Goal: Task Accomplishment & Management: Use online tool/utility

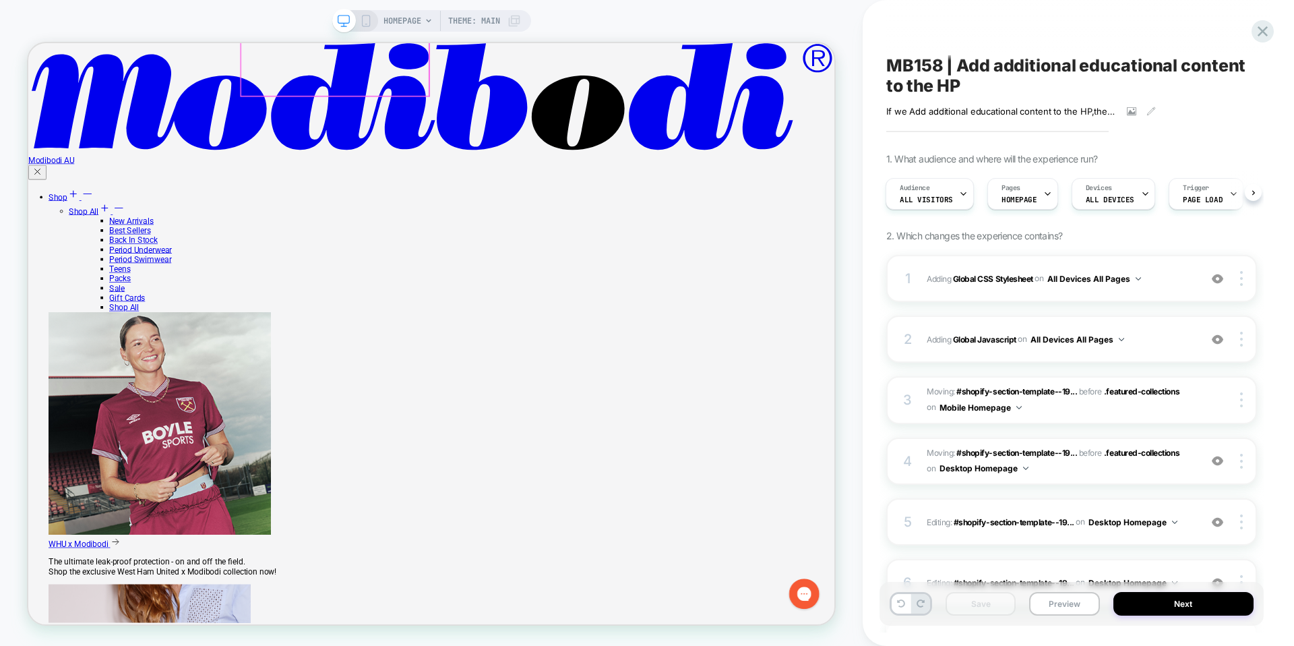
scroll to position [900, 0]
click at [1043, 602] on button "Preview" at bounding box center [1064, 604] width 70 height 24
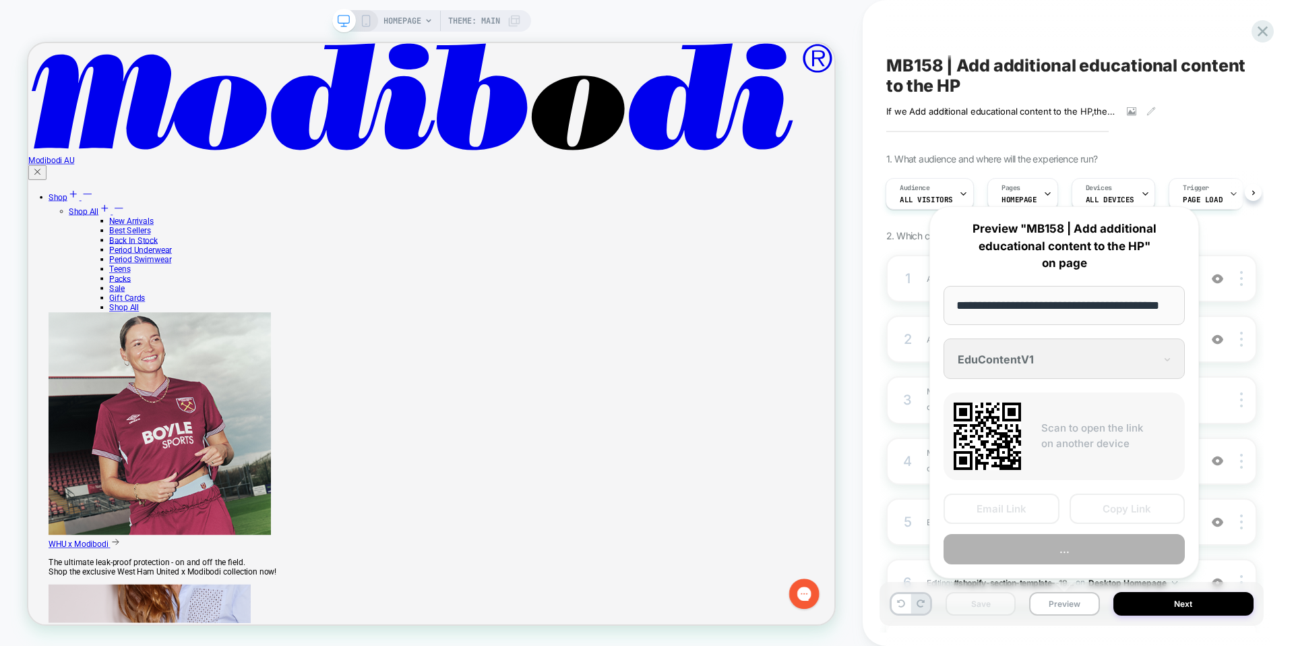
scroll to position [0, 41]
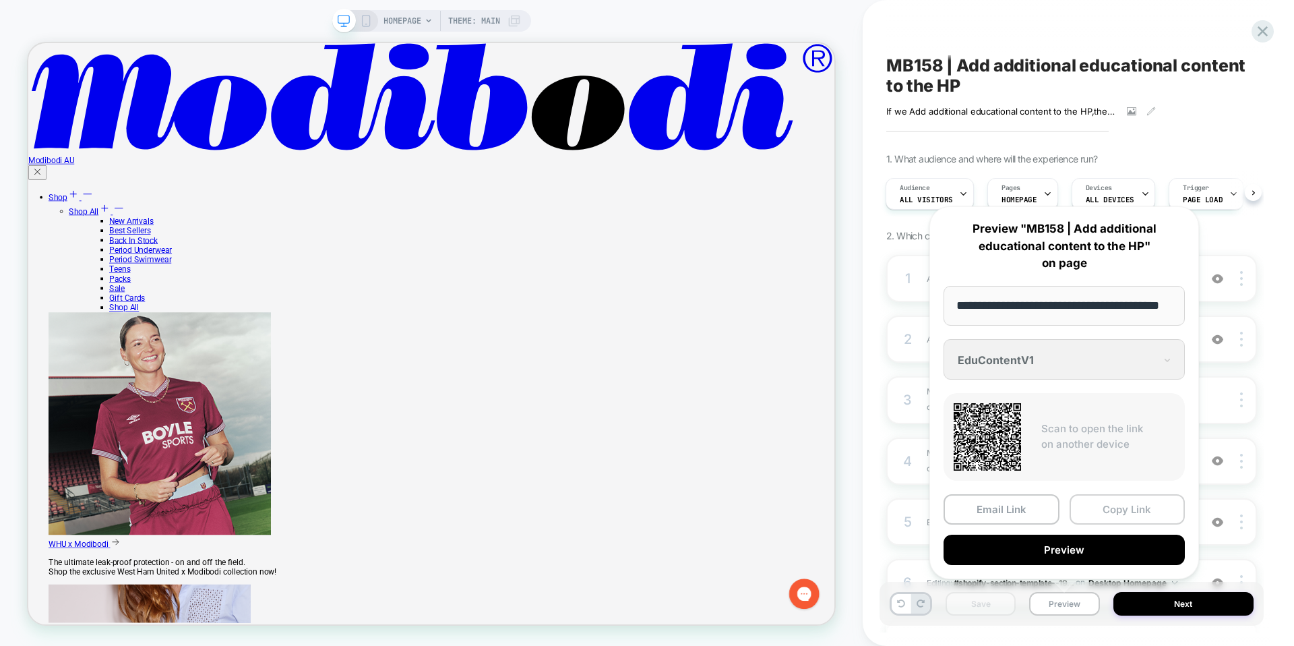
click at [1099, 503] on button "Copy Link" at bounding box center [1127, 509] width 116 height 30
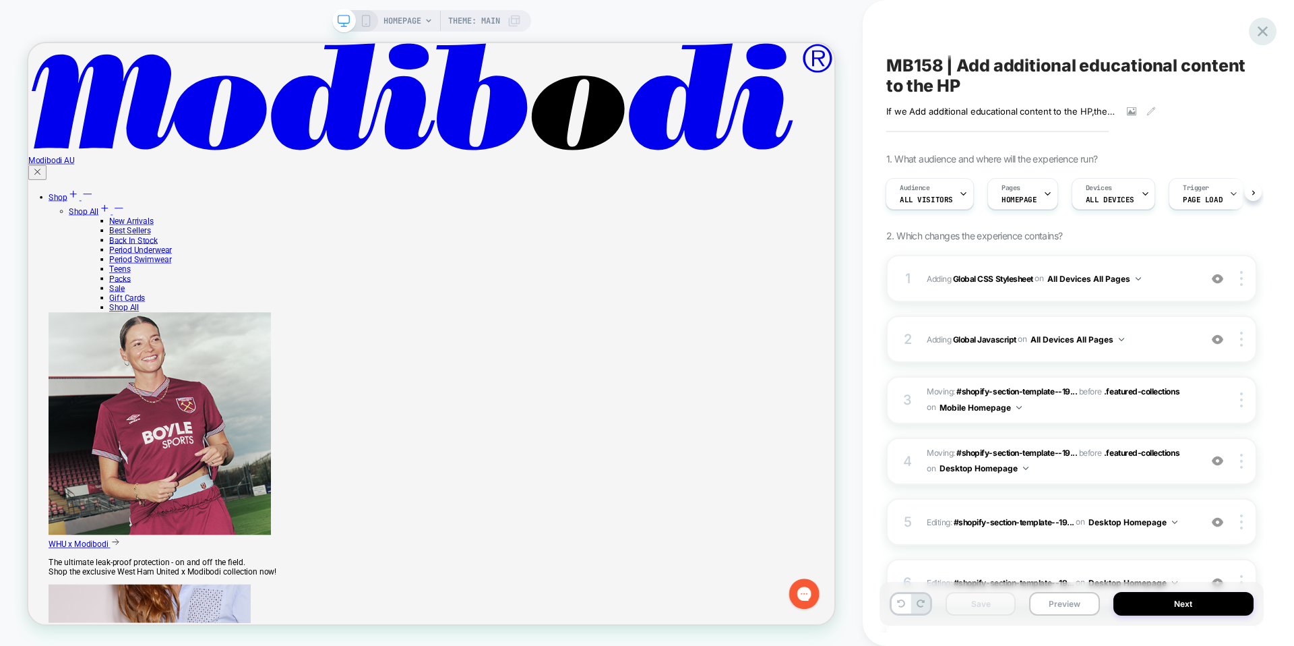
click at [1258, 34] on icon at bounding box center [1262, 31] width 10 height 10
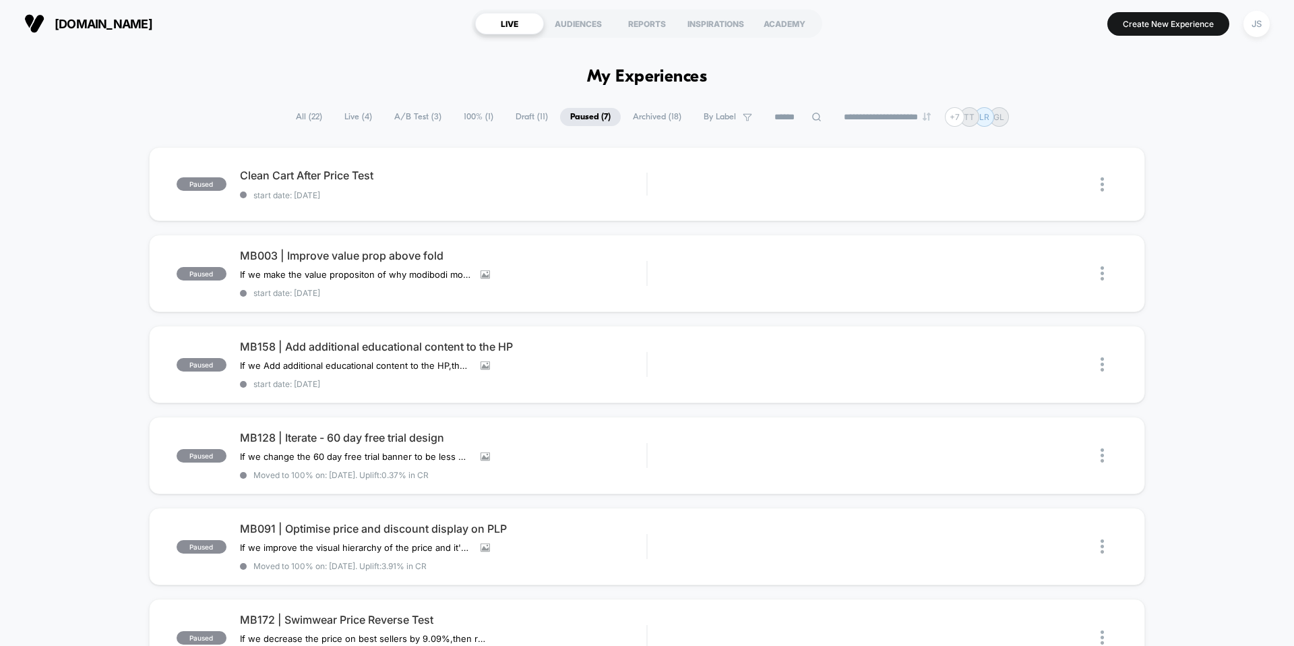
click at [124, 208] on div "paused Clean Cart After Price Test start date: 18/09/2025 Edit Duplicate Previe…" at bounding box center [647, 490] width 1294 height 687
click at [381, 257] on span "MB003 | Improve value prop above fold" at bounding box center [443, 255] width 406 height 13
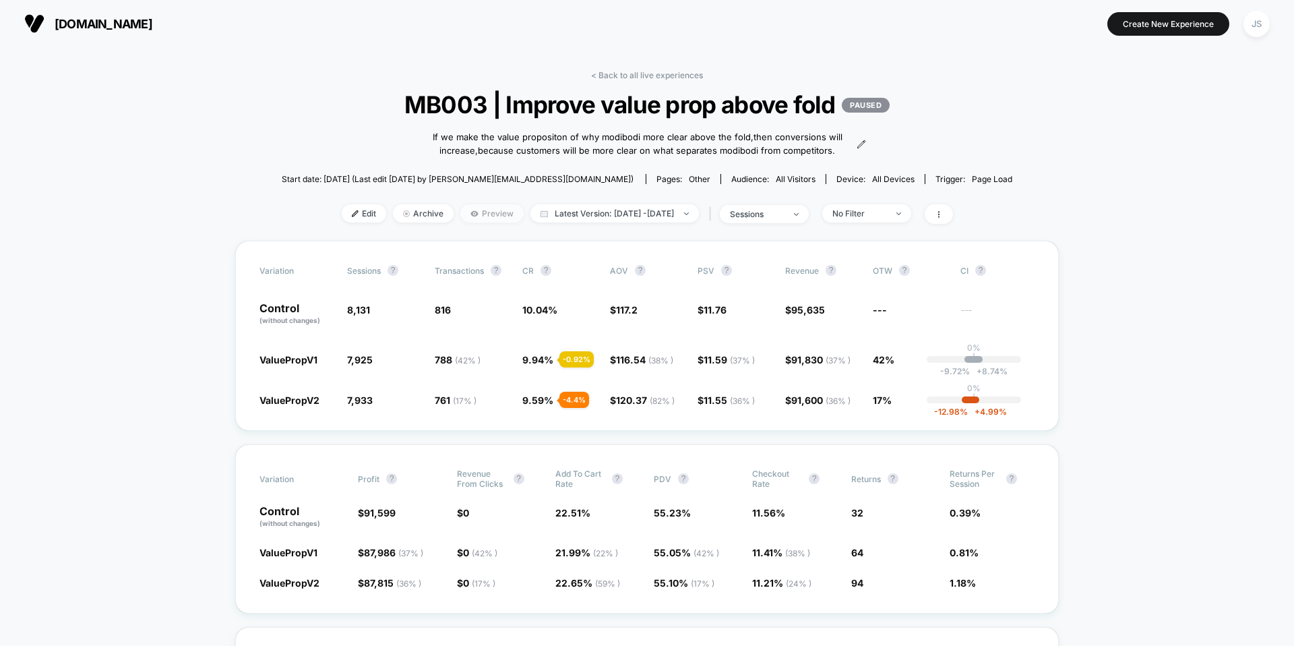
click at [460, 222] on span "Preview" at bounding box center [491, 213] width 63 height 18
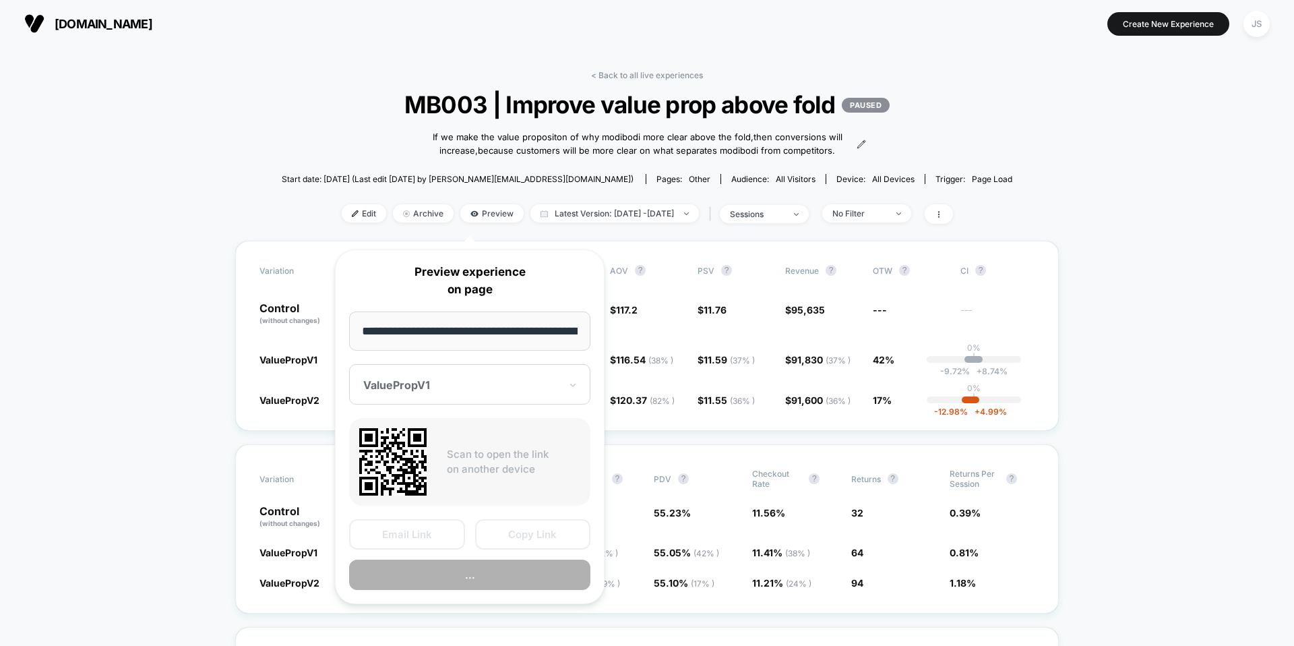
scroll to position [0, 1298]
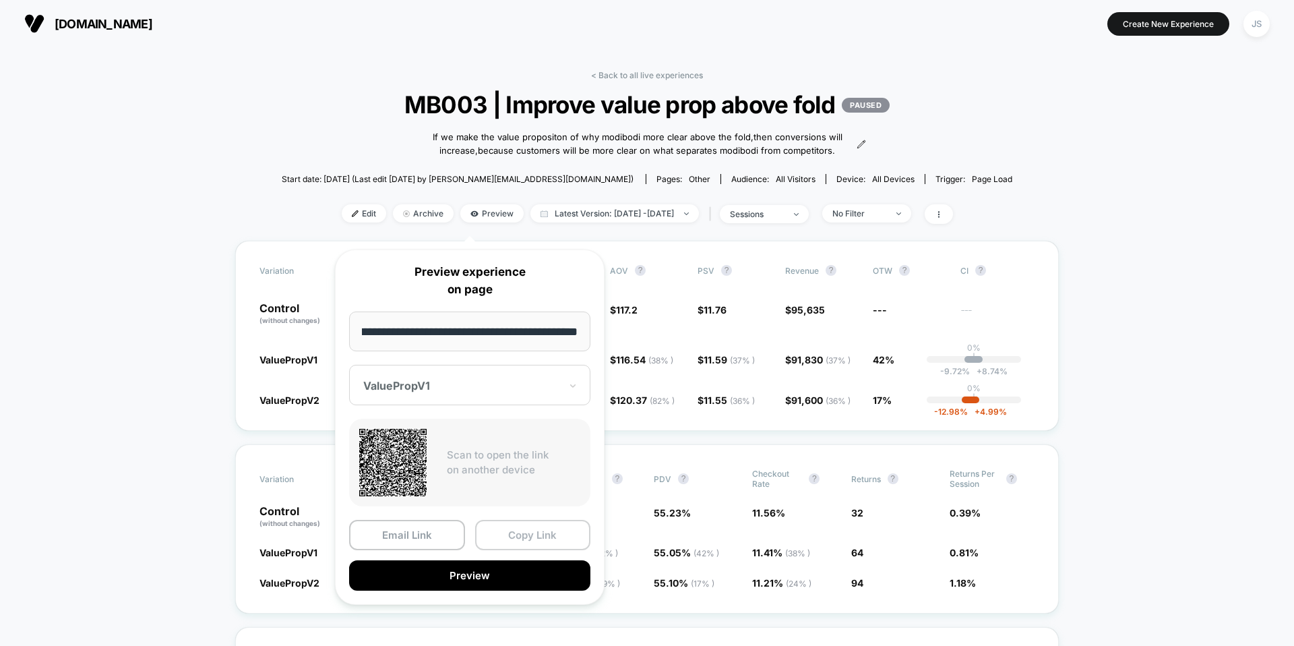
click at [515, 541] on button "Copy Link" at bounding box center [533, 535] width 116 height 30
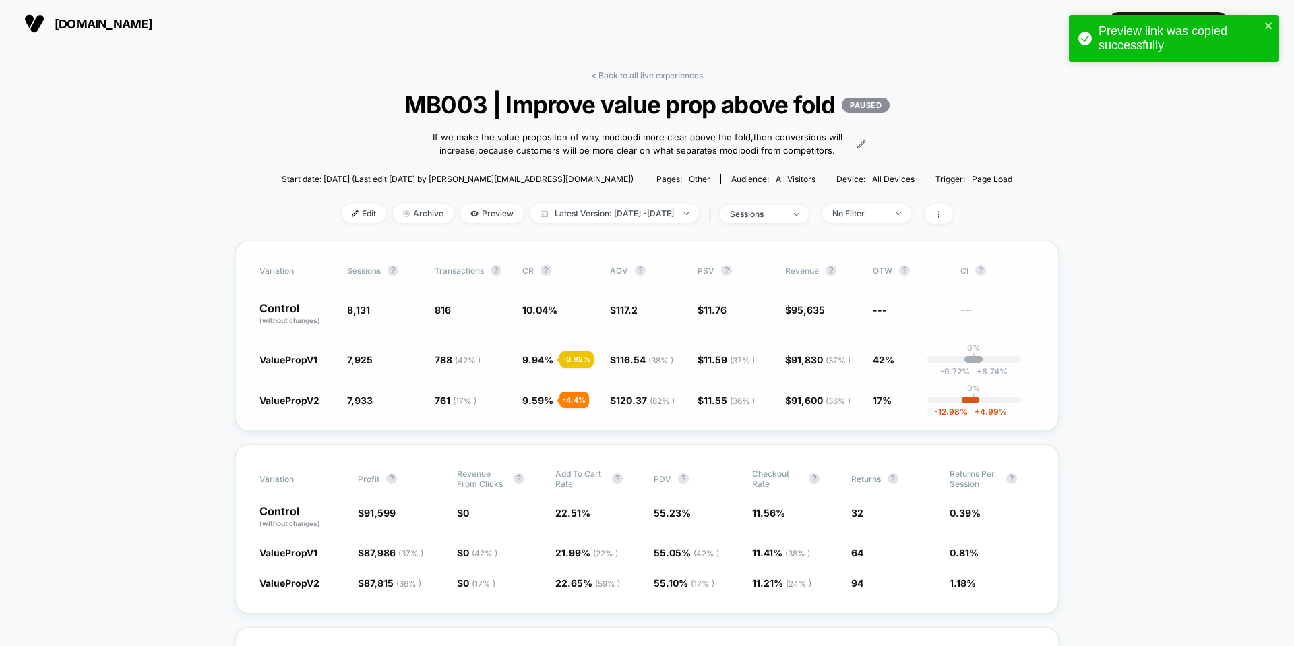
scroll to position [5, 0]
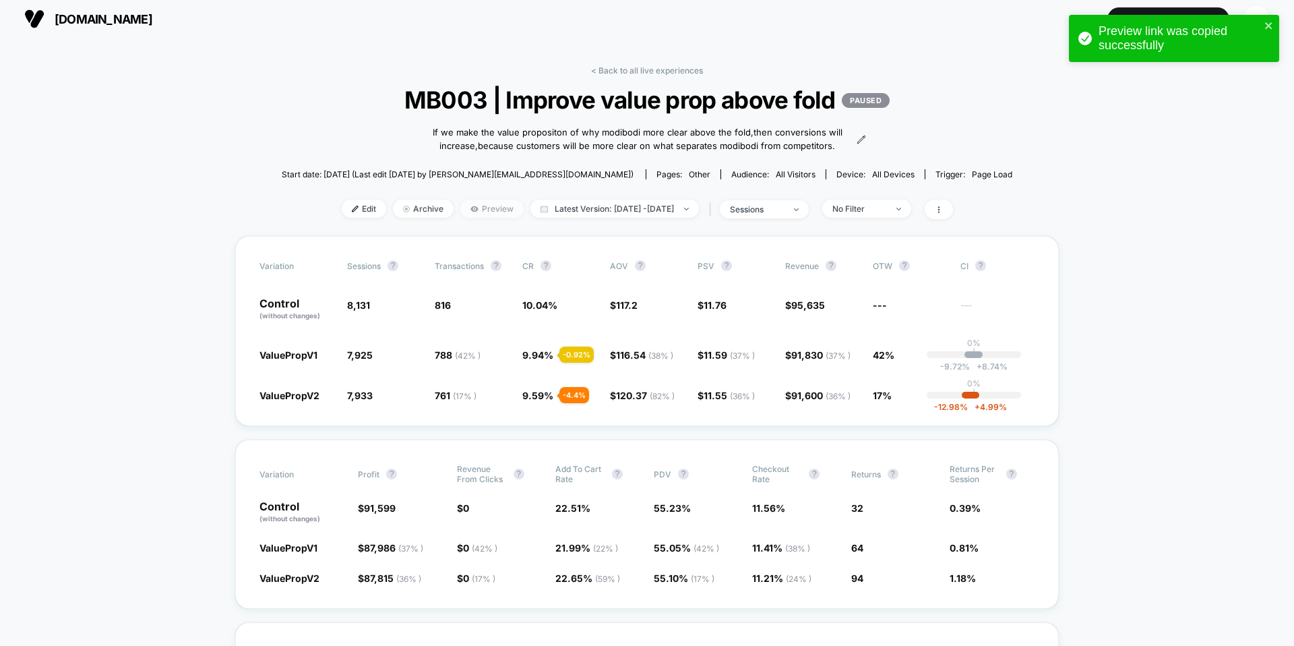
click at [476, 218] on span "Preview" at bounding box center [491, 208] width 63 height 18
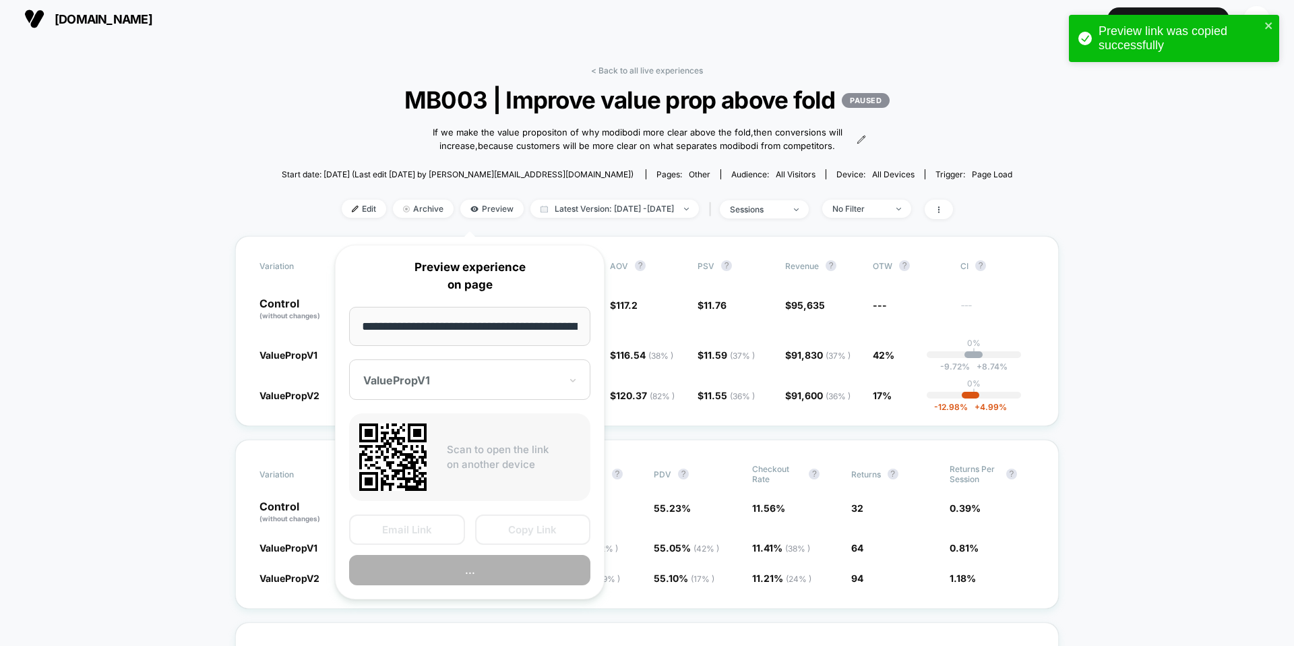
scroll to position [0, 1298]
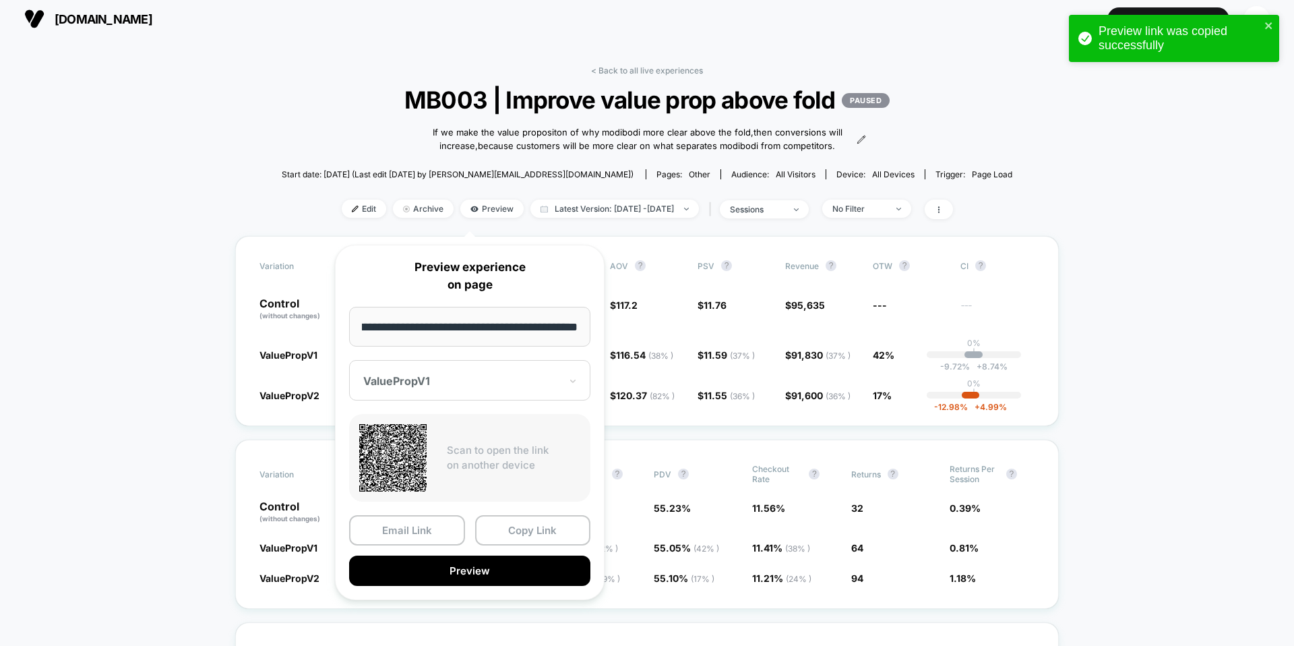
click at [468, 401] on div "**********" at bounding box center [470, 422] width 270 height 355
click at [468, 381] on div at bounding box center [461, 380] width 197 height 13
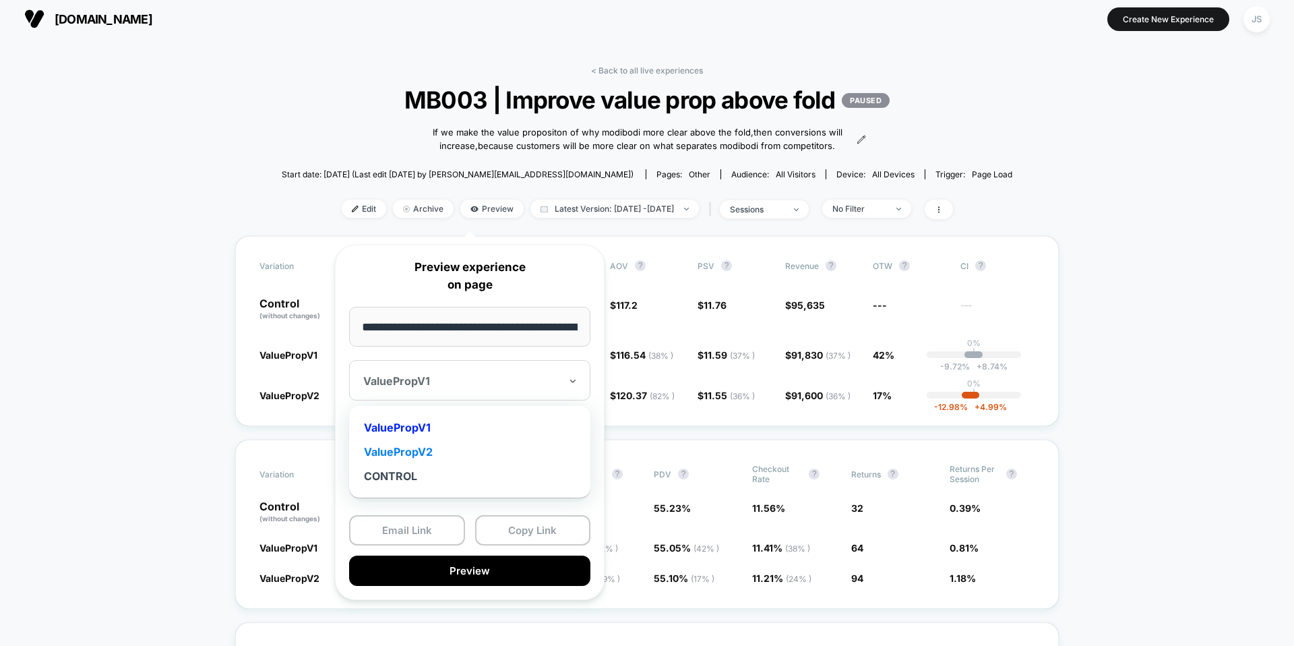
click at [433, 453] on div "ValuePropV2" at bounding box center [470, 451] width 228 height 24
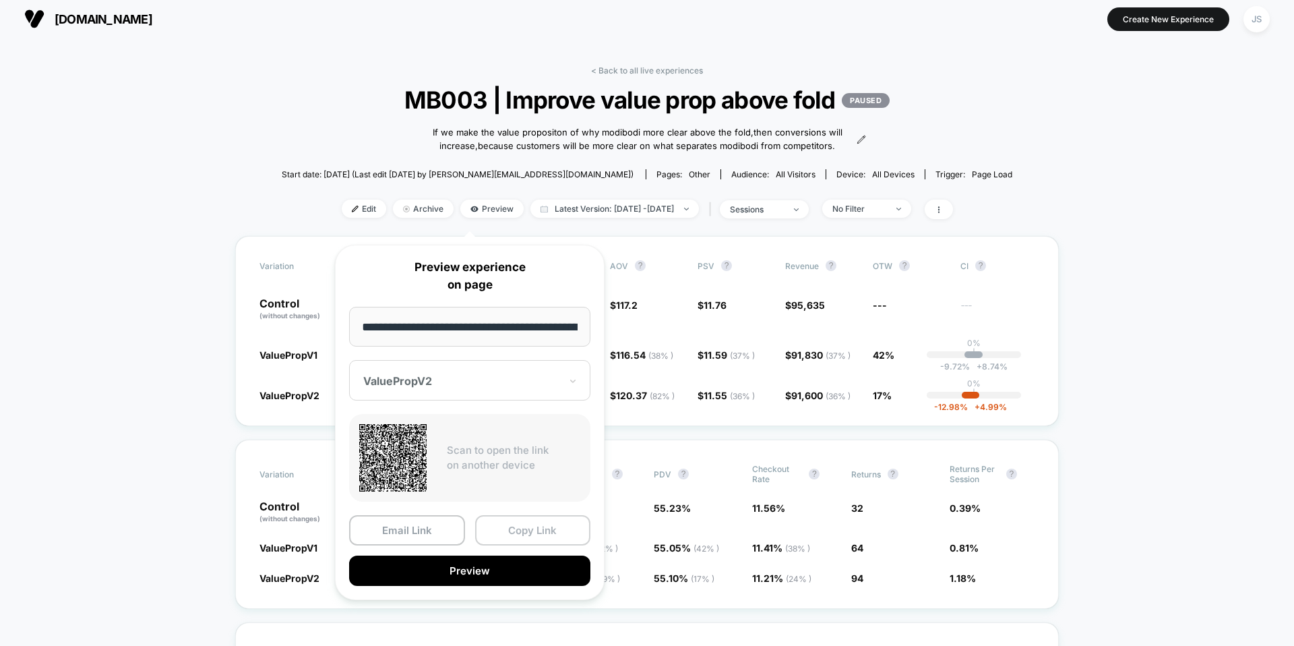
click at [493, 526] on button "Copy Link" at bounding box center [533, 530] width 116 height 30
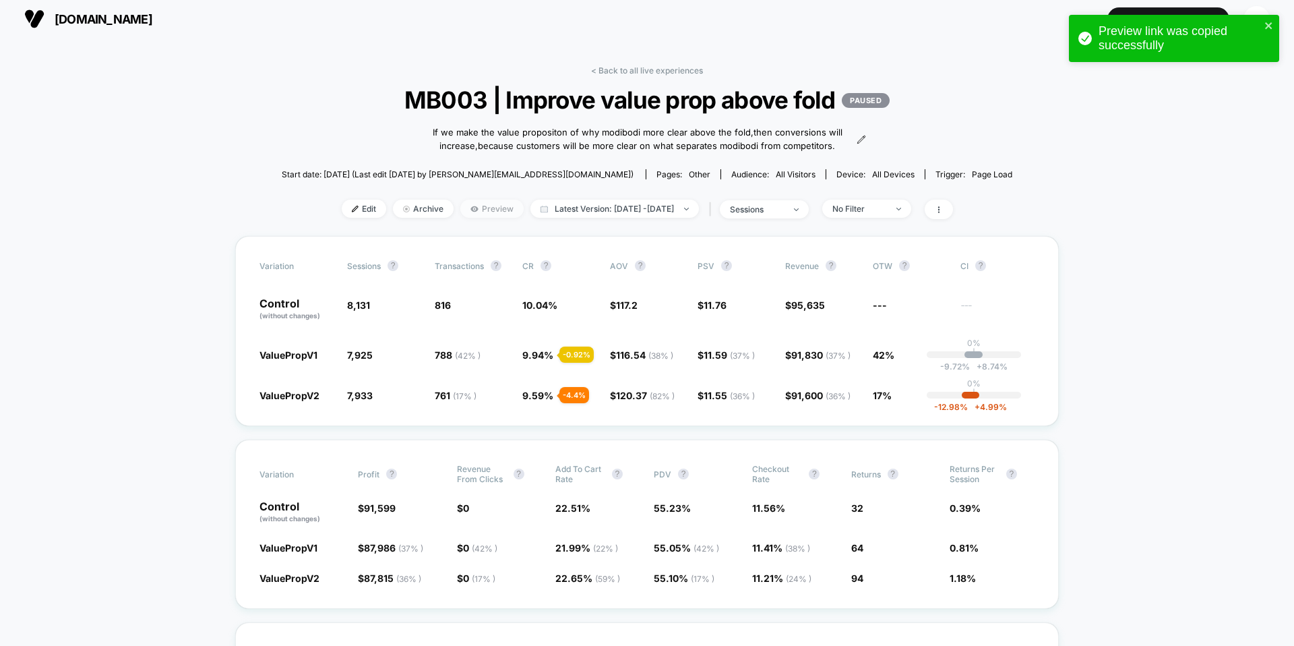
click at [466, 218] on span "Preview" at bounding box center [491, 208] width 63 height 18
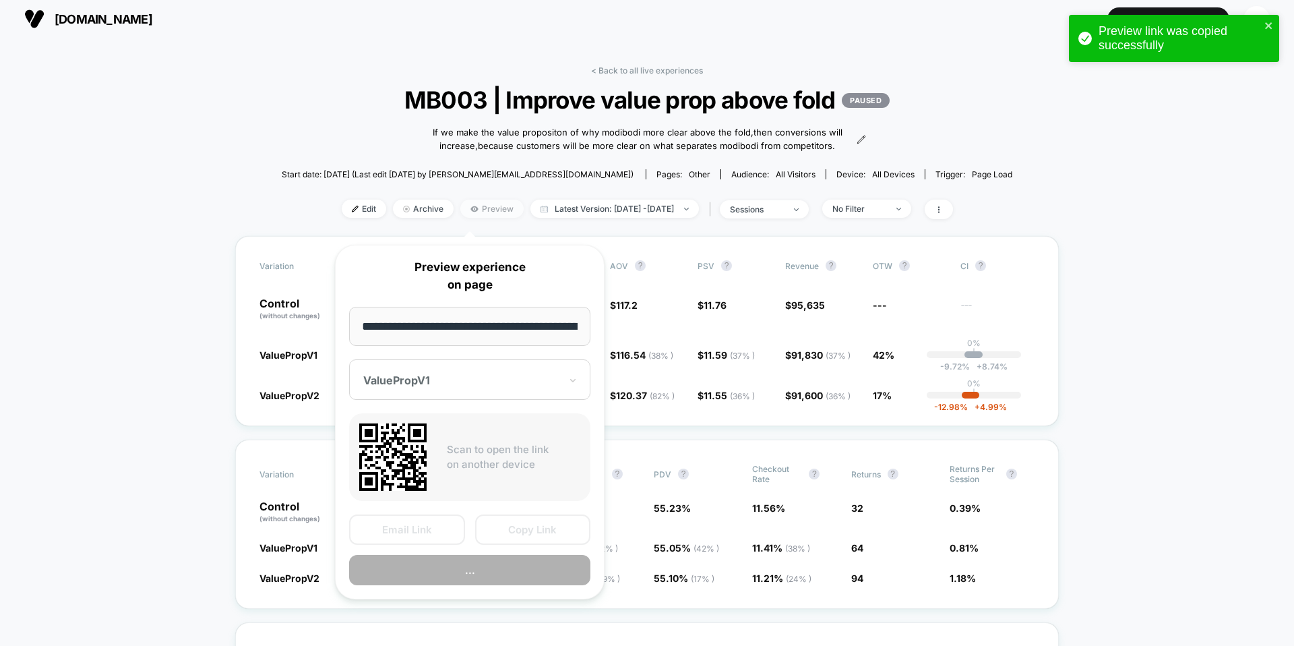
scroll to position [0, 1298]
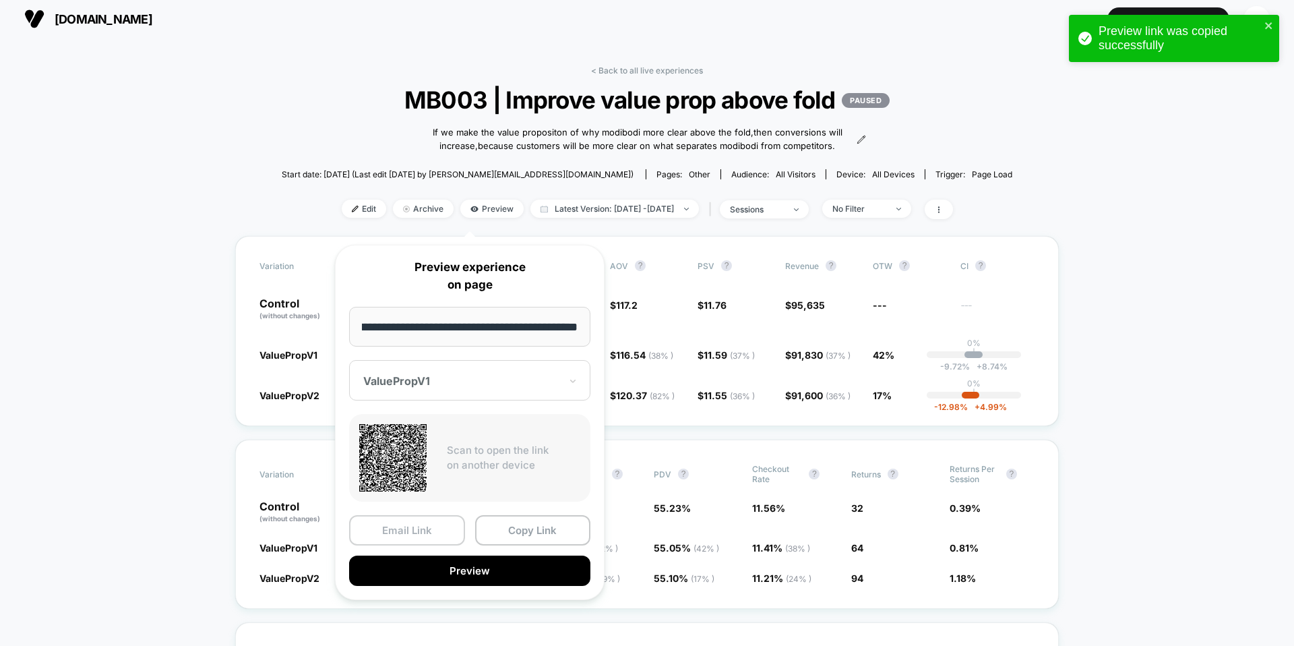
click at [400, 518] on button "Email Link" at bounding box center [407, 530] width 116 height 30
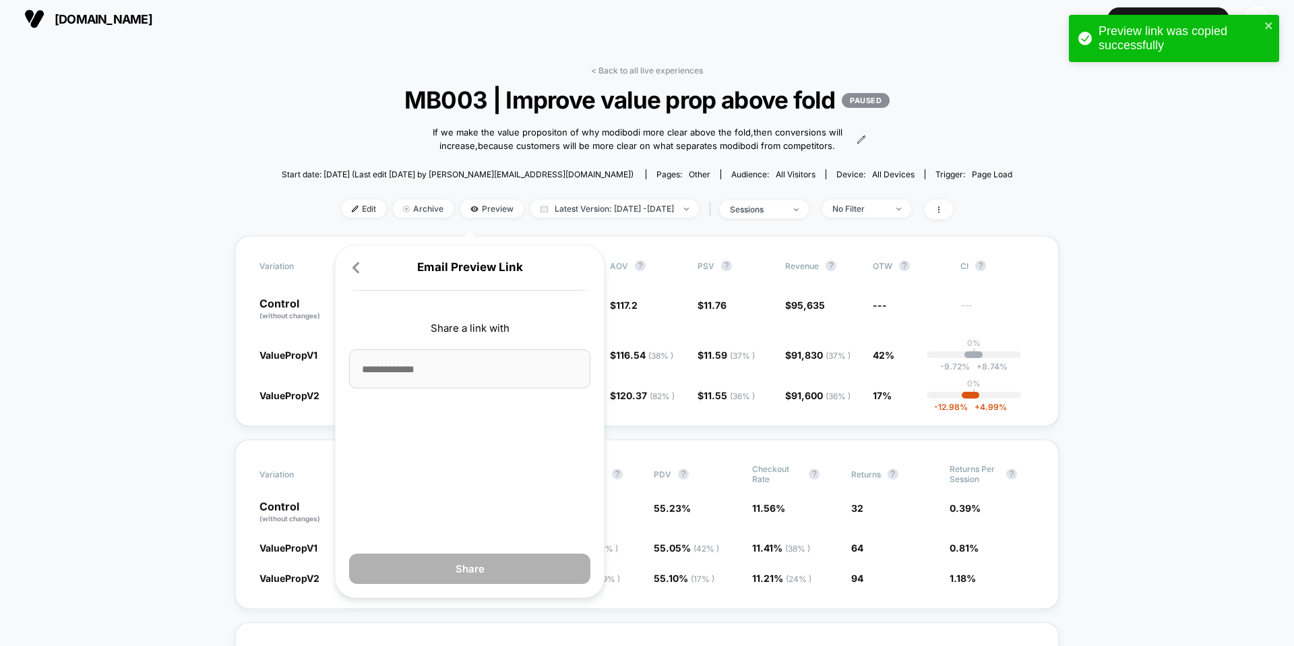
click at [354, 274] on div at bounding box center [355, 268] width 13 height 15
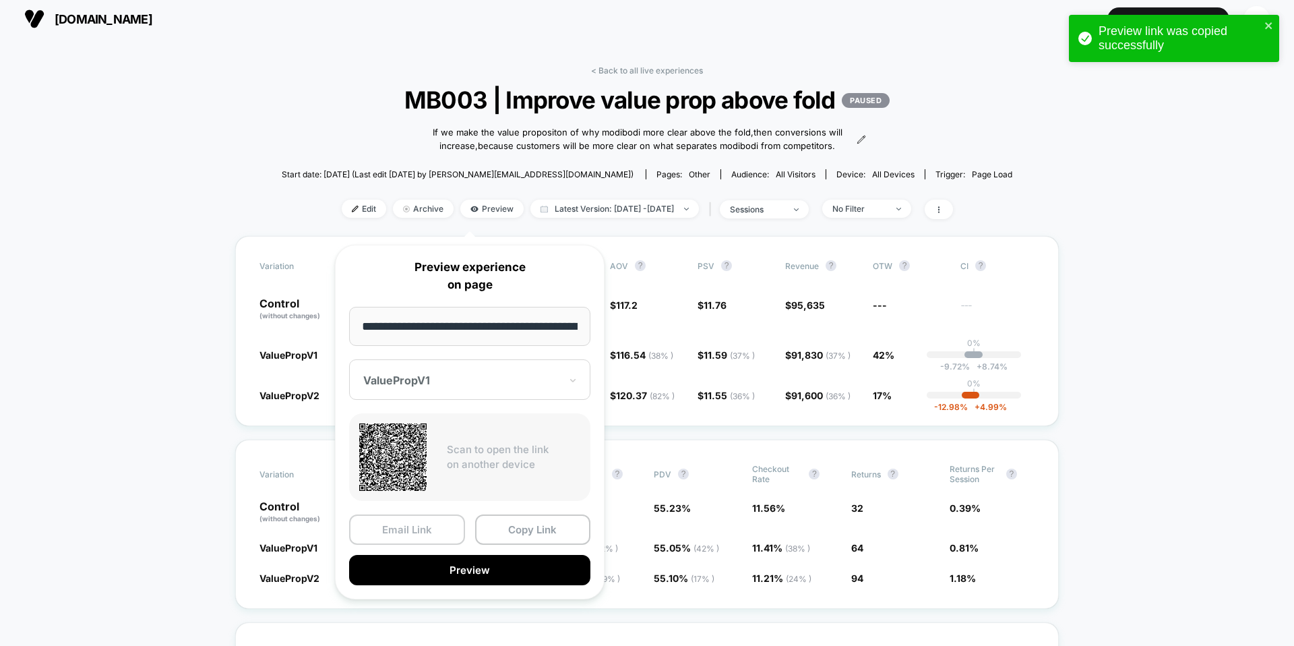
click at [415, 538] on button "Email Link" at bounding box center [407, 529] width 116 height 30
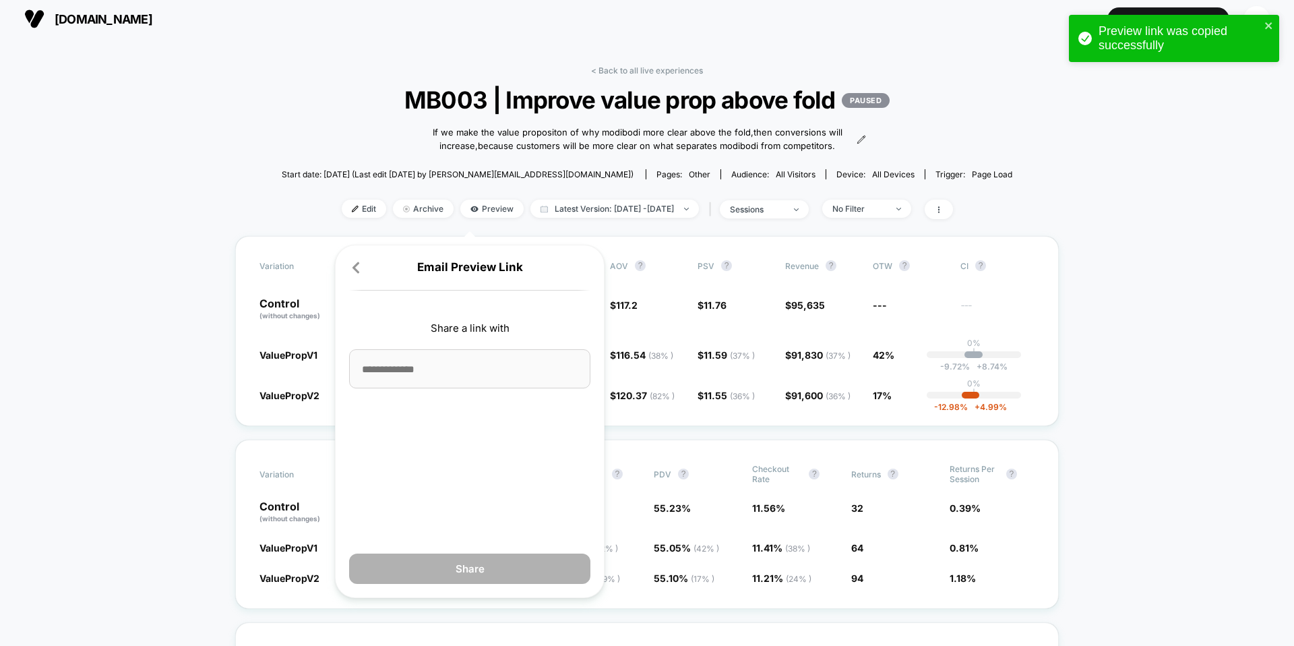
click at [445, 385] on input at bounding box center [469, 368] width 241 height 39
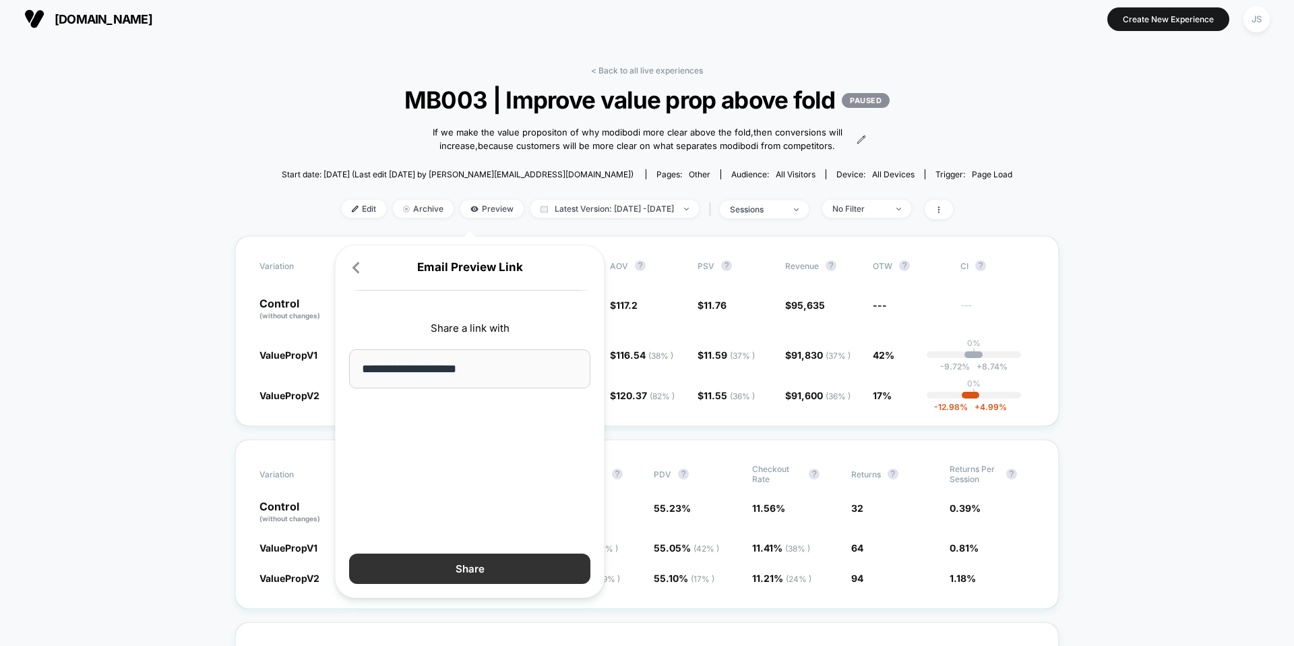
type input "**********"
click at [406, 568] on button "Share" at bounding box center [469, 568] width 241 height 30
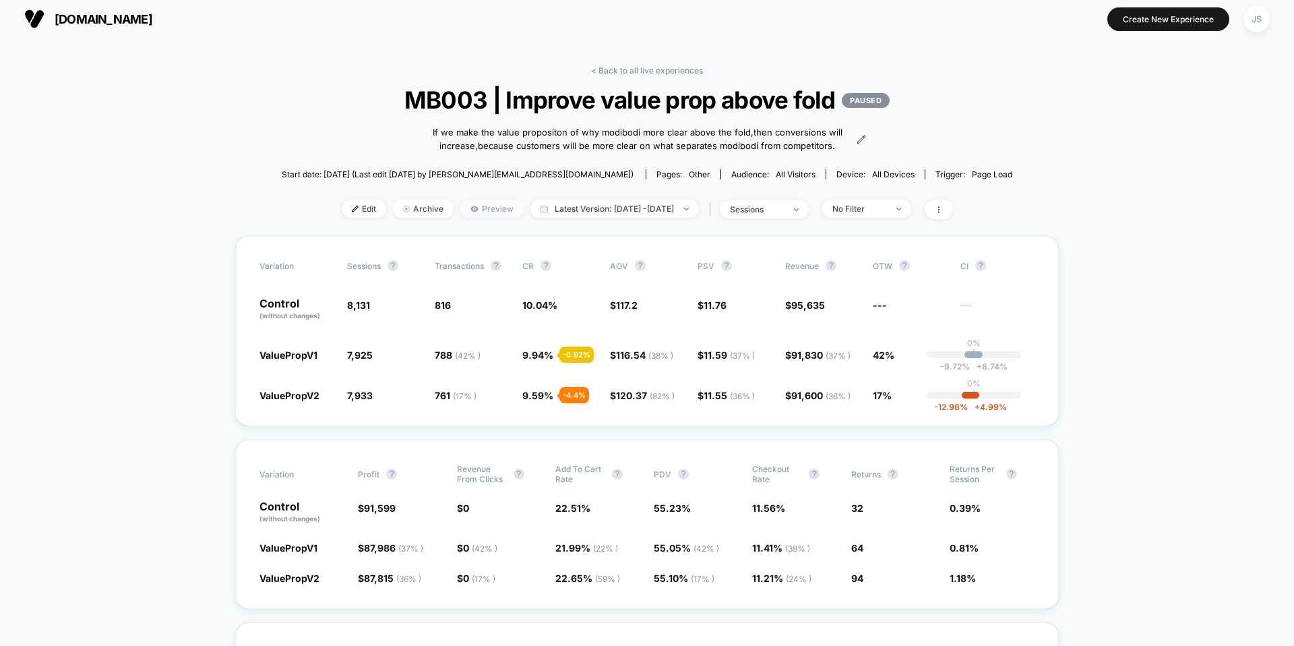
click at [479, 218] on span "Preview" at bounding box center [491, 208] width 63 height 18
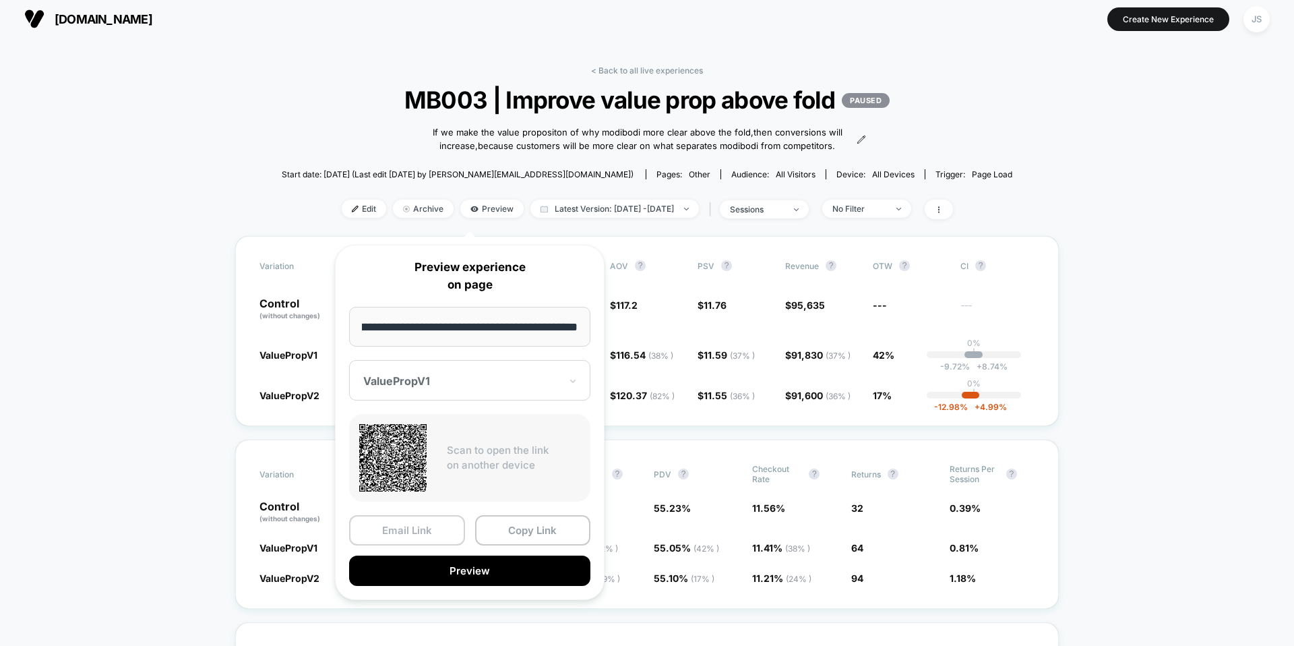
click at [435, 536] on button "Email Link" at bounding box center [407, 530] width 116 height 30
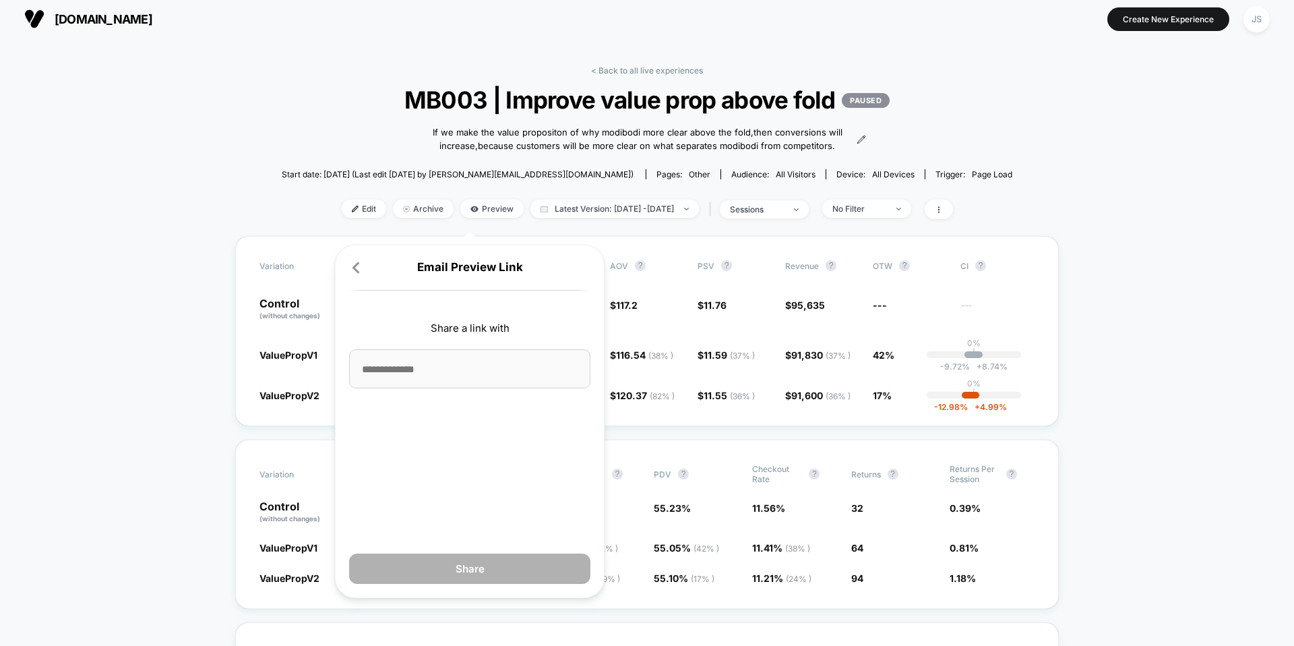
click at [455, 371] on input at bounding box center [469, 368] width 241 height 39
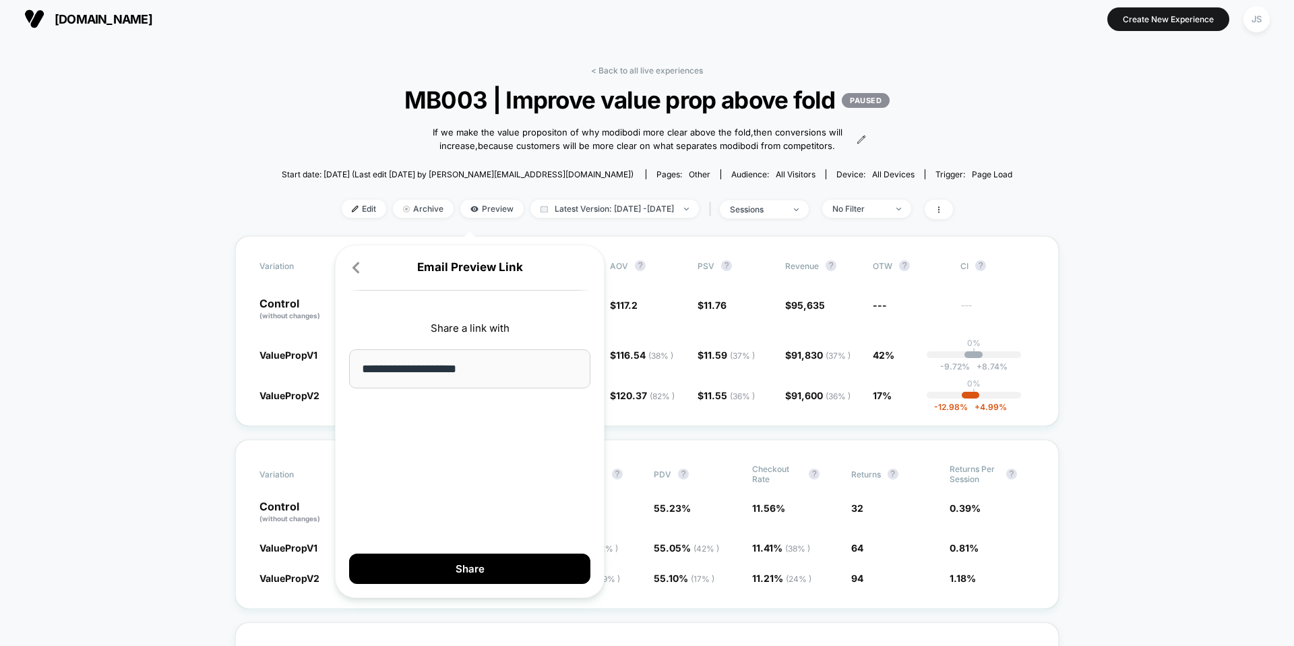
type input "**********"
click at [432, 432] on div "**********" at bounding box center [470, 421] width 270 height 353
click at [446, 557] on button "Share" at bounding box center [469, 568] width 241 height 30
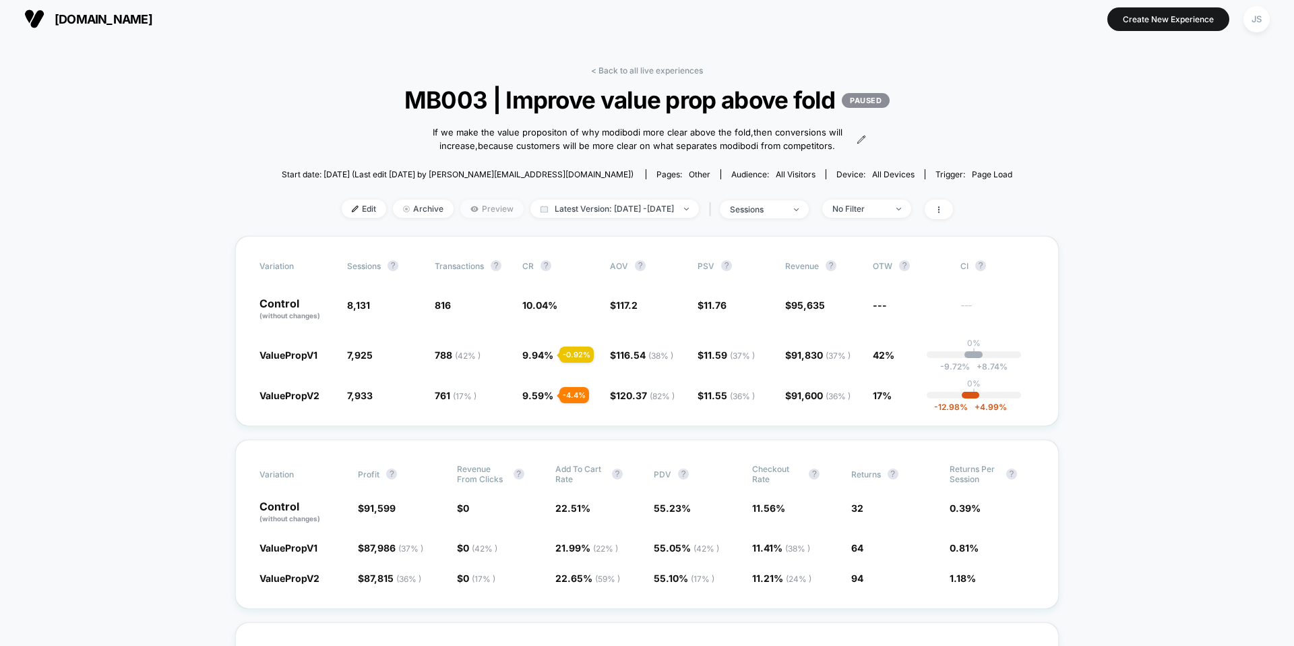
click at [478, 218] on span "Preview" at bounding box center [491, 208] width 63 height 18
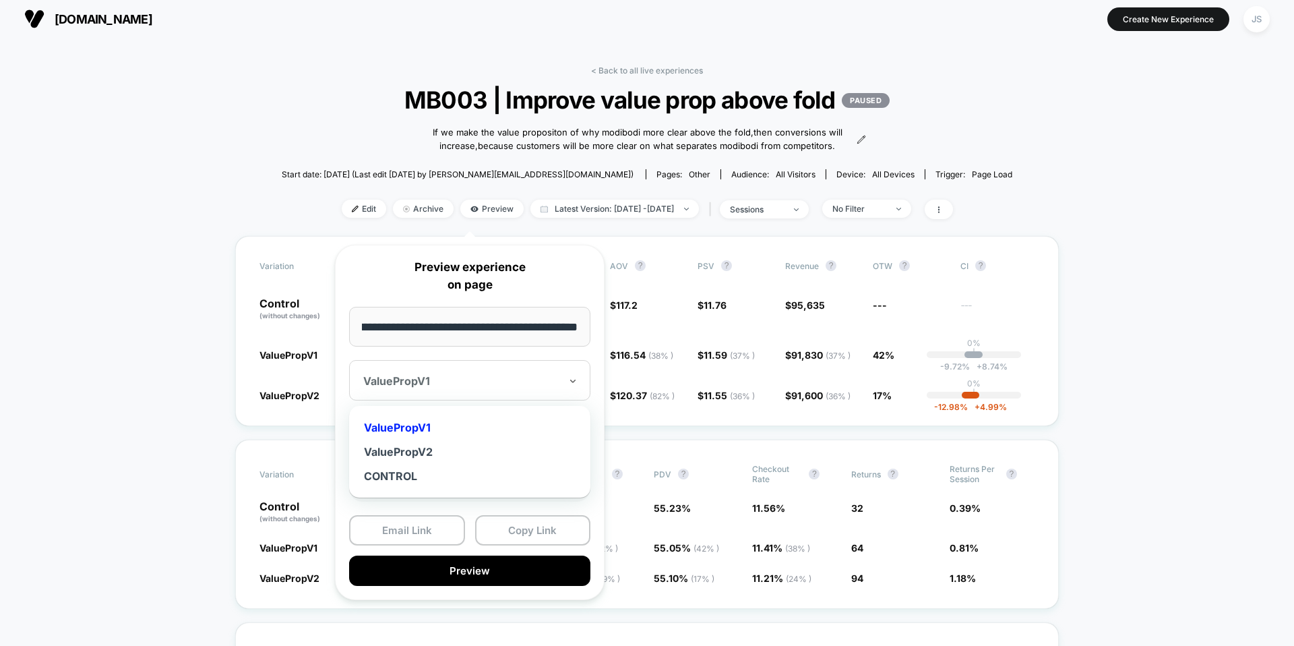
click at [444, 378] on div at bounding box center [461, 380] width 197 height 13
click at [437, 449] on div "ValuePropV2" at bounding box center [470, 451] width 228 height 24
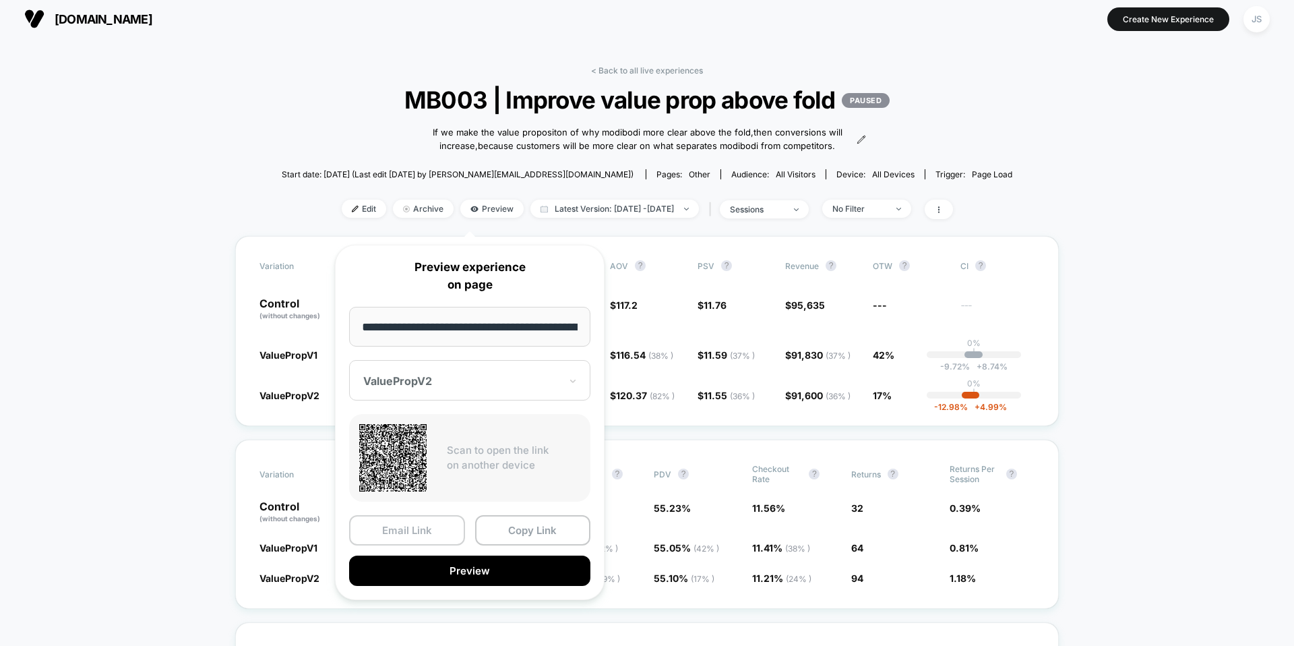
click at [445, 532] on button "Email Link" at bounding box center [407, 530] width 116 height 30
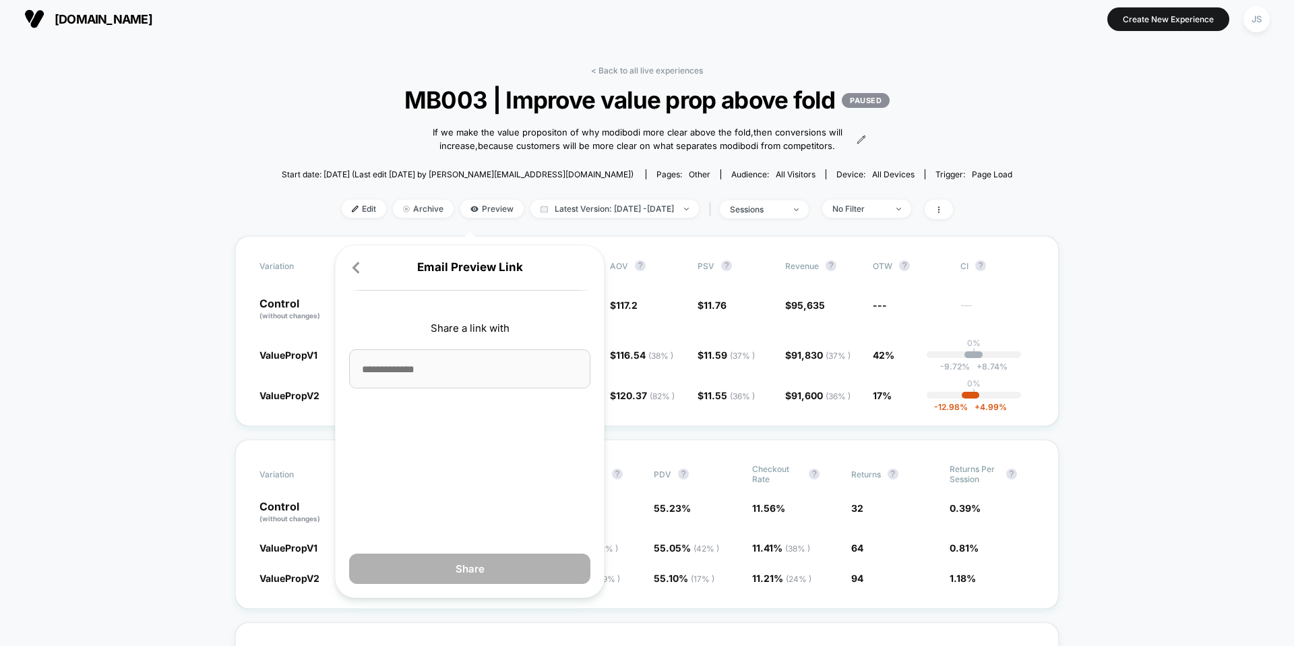
click at [467, 374] on input at bounding box center [469, 368] width 241 height 39
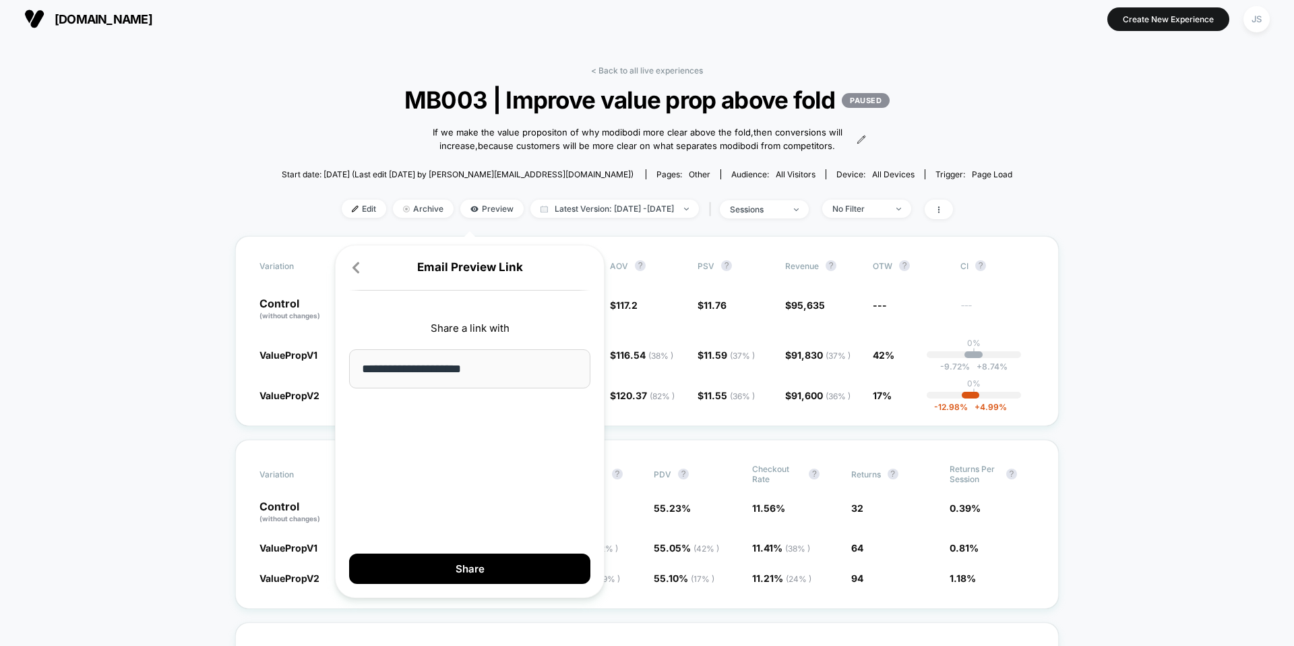
click at [462, 427] on div "**********" at bounding box center [470, 421] width 270 height 353
click at [491, 368] on input "**********" at bounding box center [469, 368] width 241 height 39
type input "**********"
click at [417, 555] on button "Share" at bounding box center [469, 568] width 241 height 30
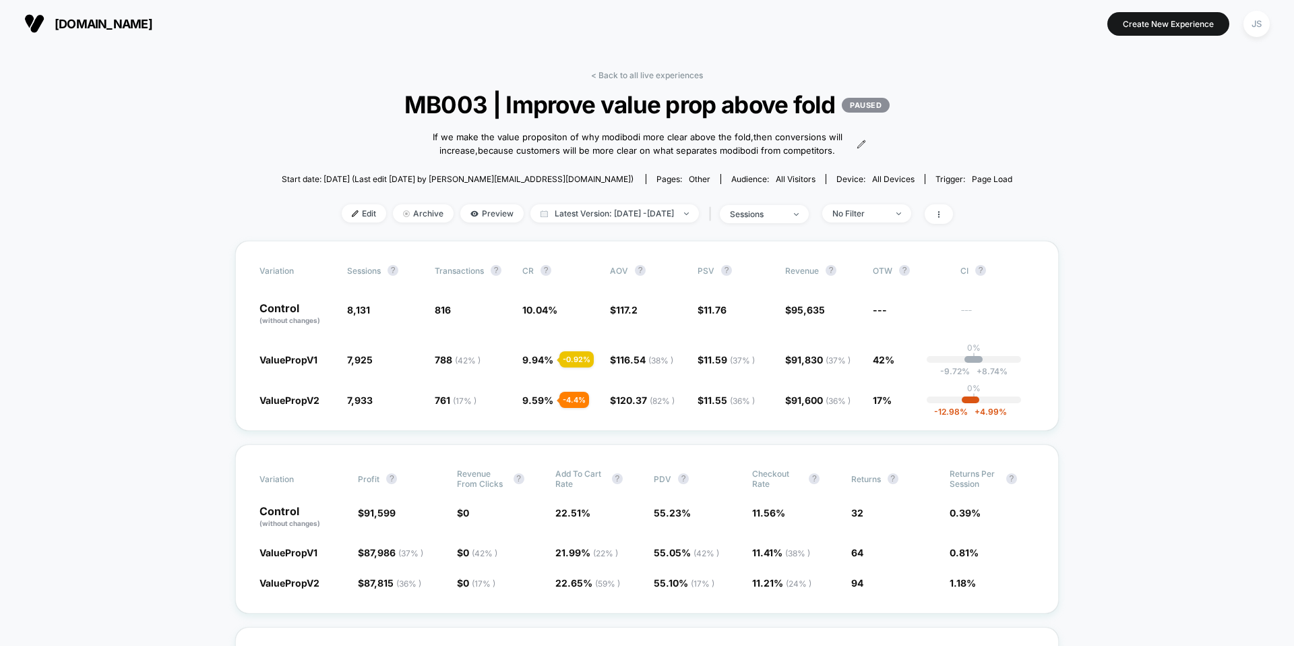
click at [344, 215] on div "< Back to all live experiences MB003 | Improve value prop above fold PAUSED If …" at bounding box center [647, 155] width 730 height 170
click at [348, 219] on span "Edit" at bounding box center [364, 213] width 44 height 18
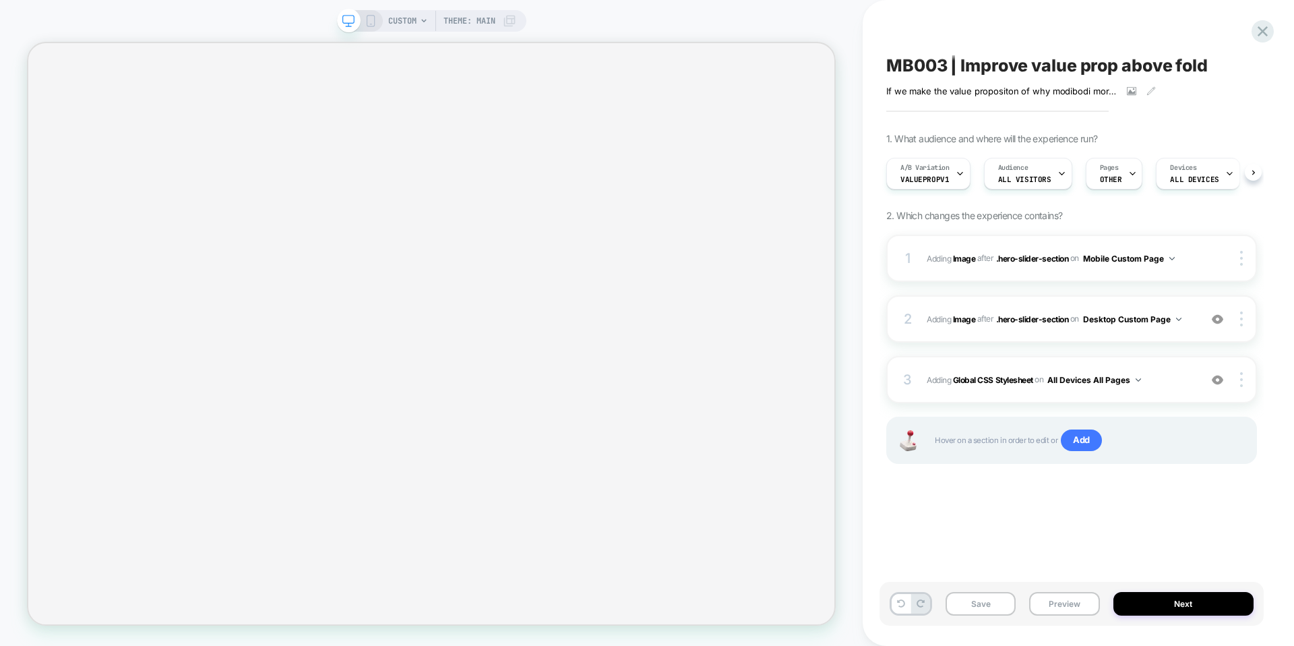
scroll to position [0, 1]
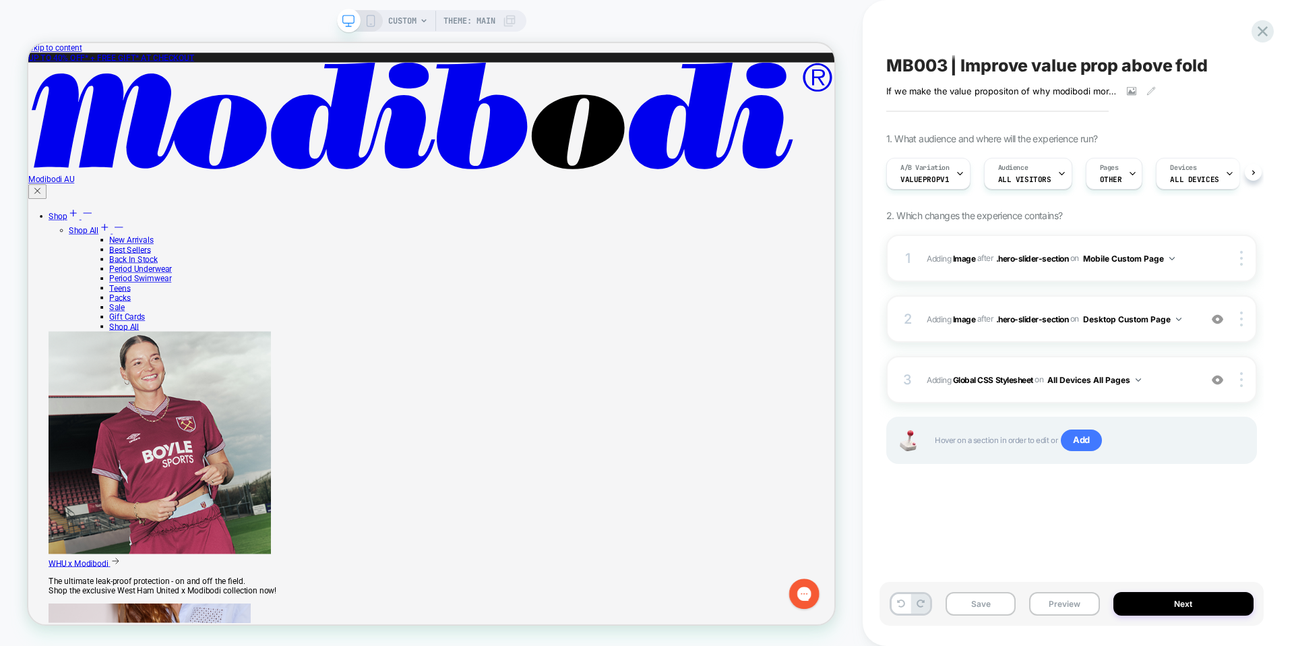
scroll to position [0, 1]
click at [375, 24] on icon at bounding box center [371, 21] width 12 height 12
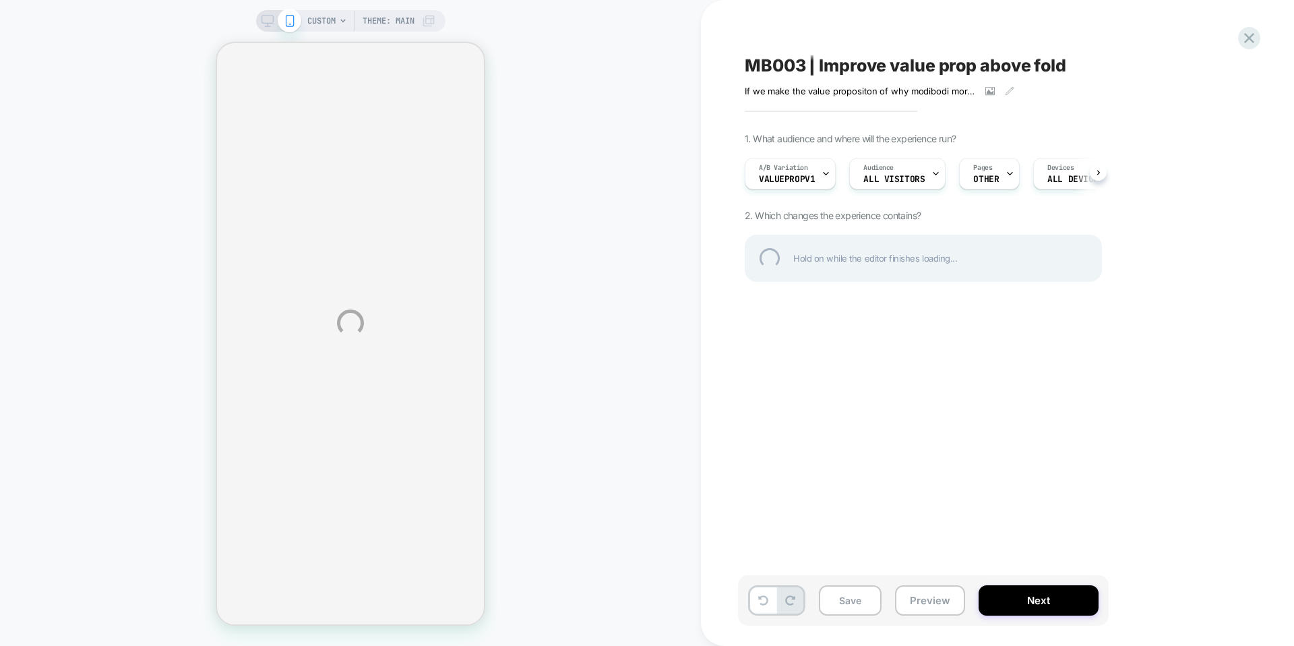
click at [786, 172] on div "CUSTOM Theme: MAIN MB003 | Improve value prop above fold If we make the value p…" at bounding box center [647, 323] width 1294 height 646
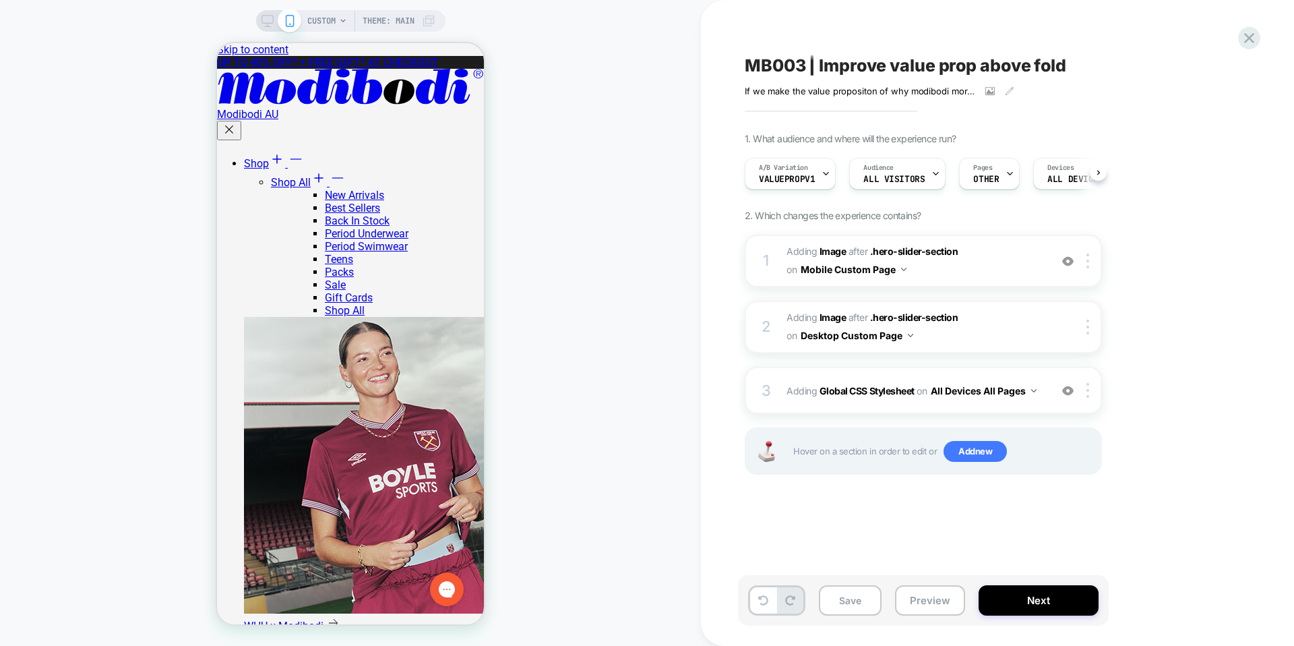
scroll to position [0, 1]
click at [785, 178] on span "ValuePropV1" at bounding box center [786, 179] width 56 height 9
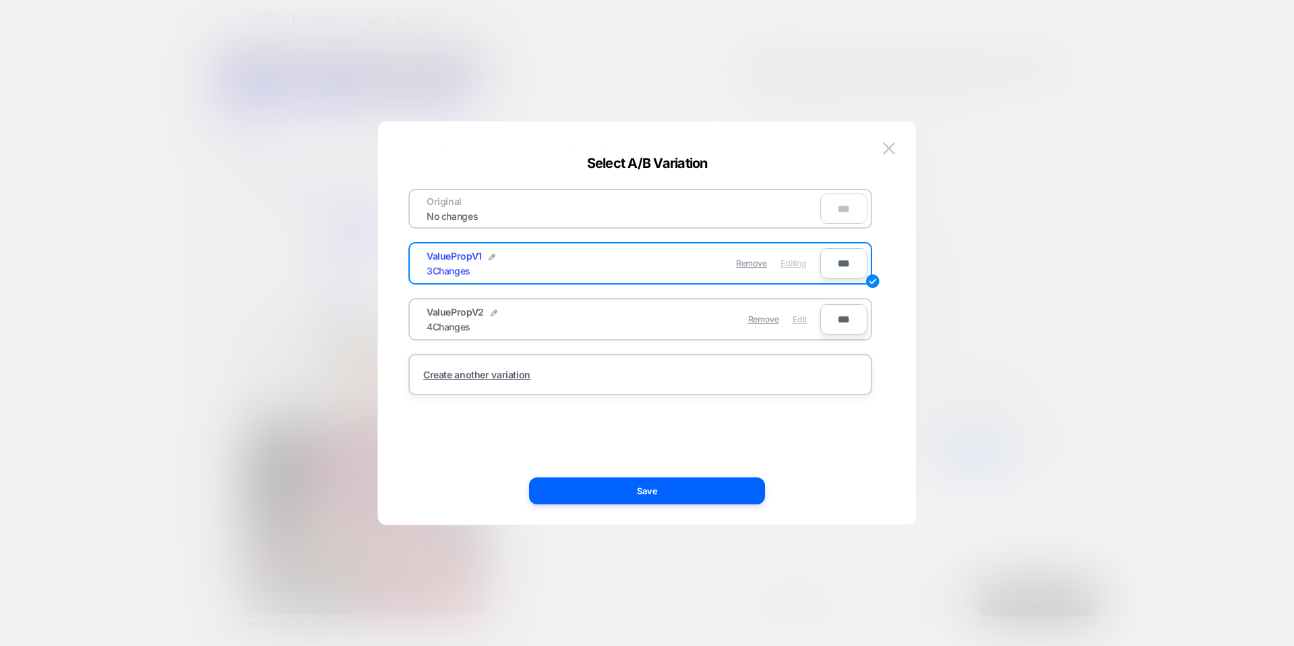
click at [800, 321] on span "Edit" at bounding box center [799, 319] width 14 height 10
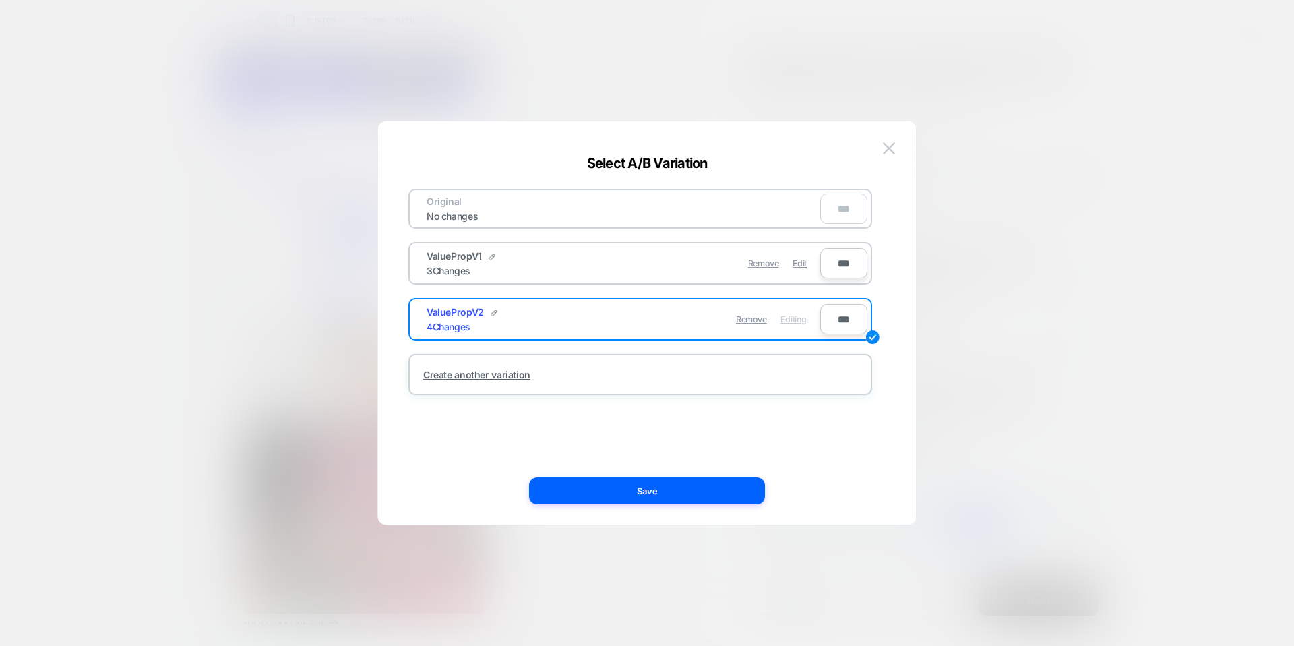
click at [686, 494] on button "Save" at bounding box center [647, 490] width 236 height 27
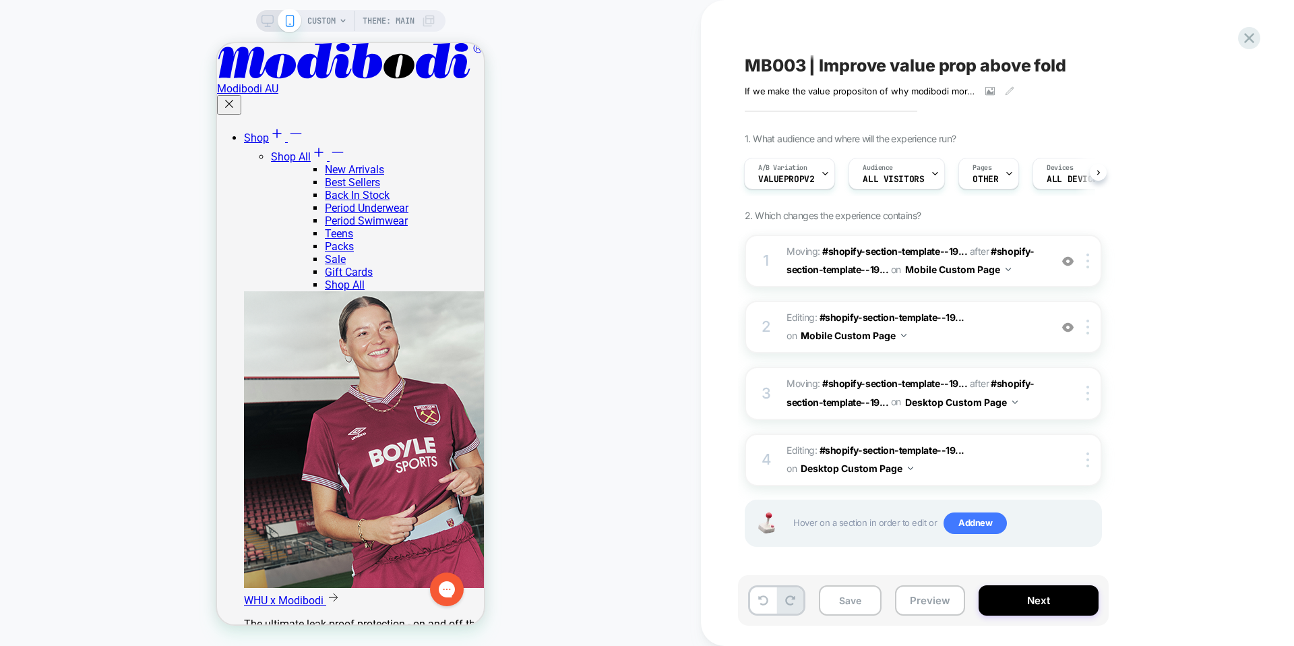
scroll to position [55, 0]
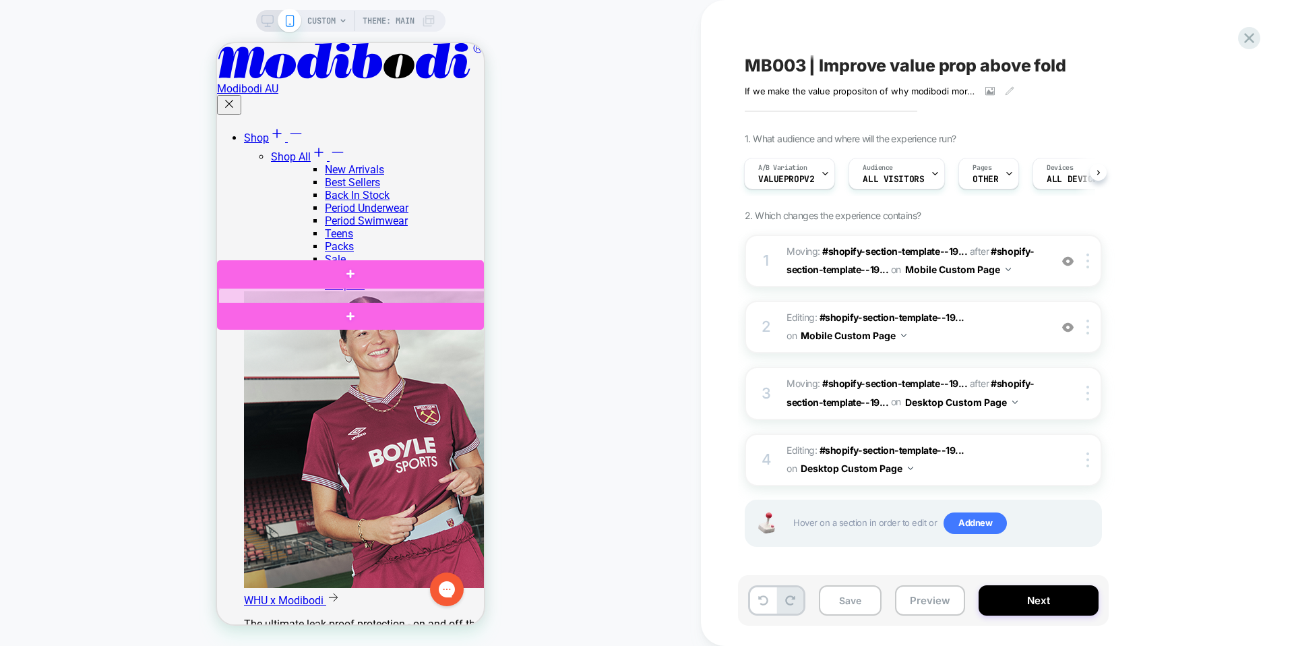
click at [432, 296] on div at bounding box center [351, 296] width 267 height 17
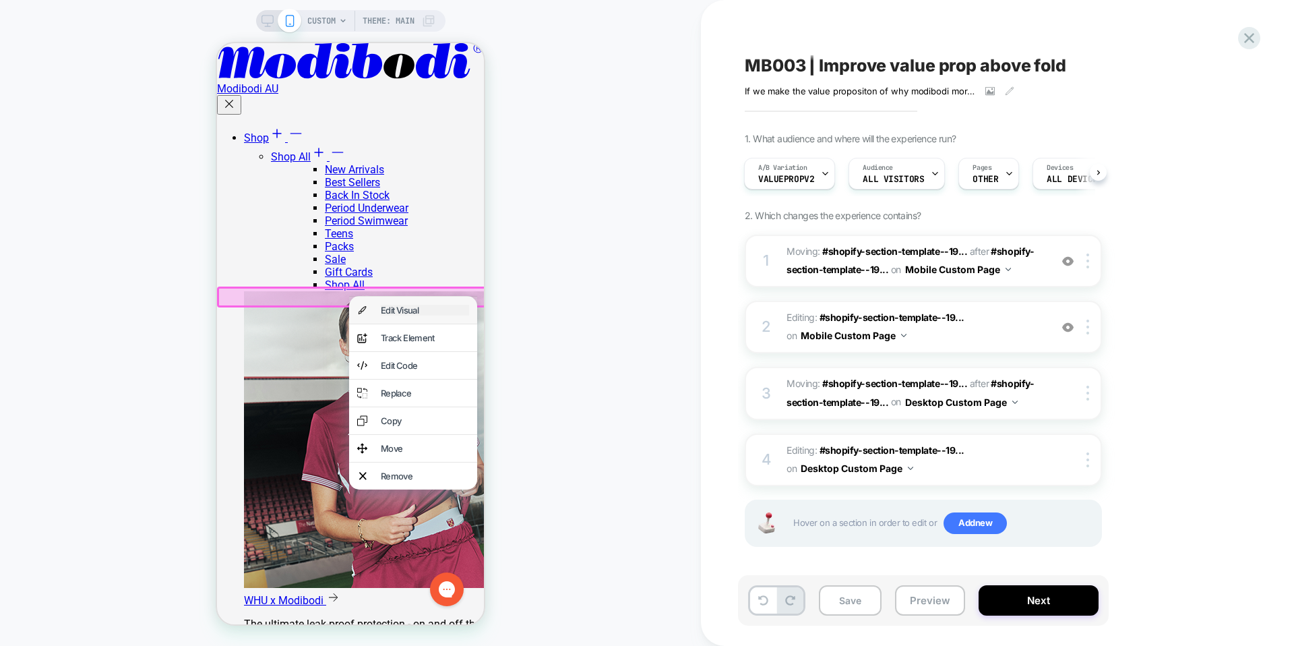
click at [434, 306] on div "Edit Visual" at bounding box center [425, 310] width 88 height 11
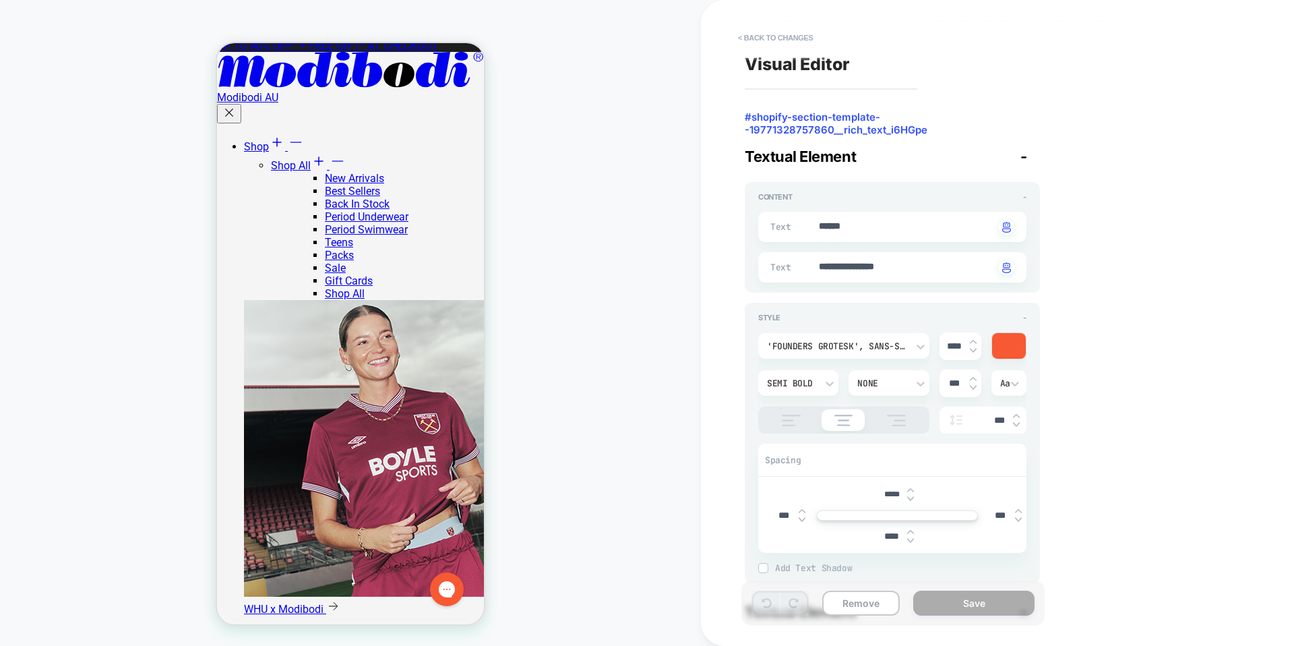
scroll to position [15, 0]
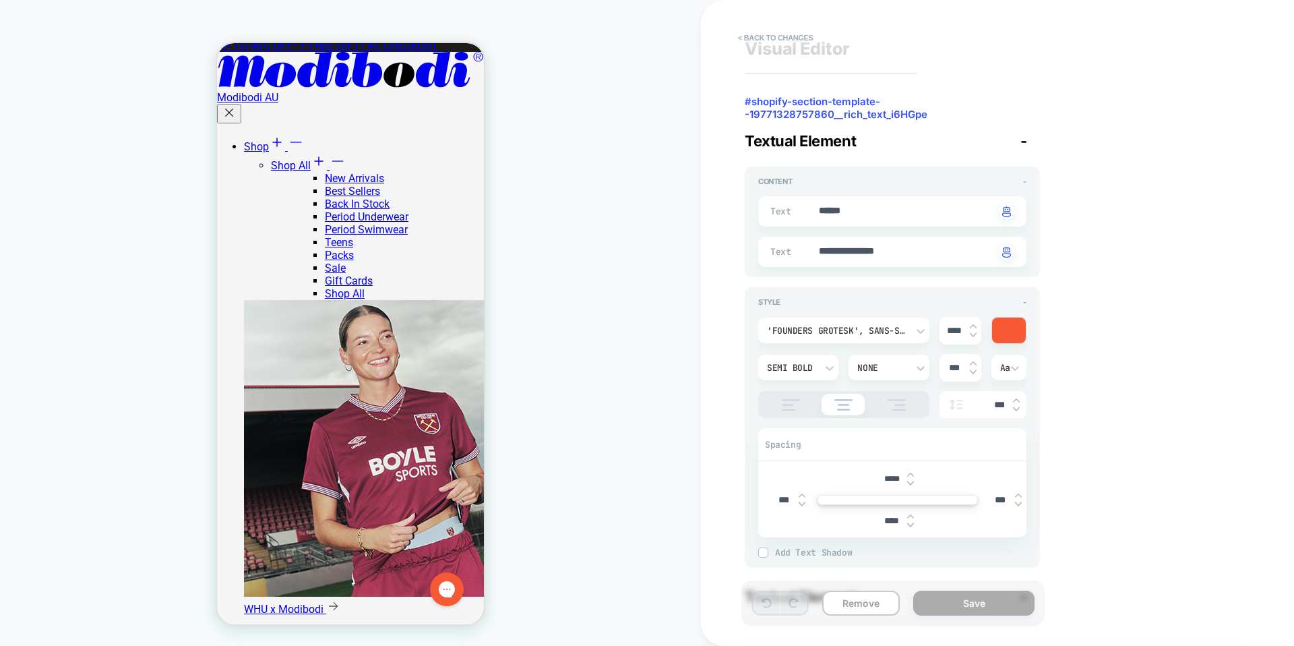
click at [948, 329] on input "****" at bounding box center [954, 330] width 30 height 11
type textarea "*"
type input "***"
type textarea "*"
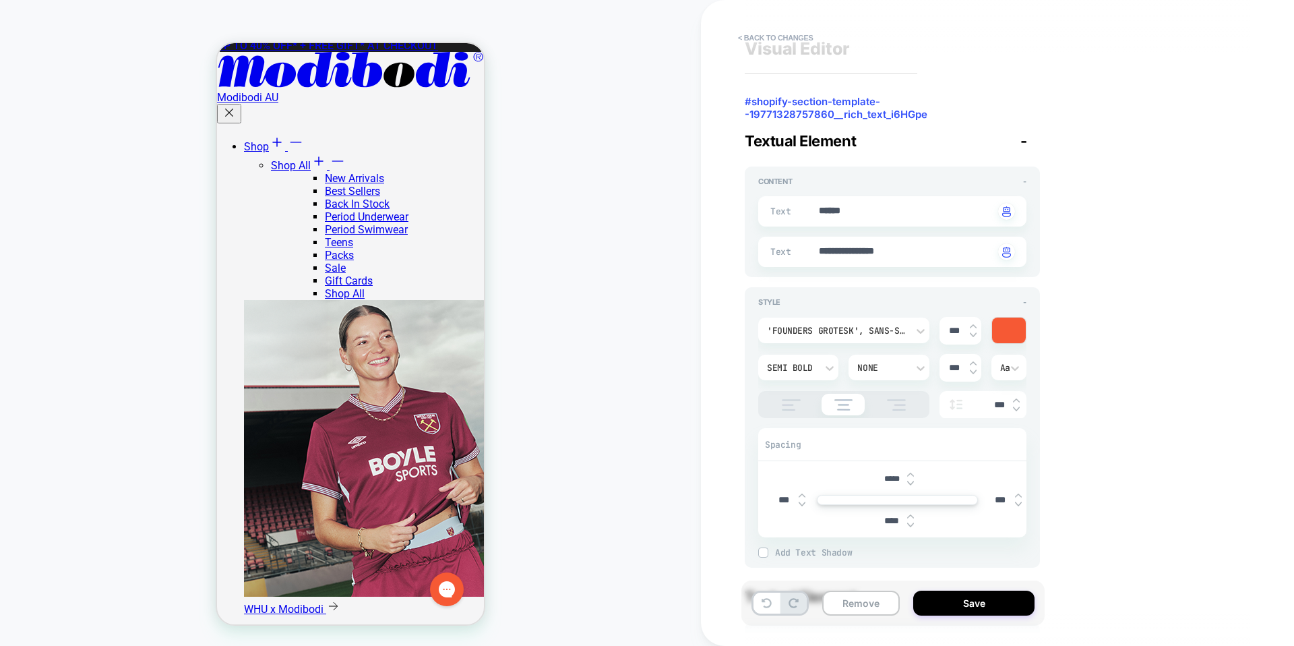
type input "****"
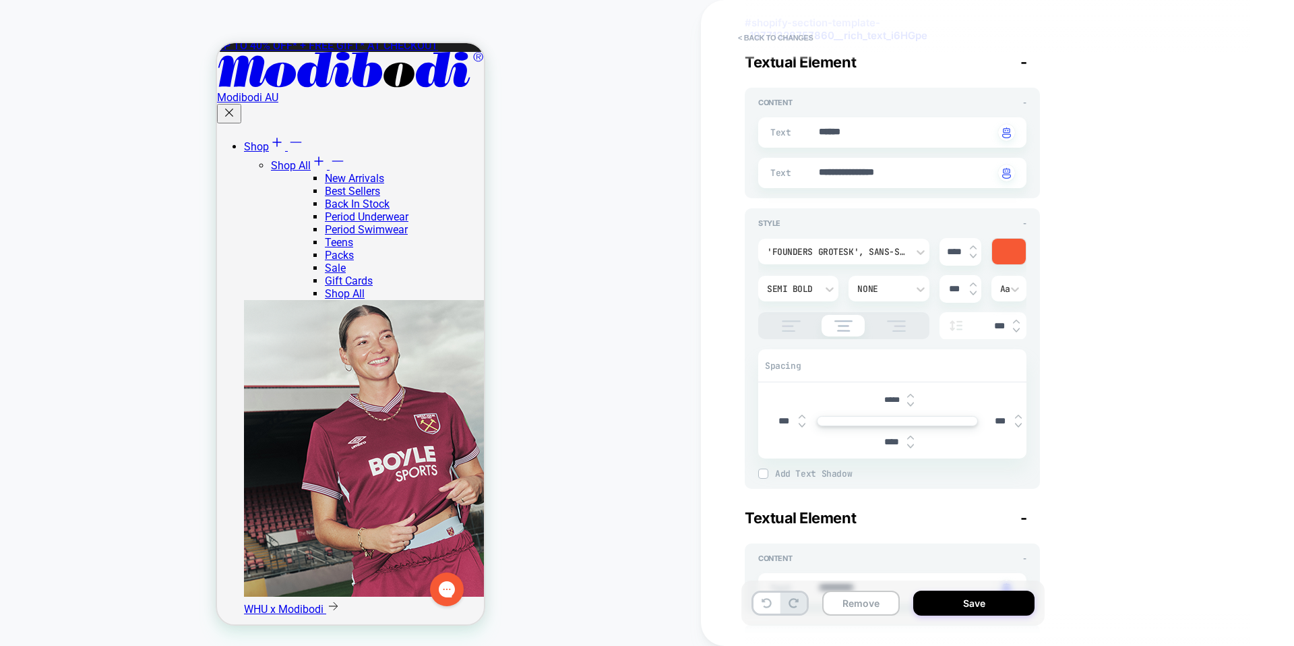
type textarea "*"
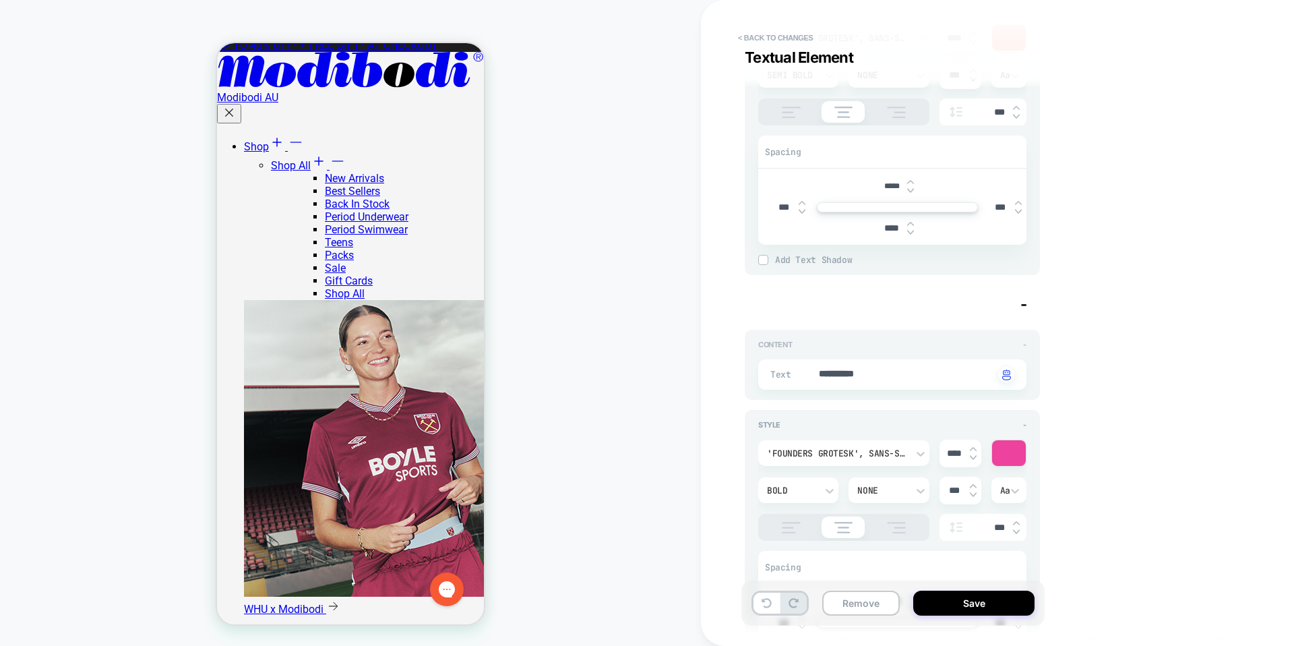
scroll to position [315, 0]
type input "****"
click at [948, 447] on input "****" at bounding box center [954, 445] width 30 height 11
type textarea "*"
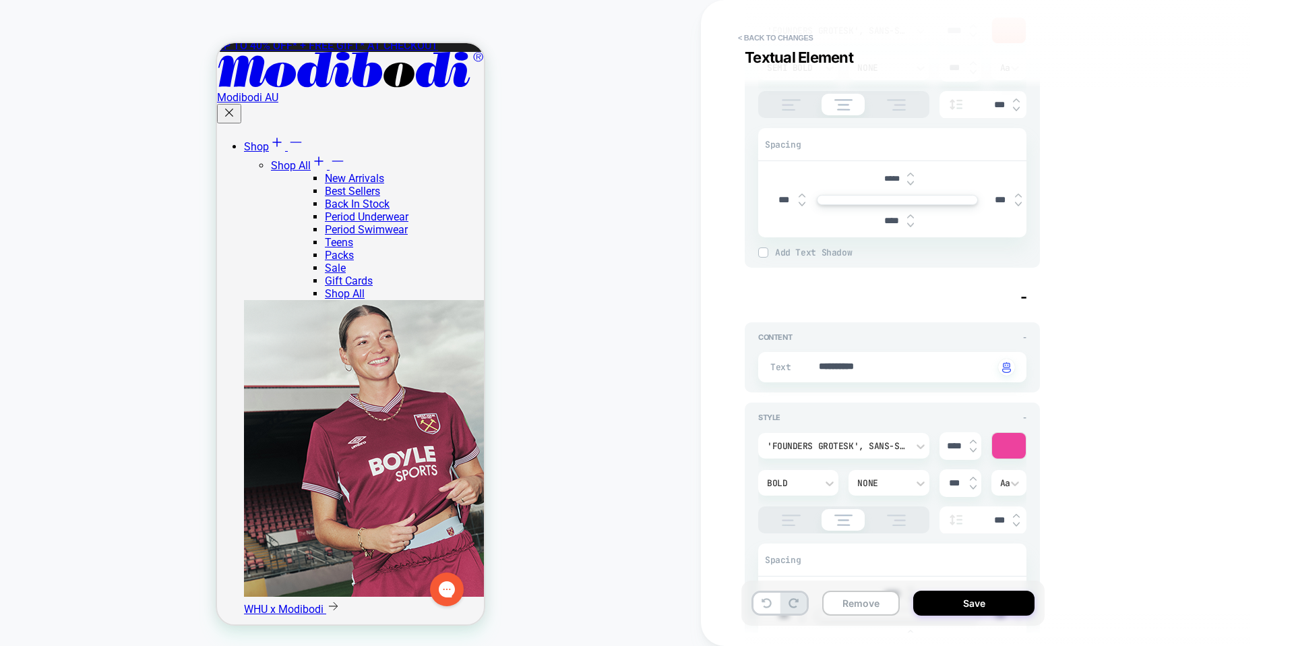
type input "***"
type textarea "*"
type input "****"
type textarea "*"
type input "****"
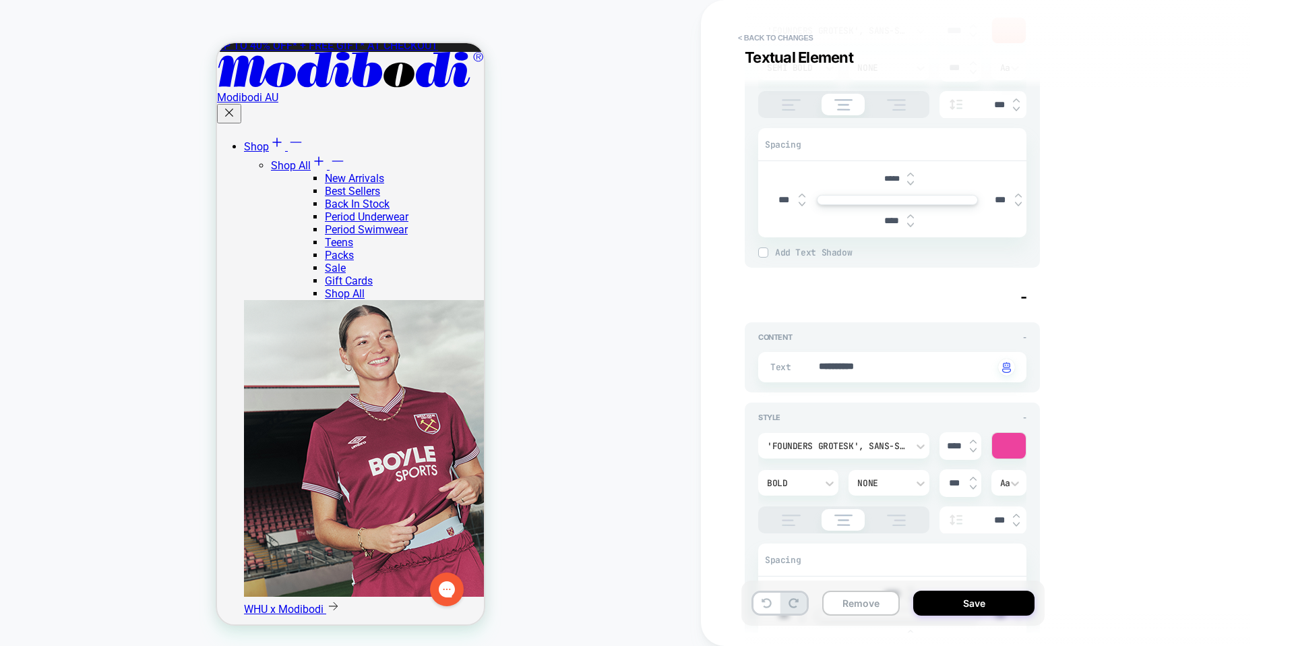
click at [1069, 412] on div "**********" at bounding box center [990, 322] width 505 height 619
type textarea "*"
type textarea "**********"
type textarea "*"
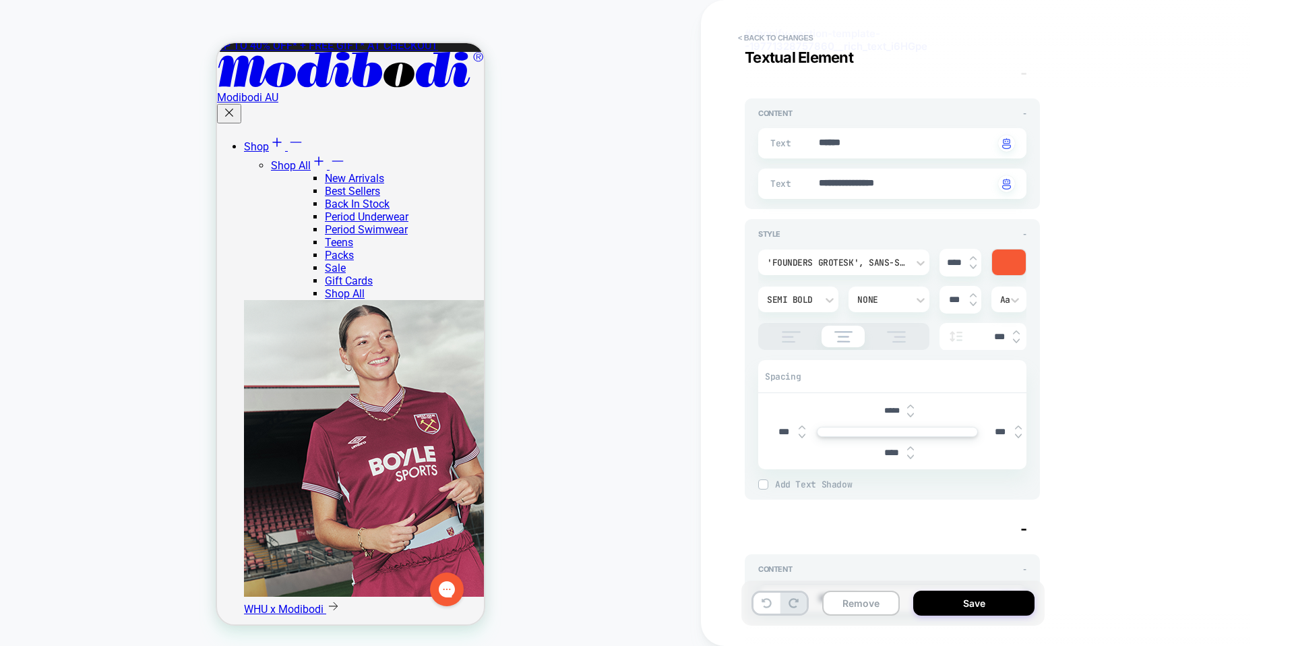
scroll to position [51, 0]
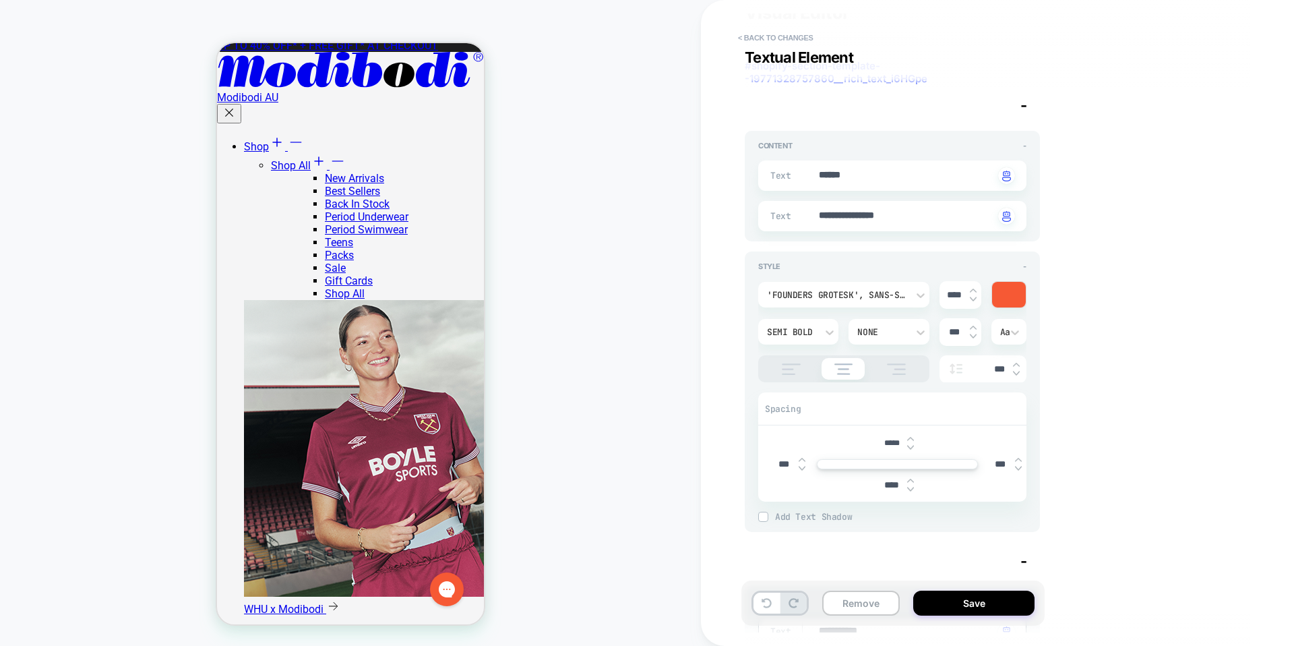
type textarea "**********"
type textarea "*"
type textarea "******"
type textarea "*"
type textarea "******"
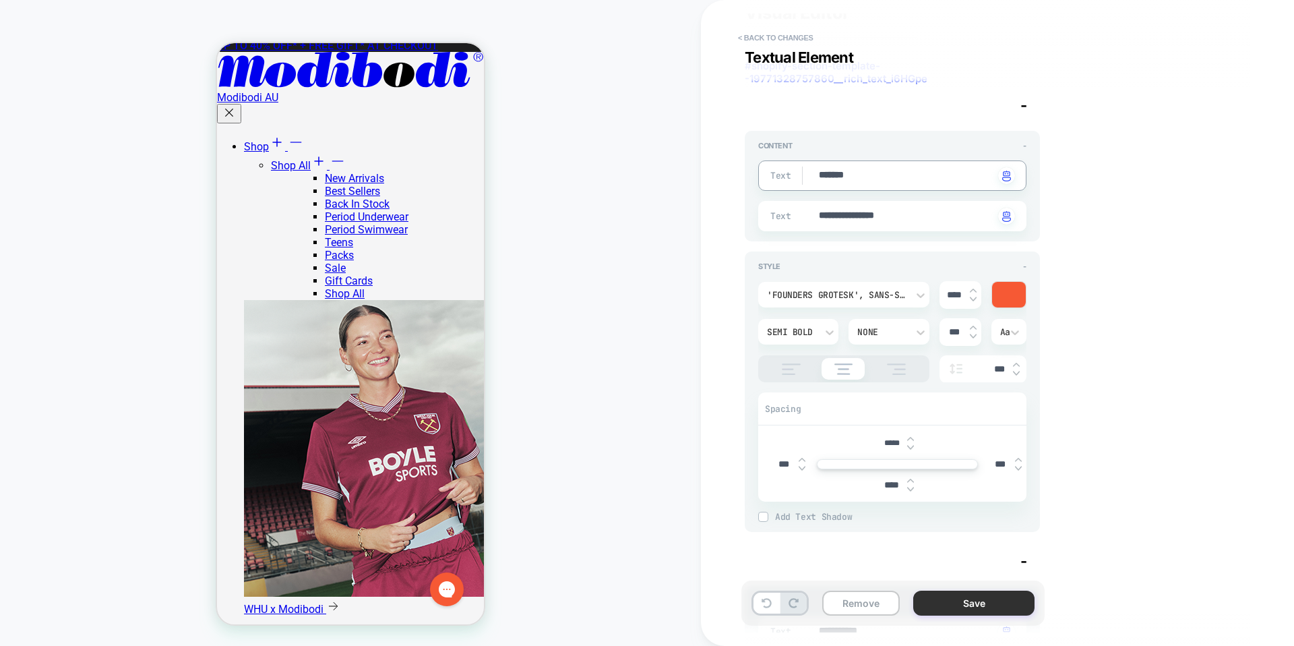
click at [958, 598] on button "Save" at bounding box center [973, 602] width 121 height 25
type textarea "*"
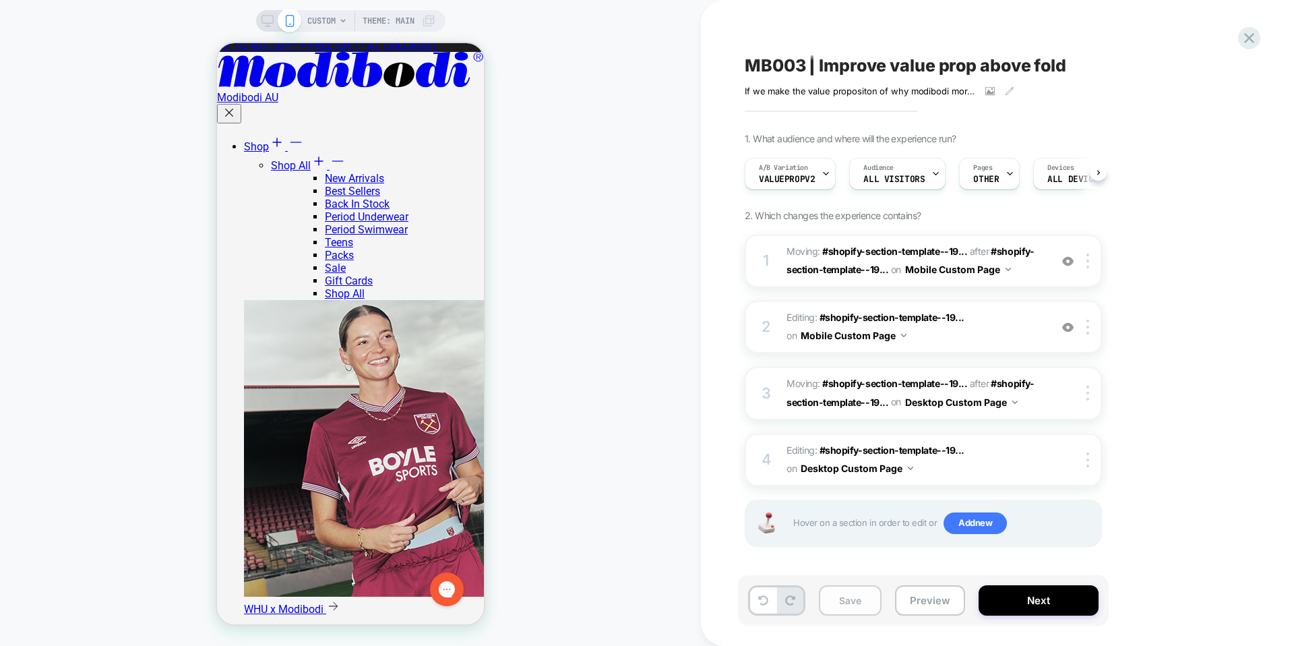
scroll to position [0, 1]
click at [871, 590] on button "Save" at bounding box center [850, 600] width 63 height 30
click at [935, 592] on button "Preview" at bounding box center [930, 600] width 70 height 30
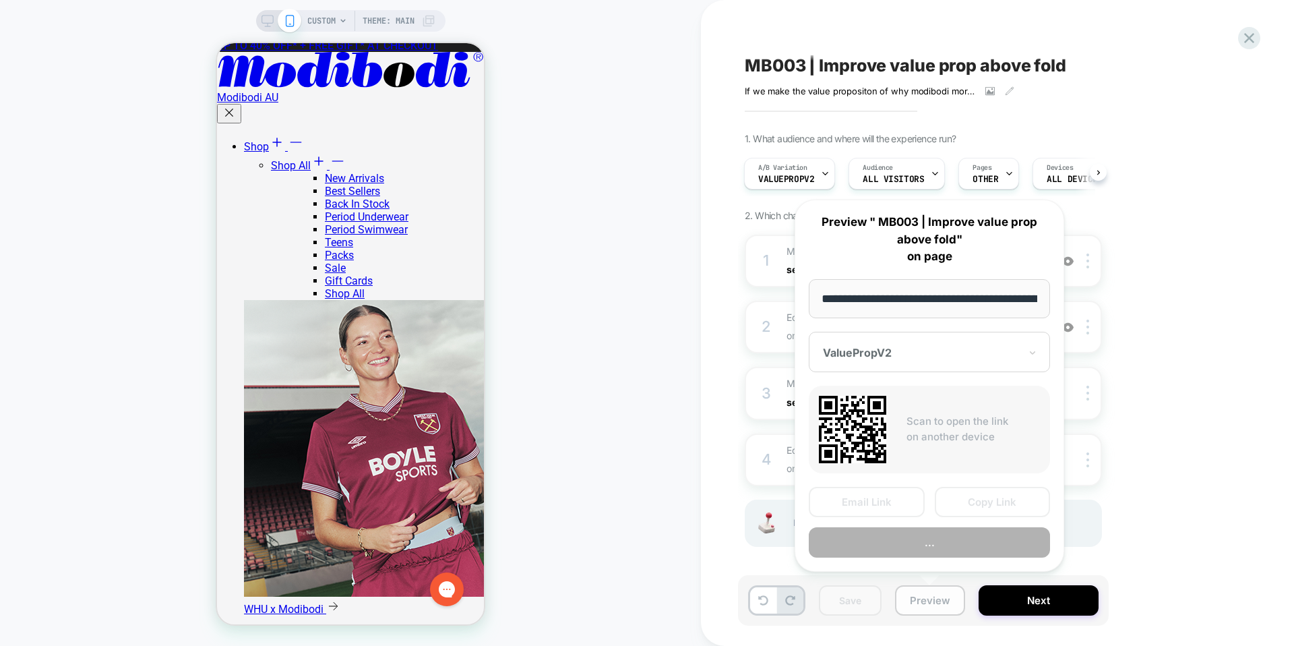
scroll to position [0, 1411]
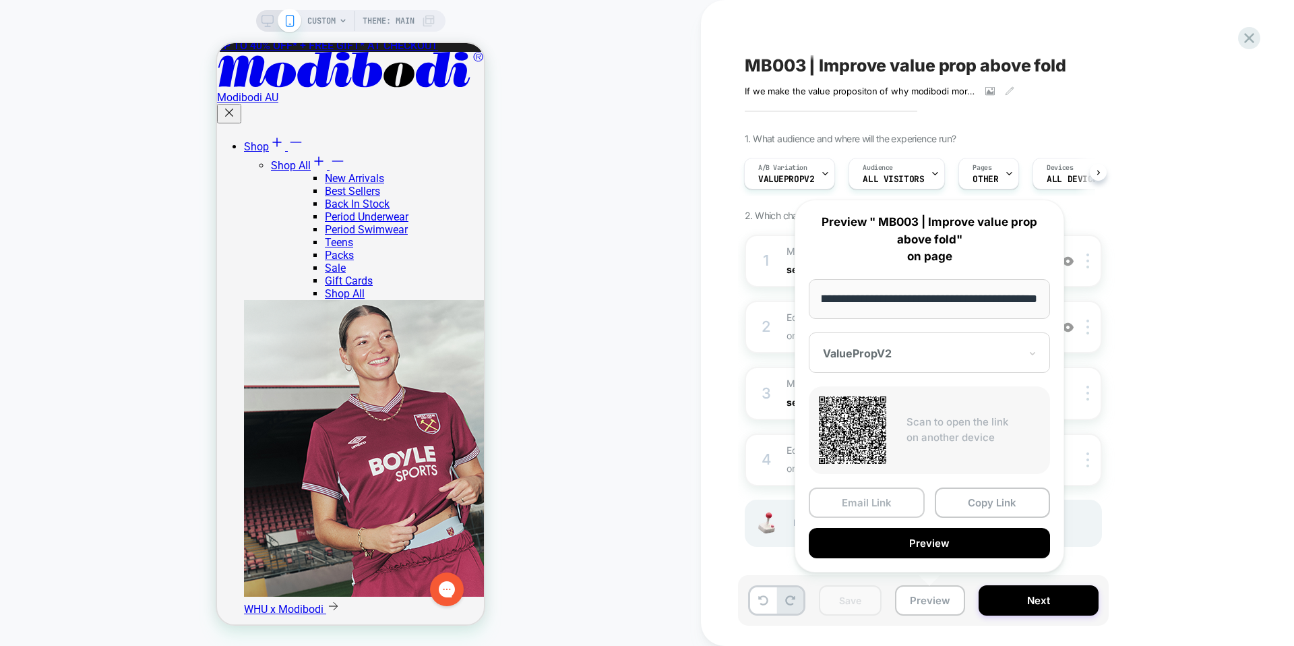
click at [883, 499] on button "Email Link" at bounding box center [867, 502] width 116 height 30
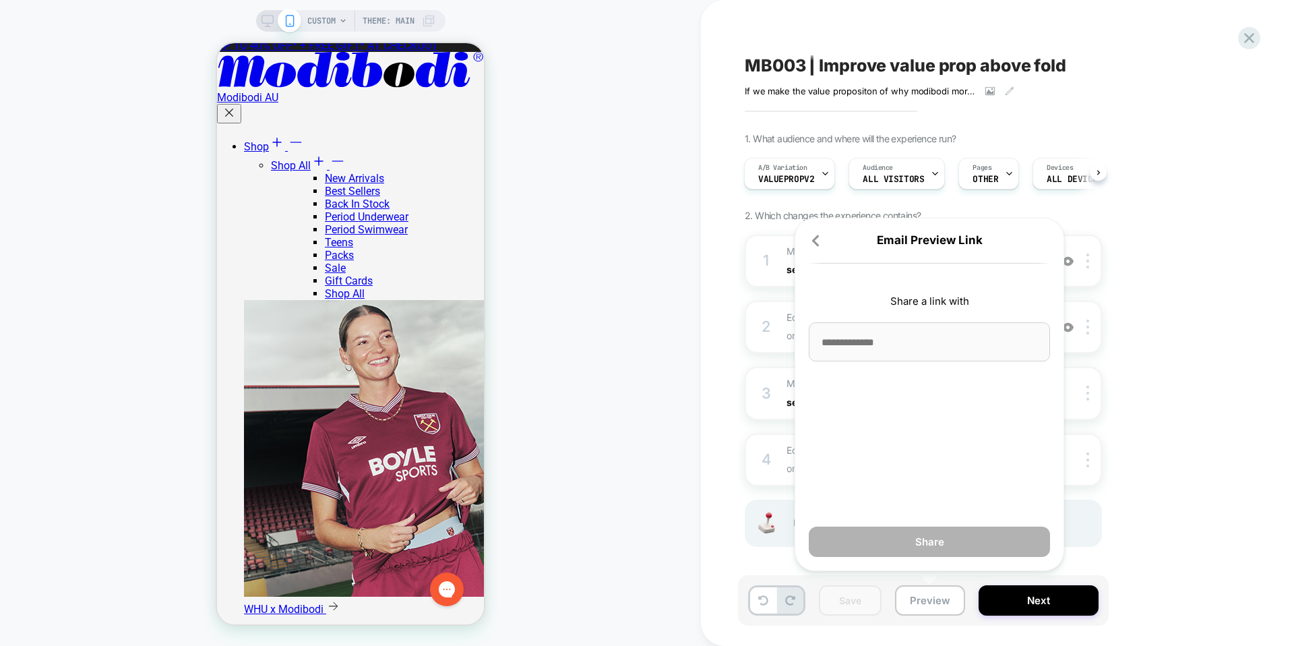
click at [911, 344] on input at bounding box center [929, 341] width 241 height 39
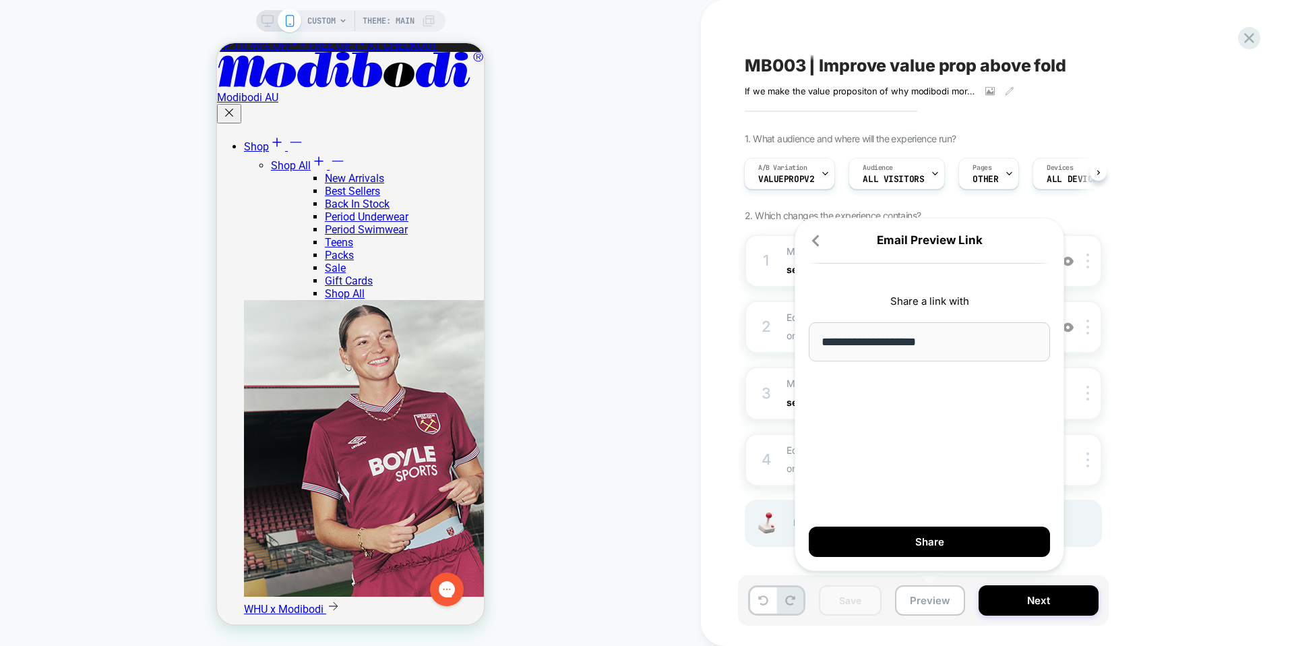
type input "**********"
click at [902, 416] on div "**********" at bounding box center [930, 394] width 270 height 353
click at [902, 543] on button "Share" at bounding box center [929, 541] width 241 height 30
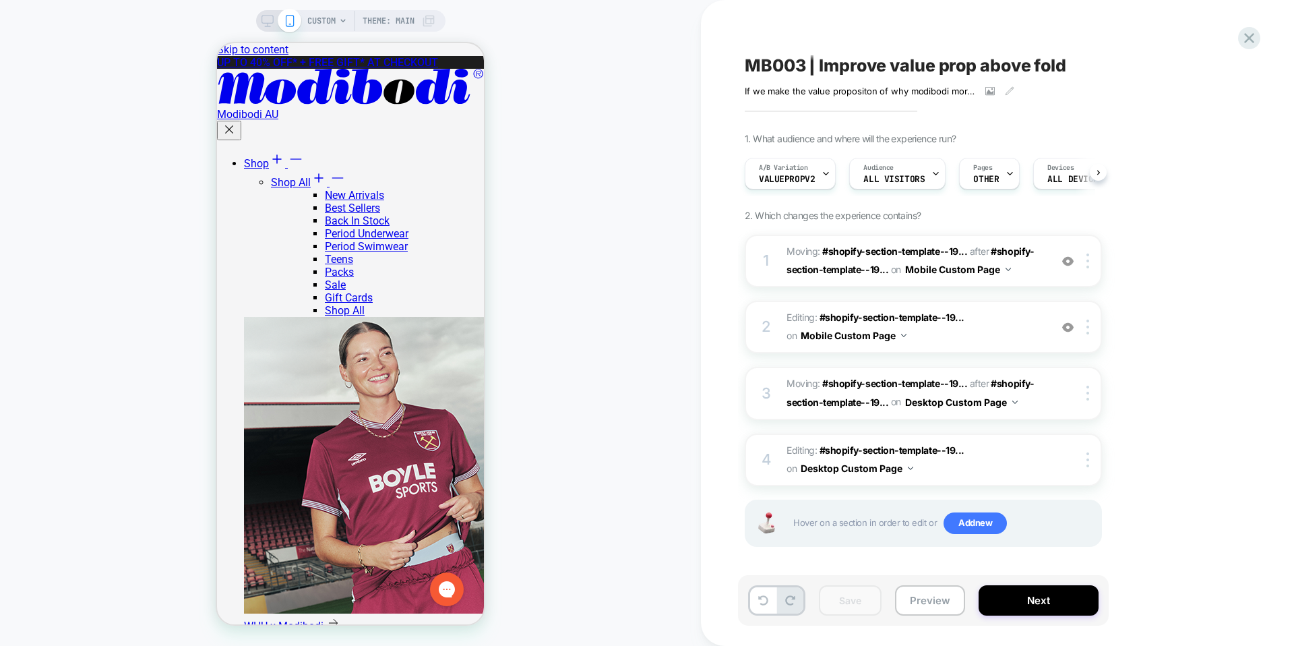
scroll to position [0, 1]
click at [919, 592] on button "Preview" at bounding box center [930, 600] width 70 height 30
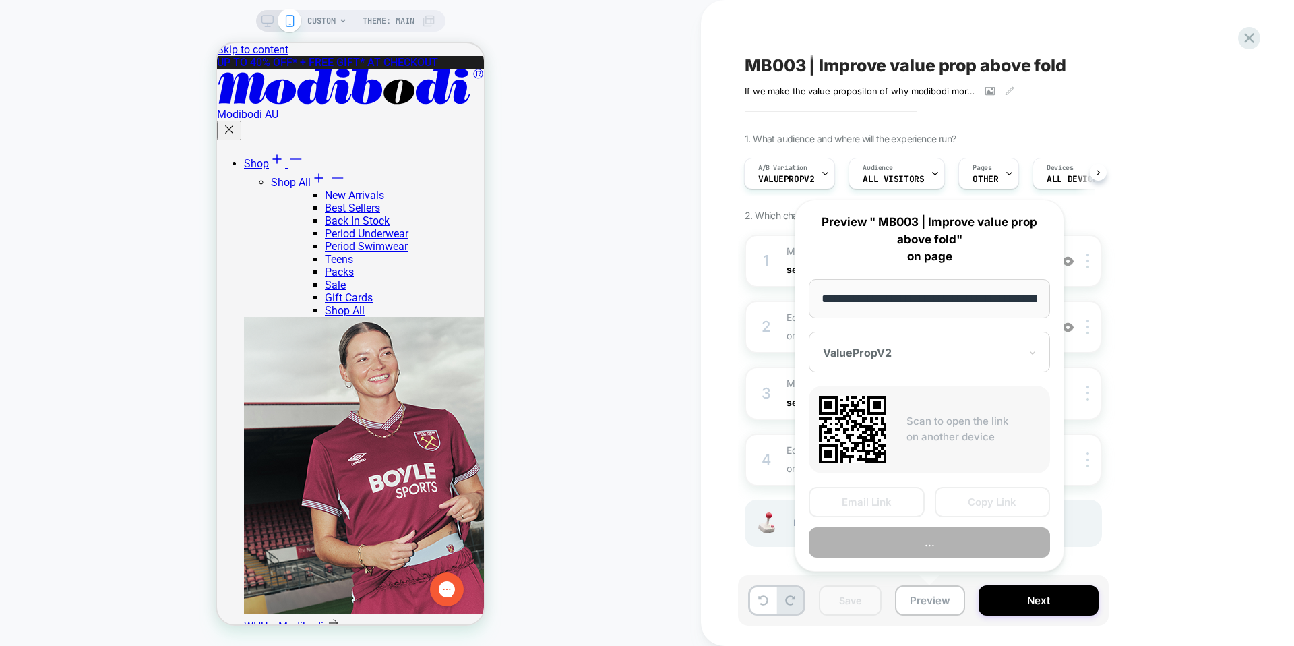
scroll to position [0, 1411]
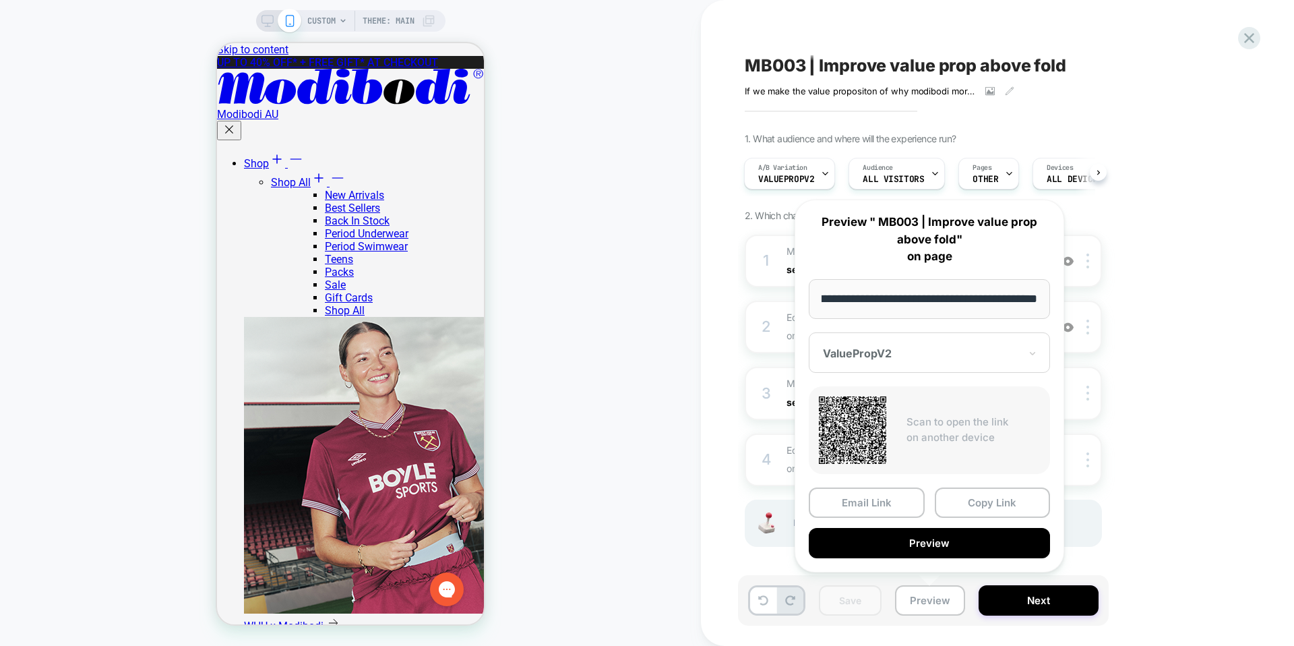
click at [887, 350] on div at bounding box center [921, 352] width 197 height 13
click at [883, 424] on div "ValuePropV2" at bounding box center [929, 424] width 228 height 24
click at [871, 496] on button "Email Link" at bounding box center [867, 502] width 116 height 30
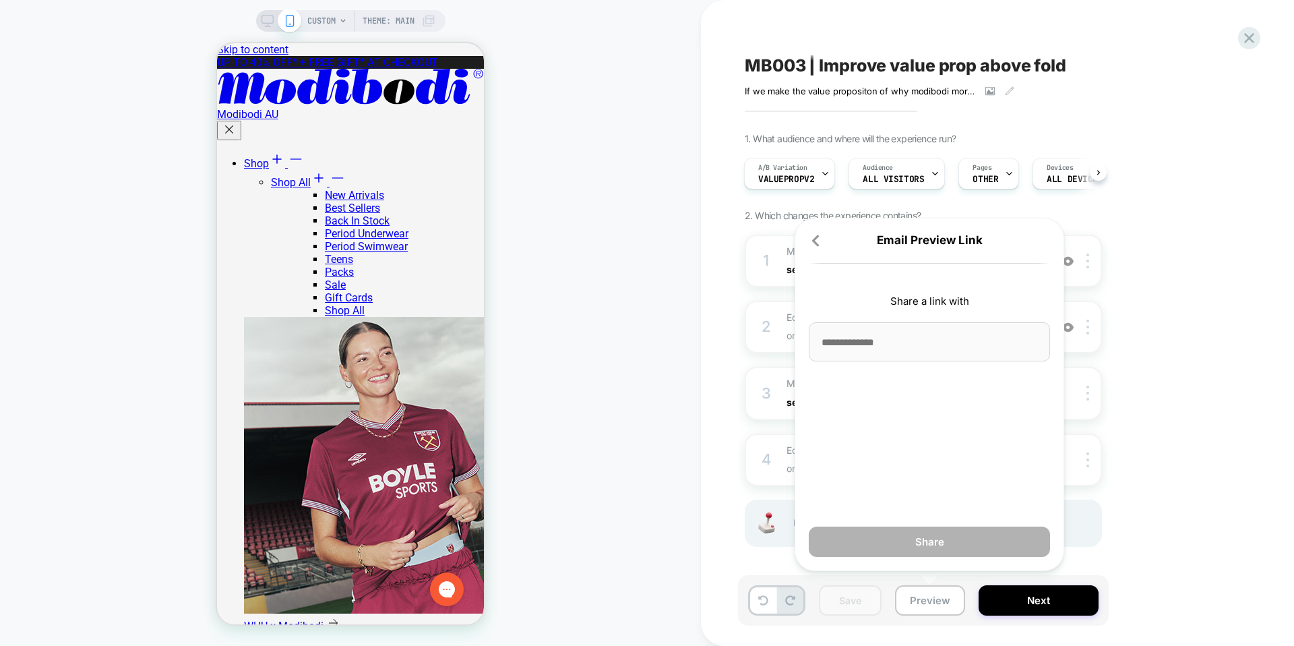
click at [873, 371] on div "Email Preview Link Share a link with Share" at bounding box center [930, 394] width 270 height 353
click at [873, 350] on input at bounding box center [929, 341] width 241 height 39
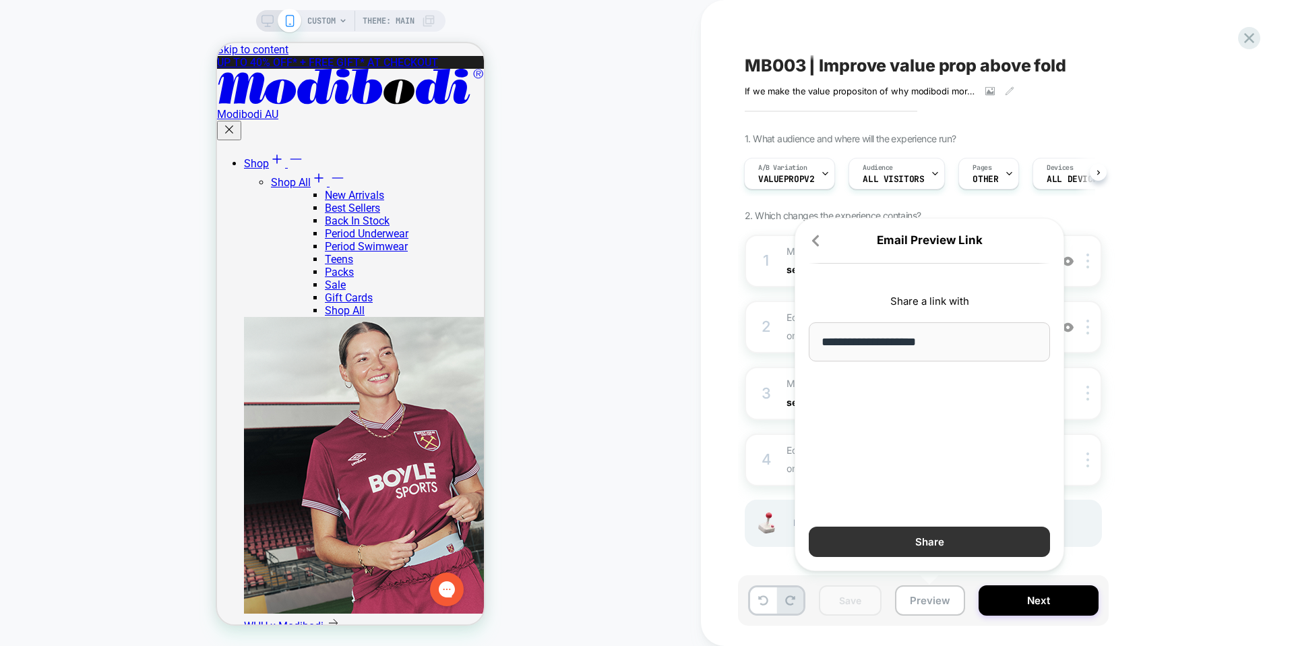
type input "**********"
click at [881, 530] on button "Share" at bounding box center [929, 541] width 241 height 30
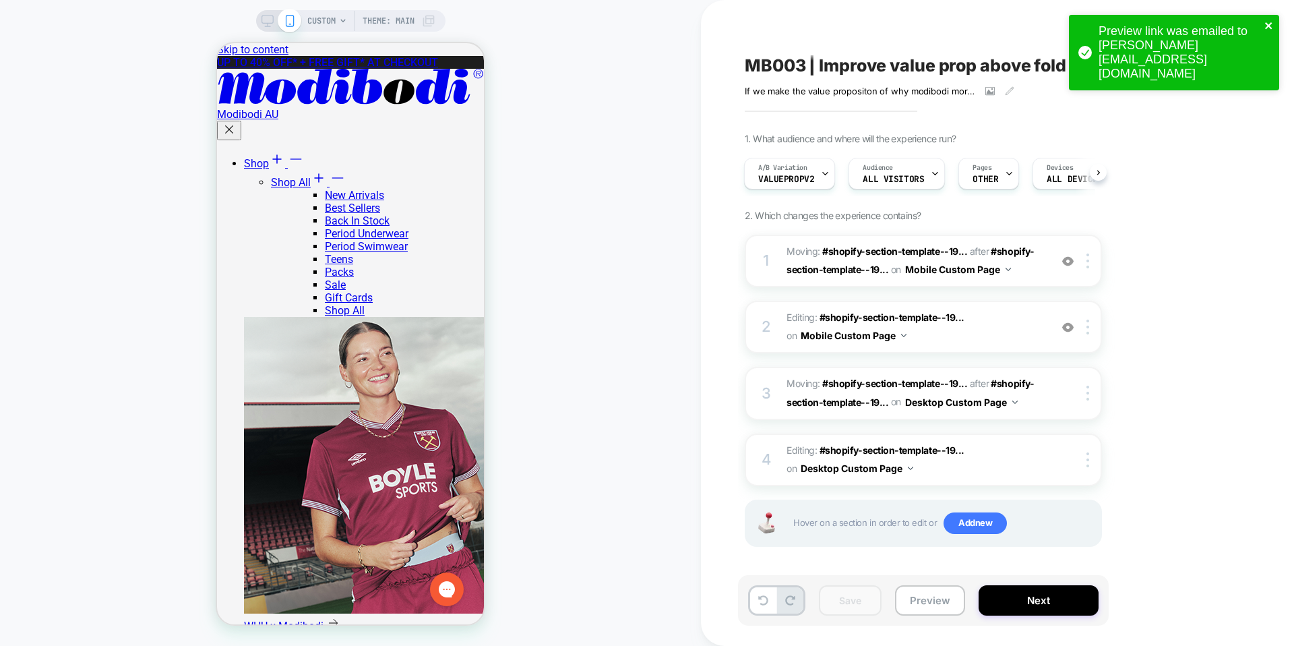
click at [1268, 26] on icon "close" at bounding box center [1268, 25] width 7 height 7
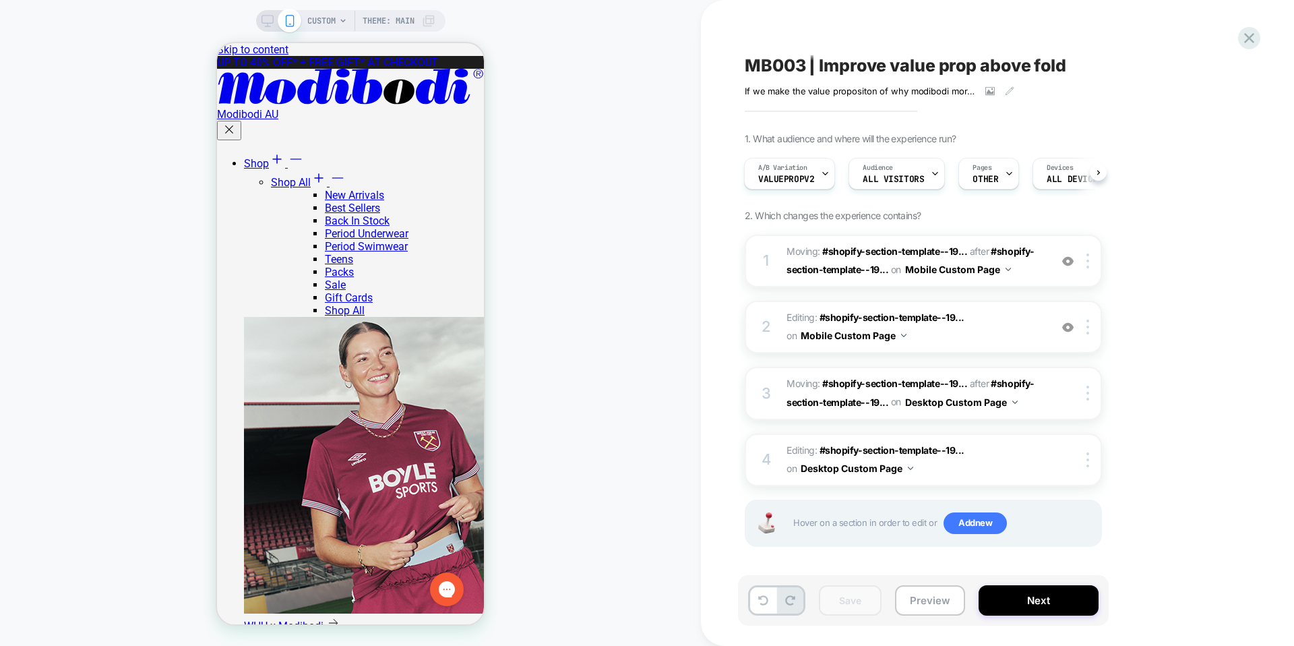
click at [1251, 37] on div "Preview link was emailed to justin.s@wearetag.co" at bounding box center [1174, 56] width 216 height 88
click at [1249, 41] on icon at bounding box center [1249, 38] width 18 height 18
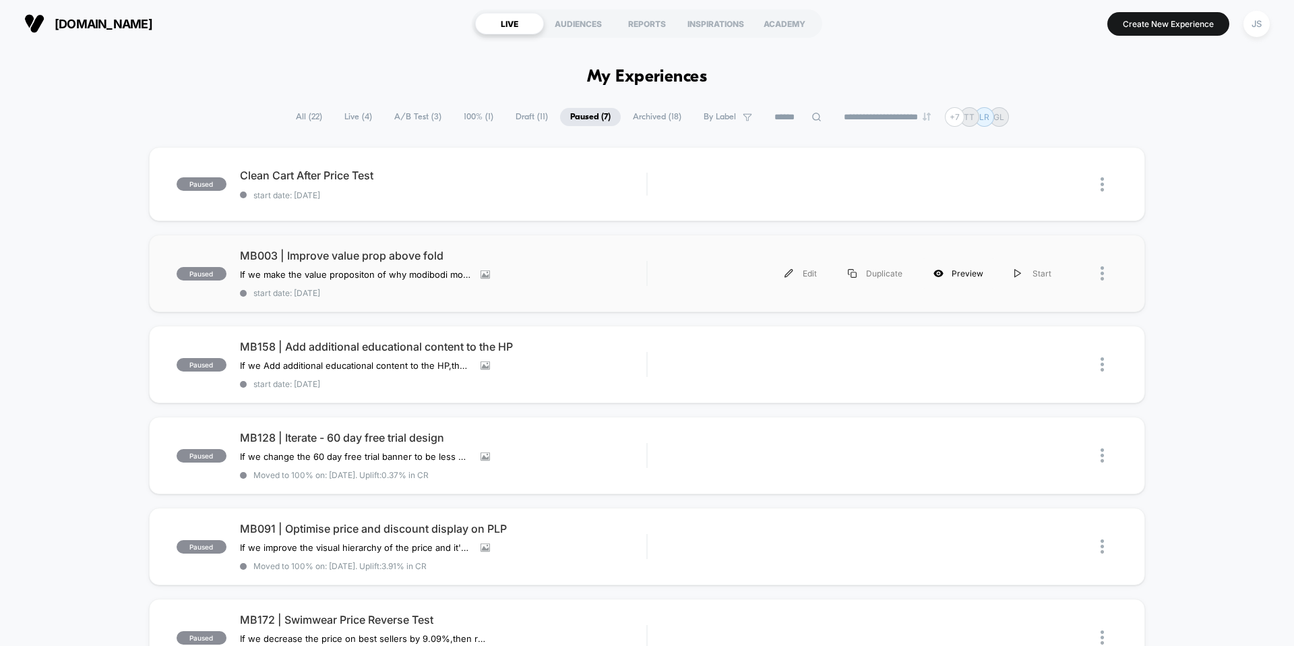
click at [974, 276] on div "Preview" at bounding box center [958, 273] width 81 height 30
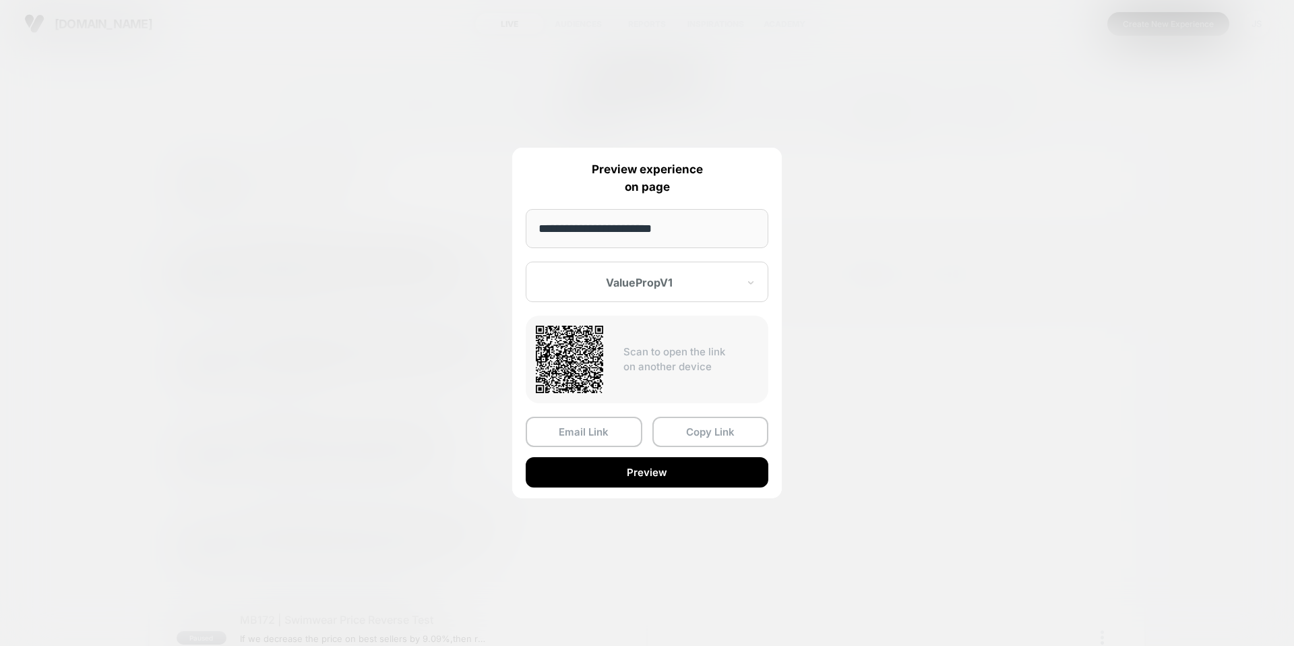
click at [647, 291] on div "ValuePropV1" at bounding box center [647, 281] width 243 height 40
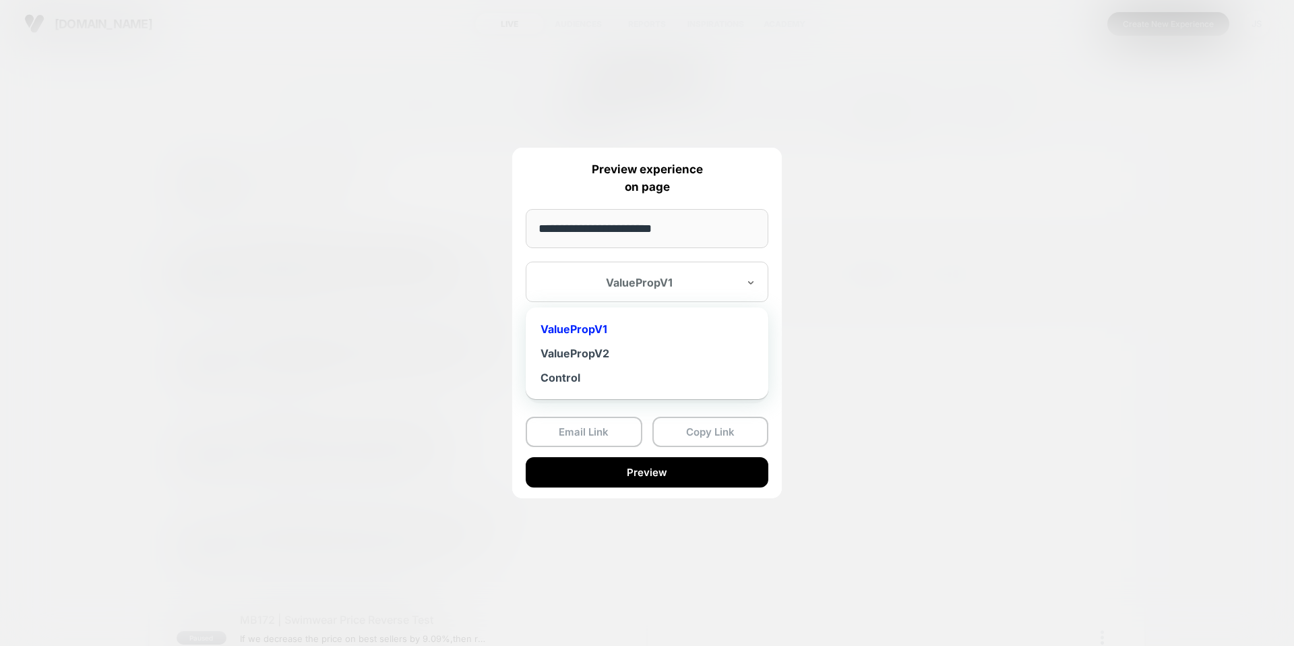
click at [612, 352] on div "ValuePropV2" at bounding box center [646, 353] width 229 height 24
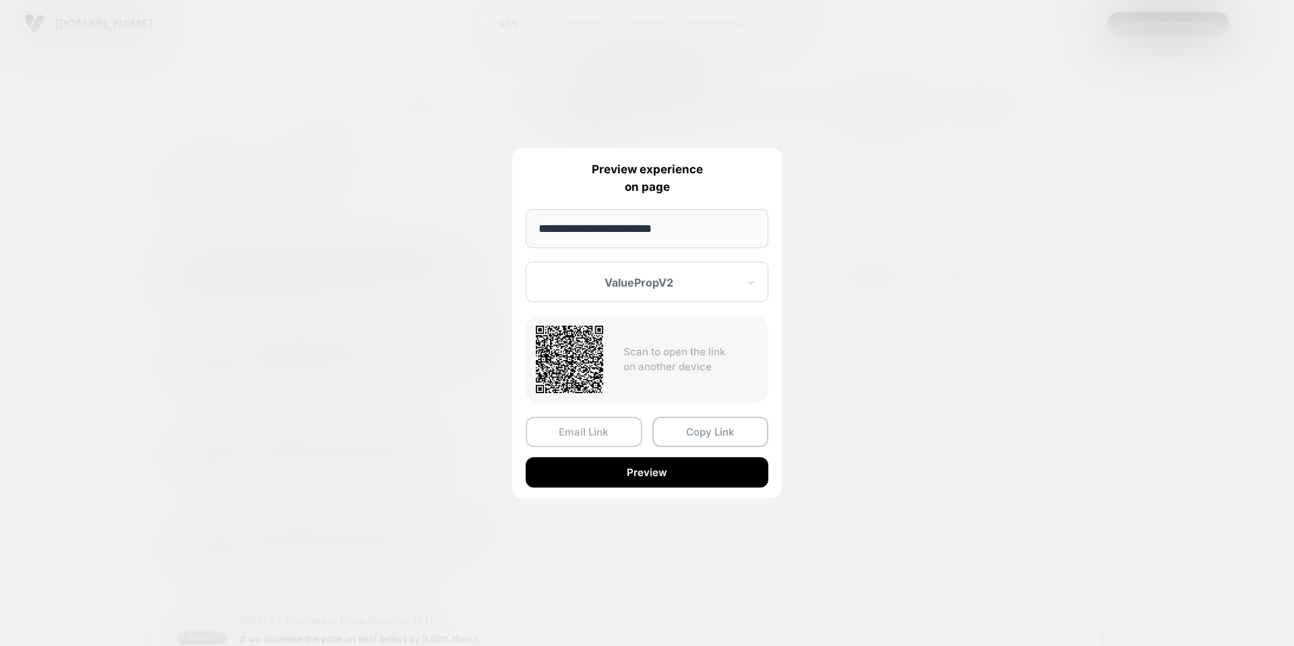
click at [586, 435] on button "Email Link" at bounding box center [584, 431] width 117 height 30
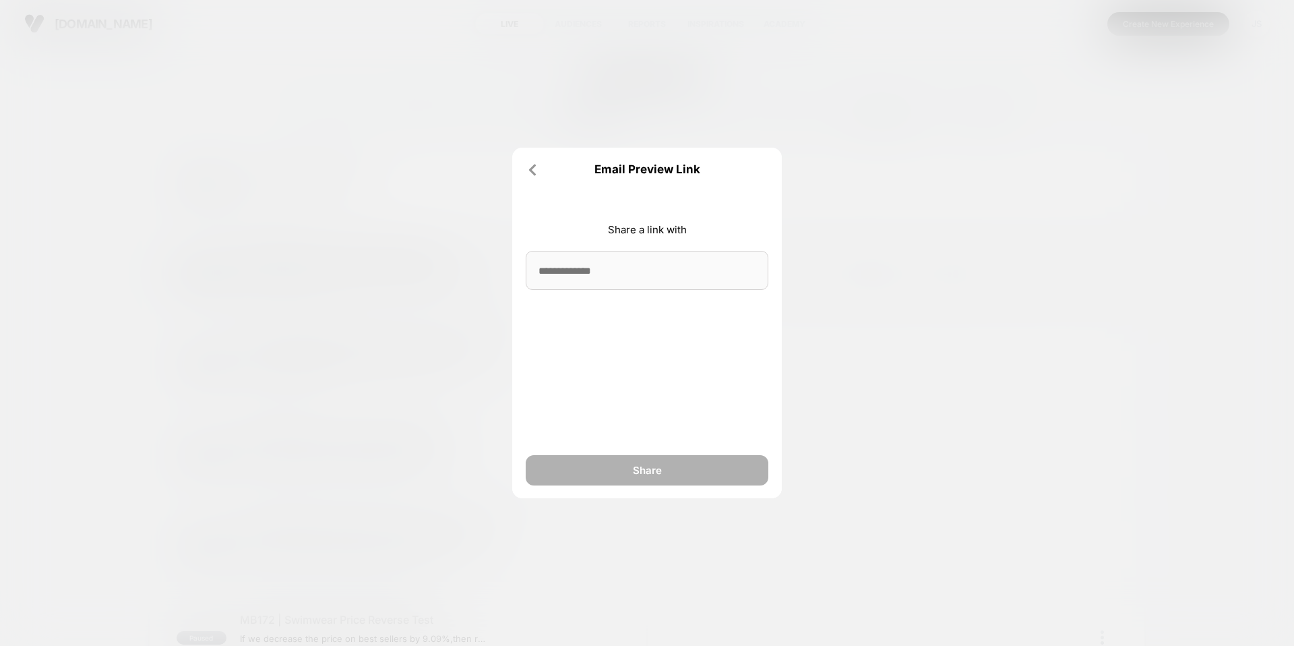
click at [580, 280] on input at bounding box center [647, 270] width 243 height 39
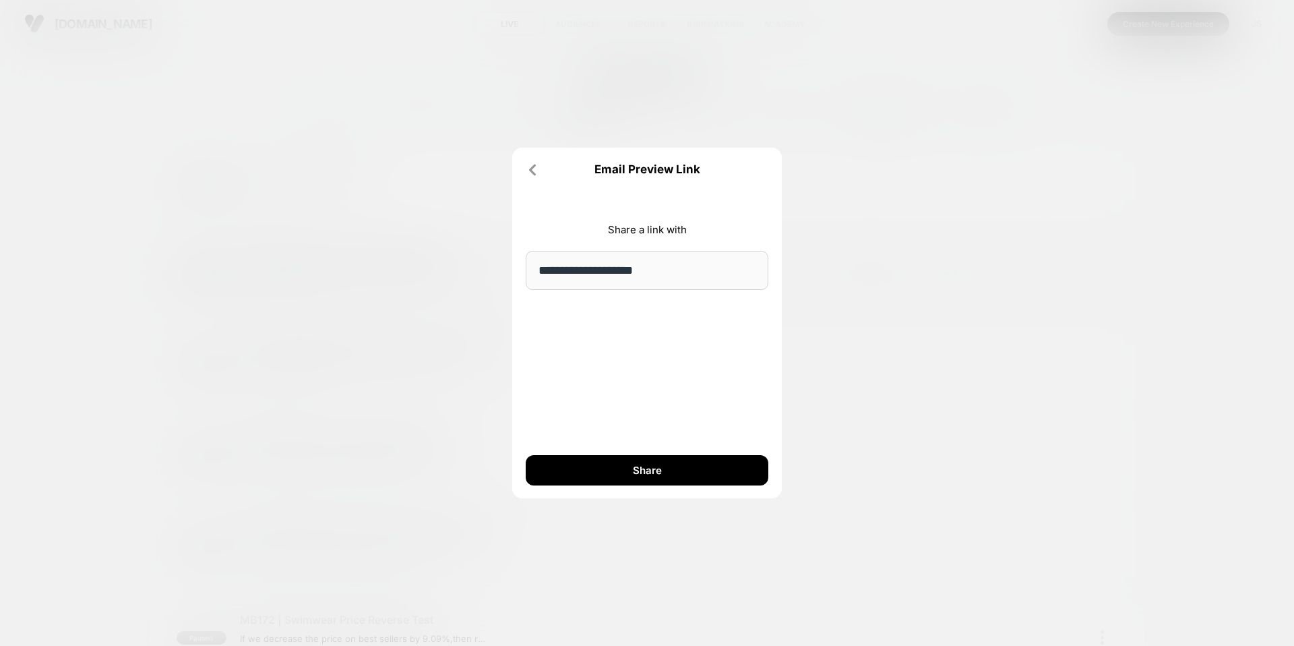
type input "**********"
click at [542, 516] on div at bounding box center [647, 323] width 1294 height 646
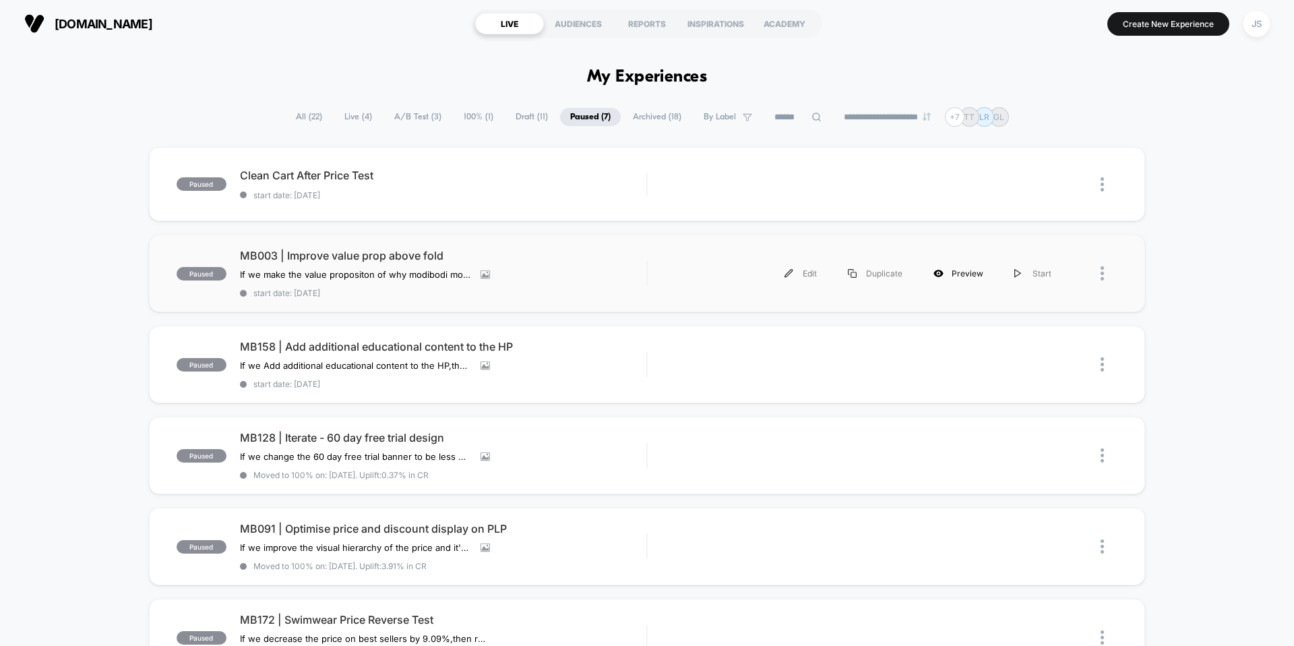
click at [960, 274] on div "Preview" at bounding box center [958, 273] width 81 height 30
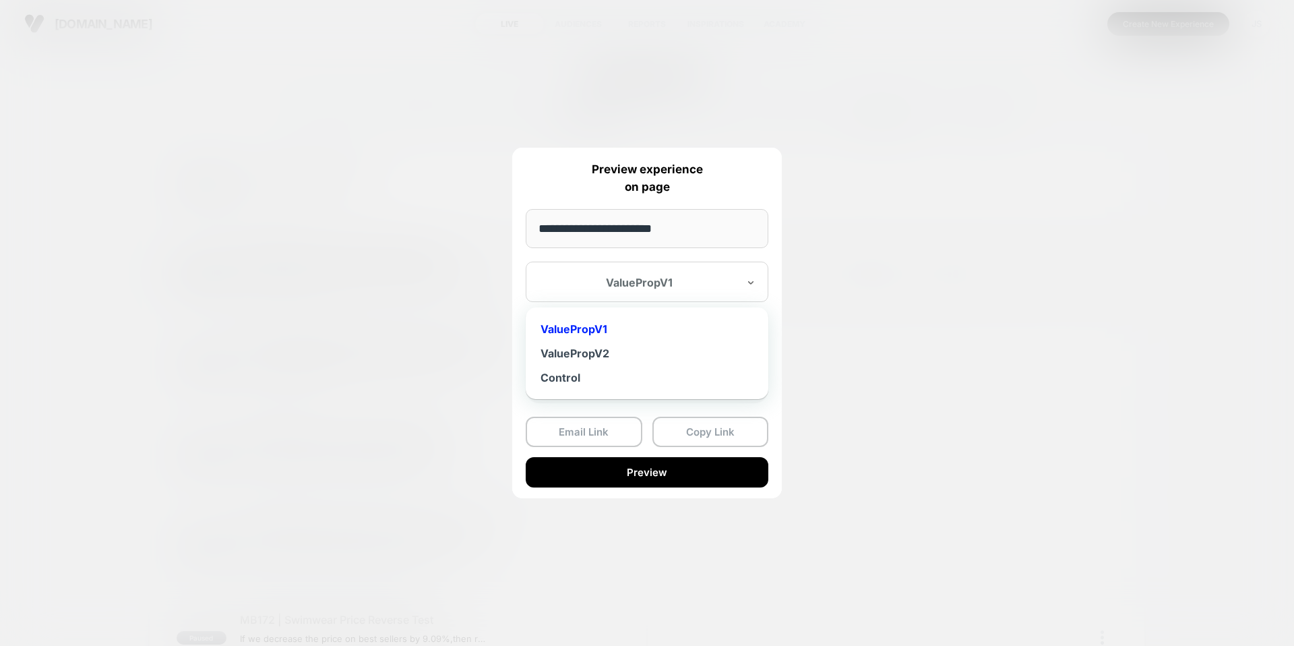
click at [579, 270] on div "ValuePropV1" at bounding box center [647, 281] width 243 height 40
click at [582, 351] on div "ValuePropV2" at bounding box center [646, 353] width 229 height 24
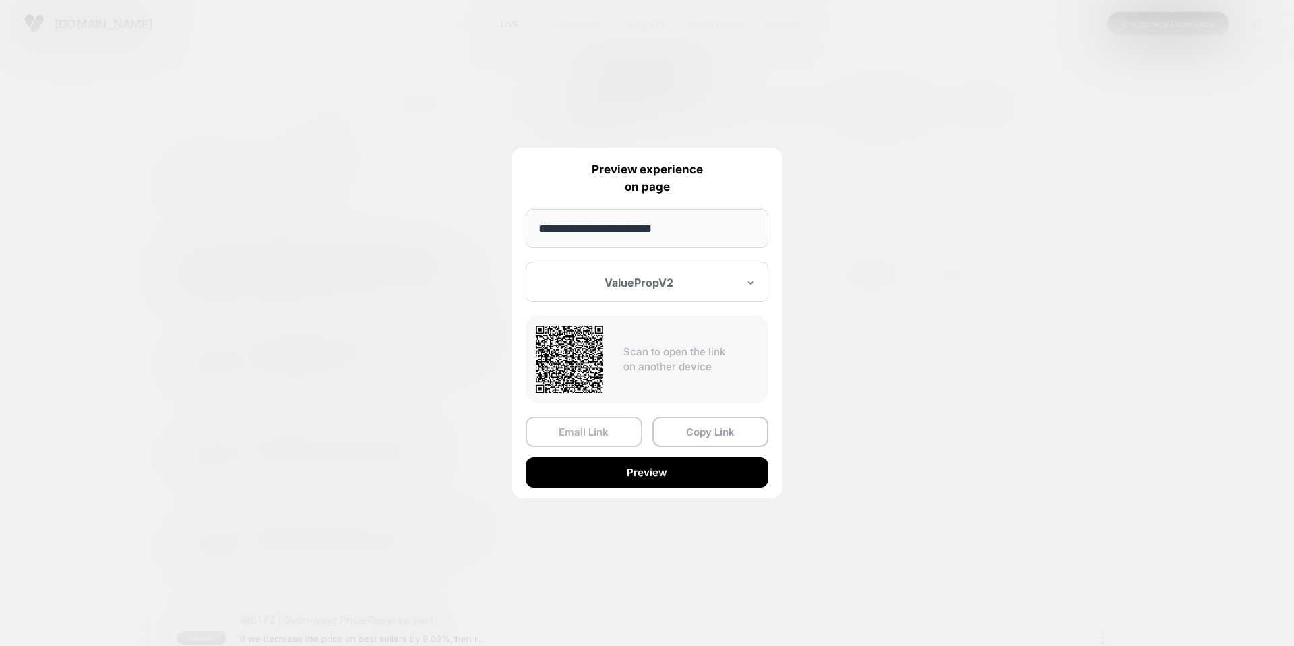
click at [578, 424] on button "Email Link" at bounding box center [584, 431] width 117 height 30
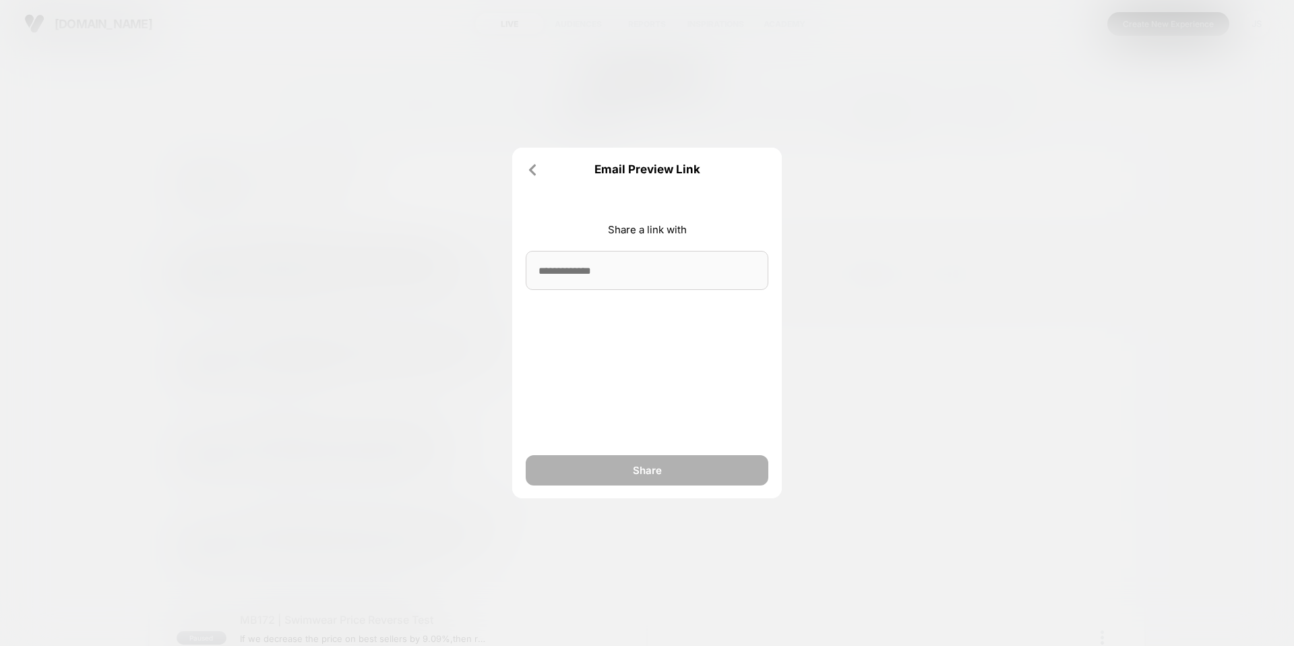
click at [625, 282] on input at bounding box center [647, 270] width 243 height 39
type input "*"
click at [538, 171] on icon at bounding box center [532, 169] width 13 height 13
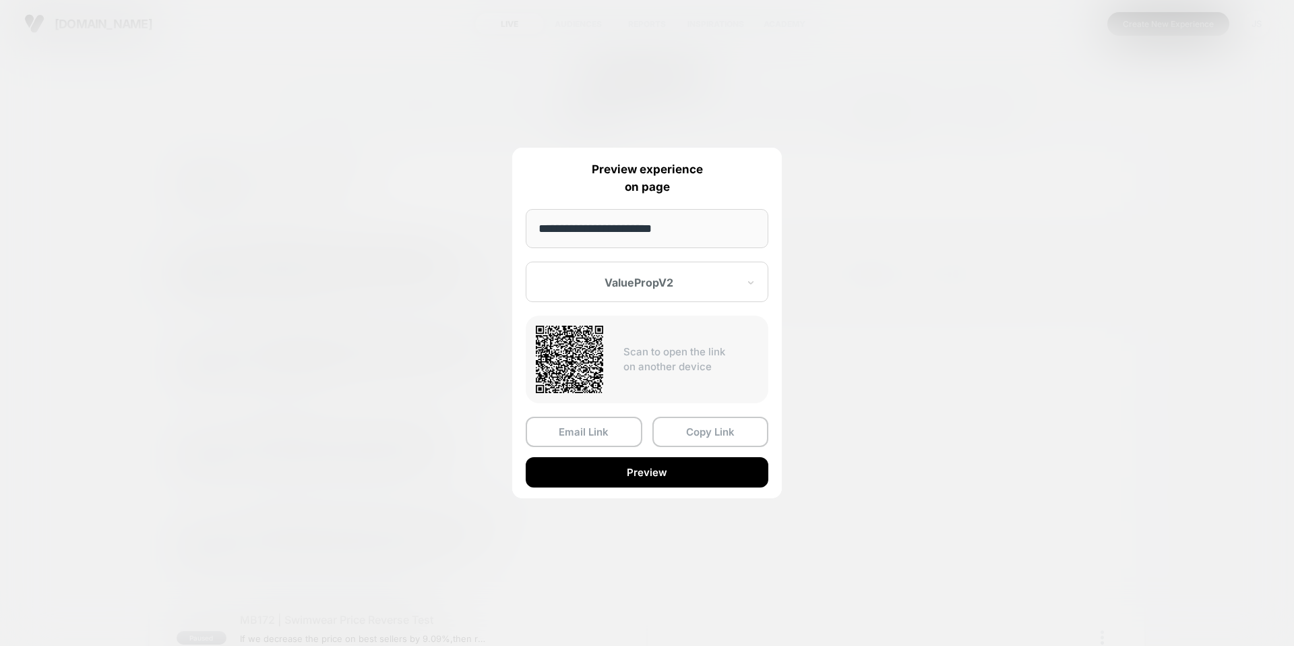
click at [908, 223] on div at bounding box center [647, 323] width 1294 height 646
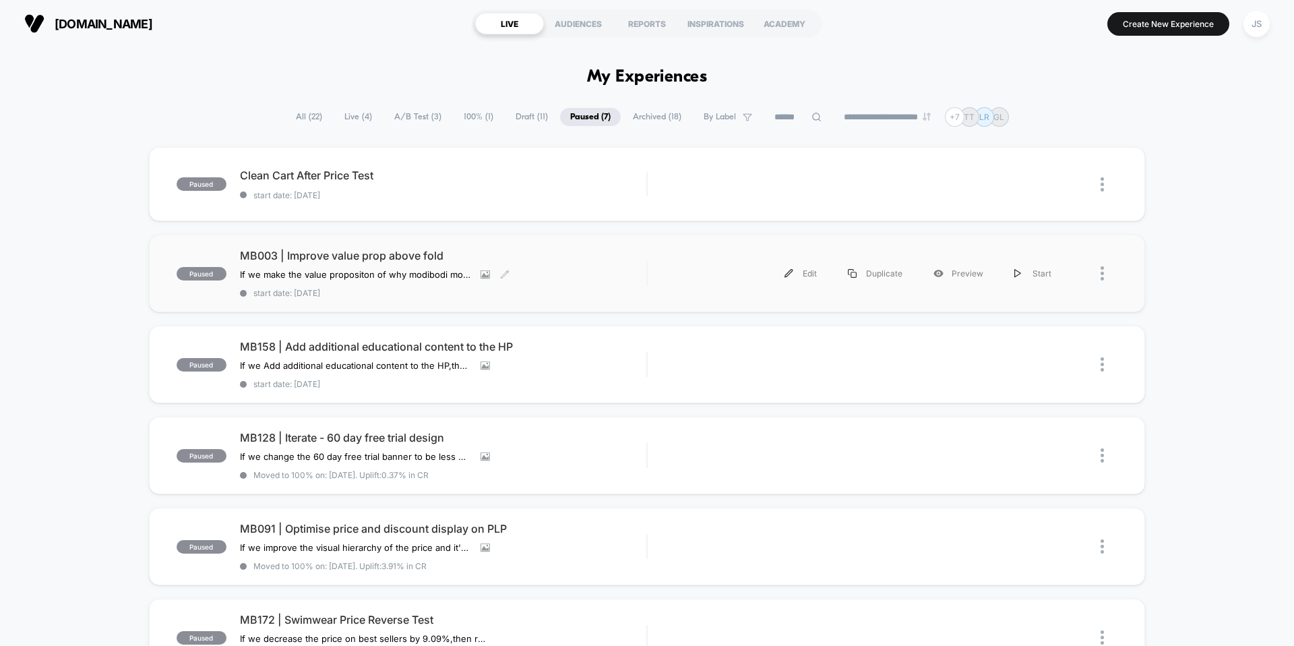
click at [366, 254] on span "MB003 | Improve value prop above fold" at bounding box center [443, 255] width 406 height 13
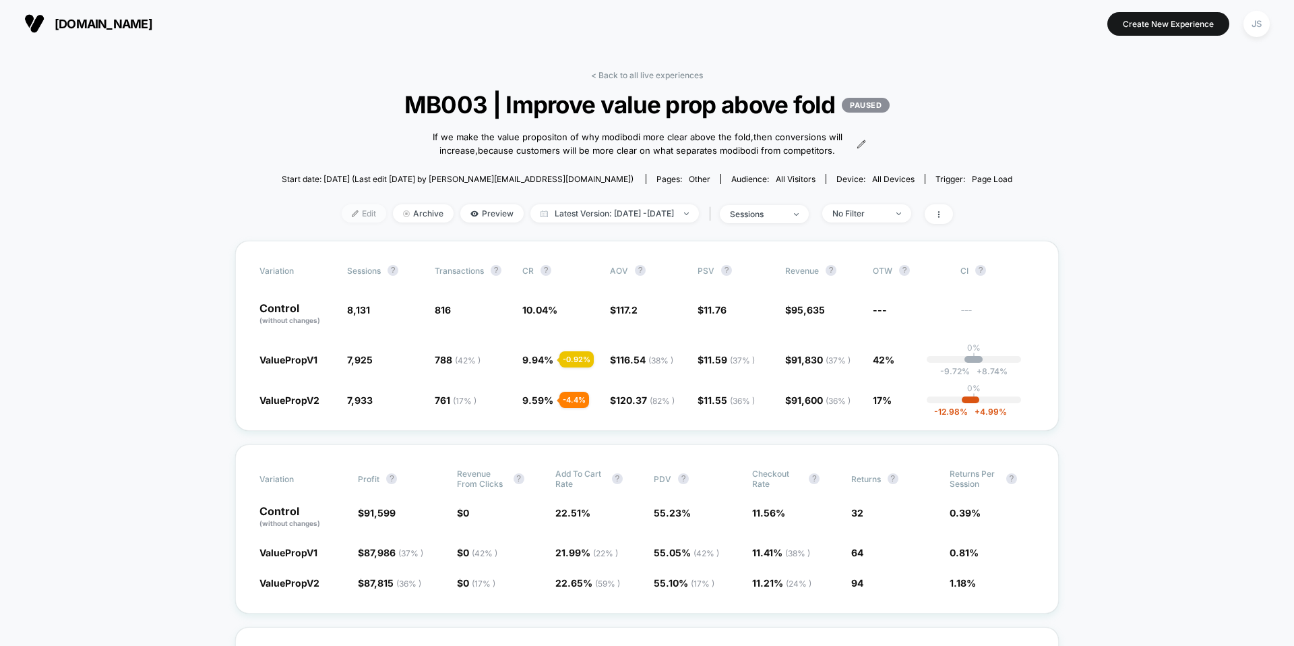
click at [356, 222] on span "Edit" at bounding box center [364, 213] width 44 height 18
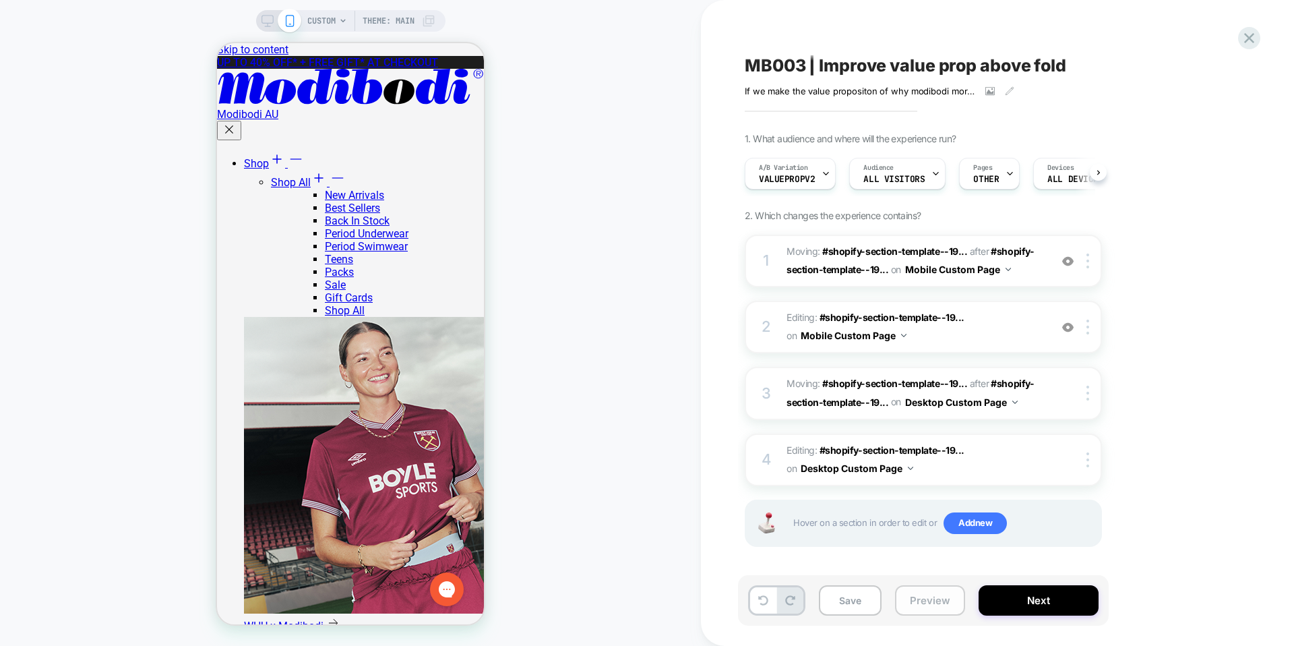
scroll to position [0, 1]
click at [790, 185] on div "A/B Variation ValuePropV2" at bounding box center [786, 173] width 83 height 30
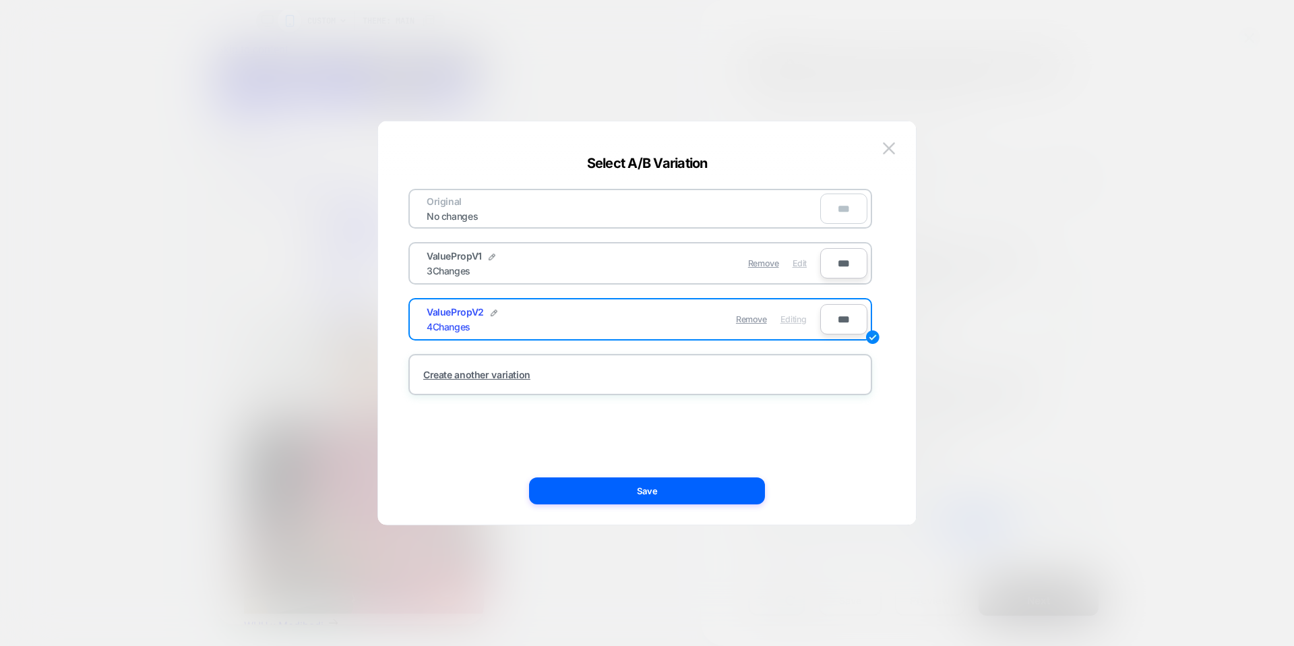
click at [802, 263] on span "Edit" at bounding box center [799, 263] width 14 height 10
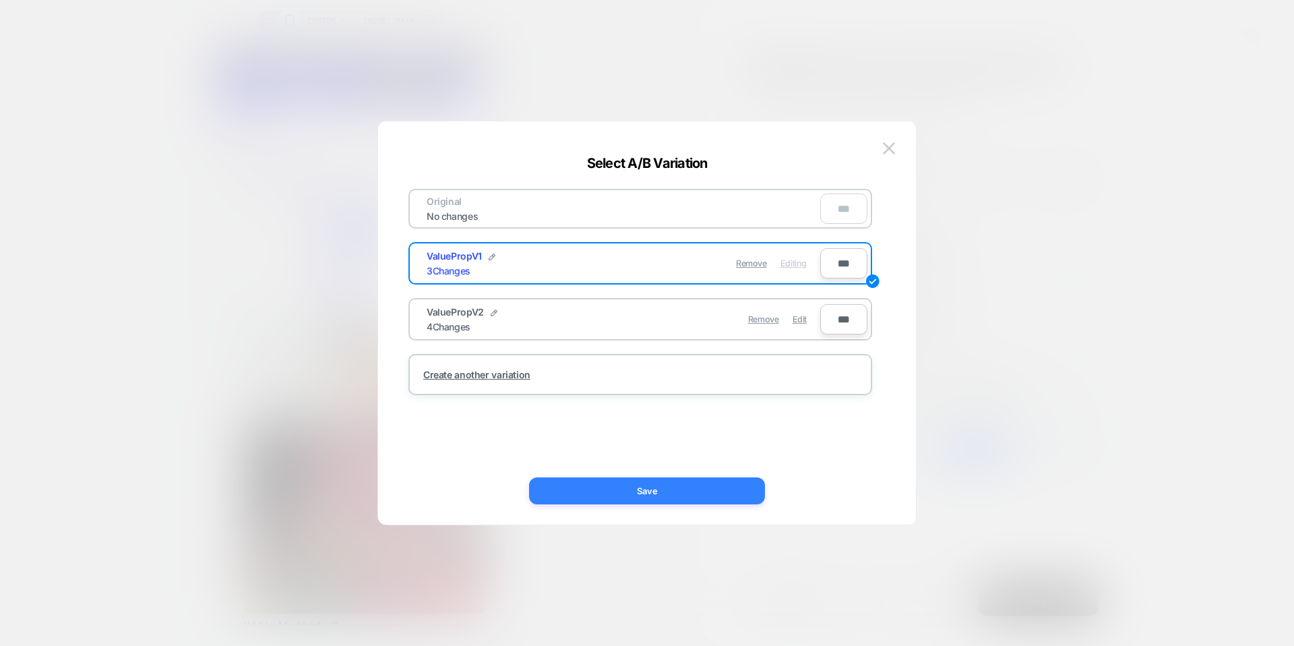
click at [714, 480] on button "Save" at bounding box center [647, 490] width 236 height 27
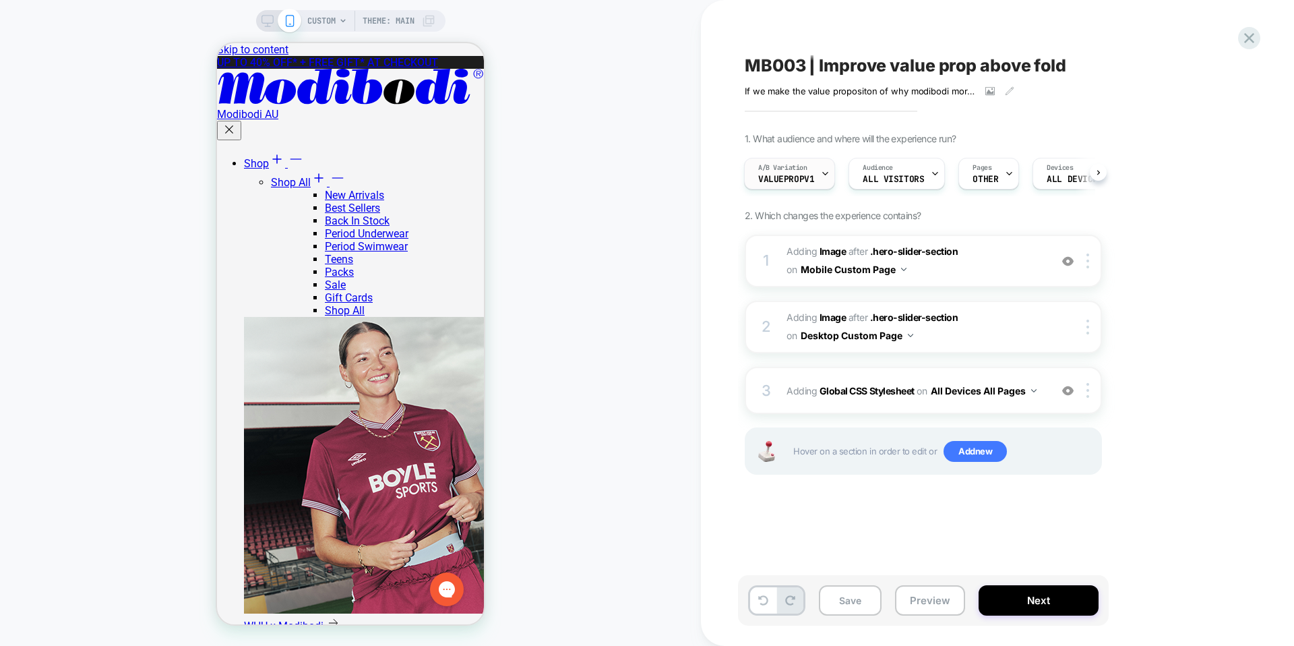
click at [808, 175] on span "ValuePropV1" at bounding box center [786, 179] width 56 height 9
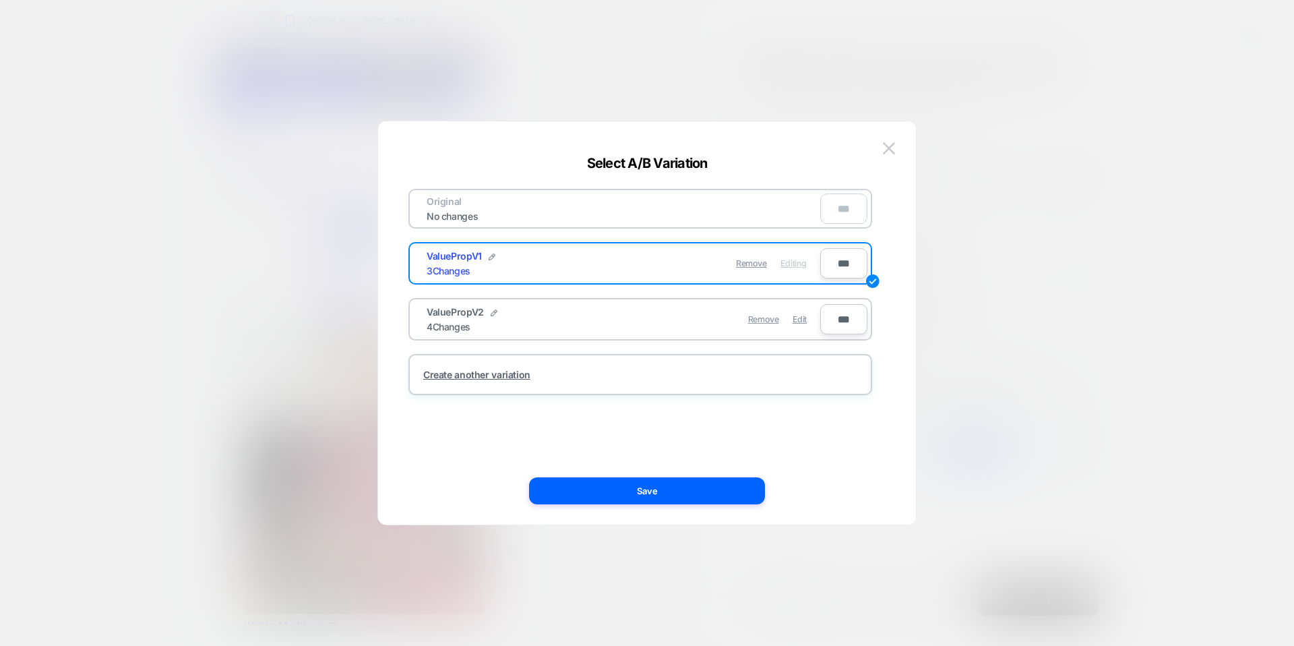
click at [953, 216] on div at bounding box center [647, 323] width 1294 height 646
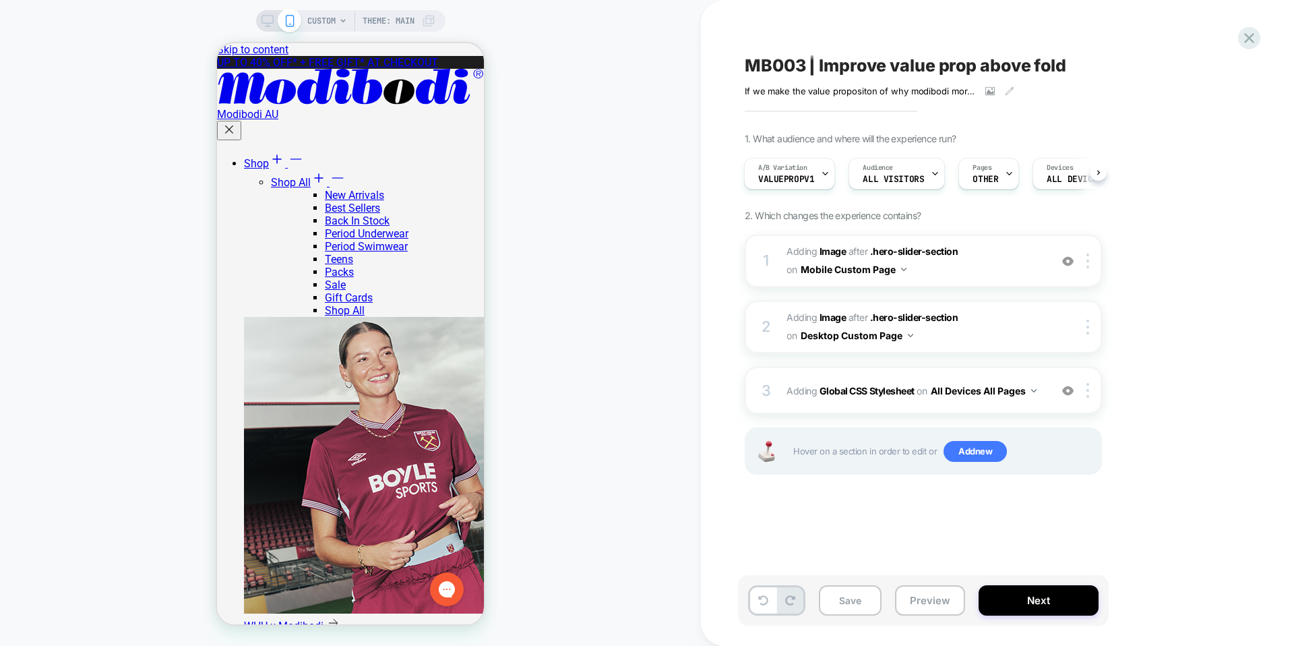
click at [266, 26] on rect at bounding box center [267, 26] width 6 height 1
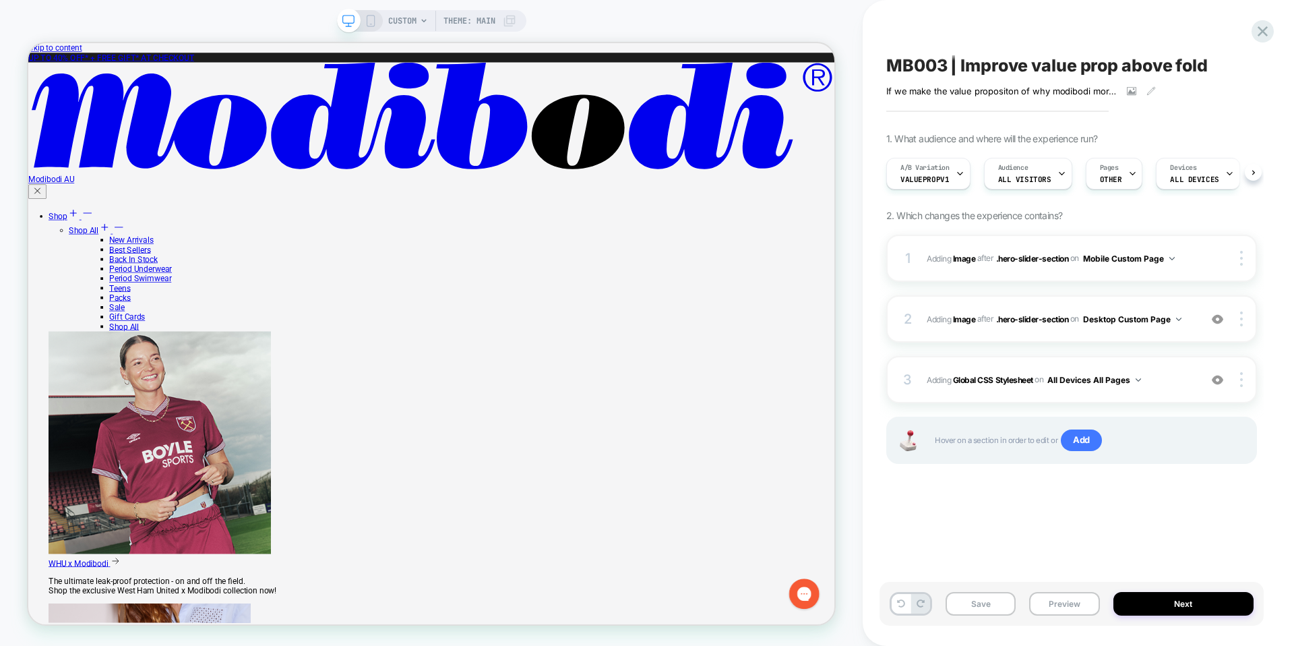
scroll to position [0, 1]
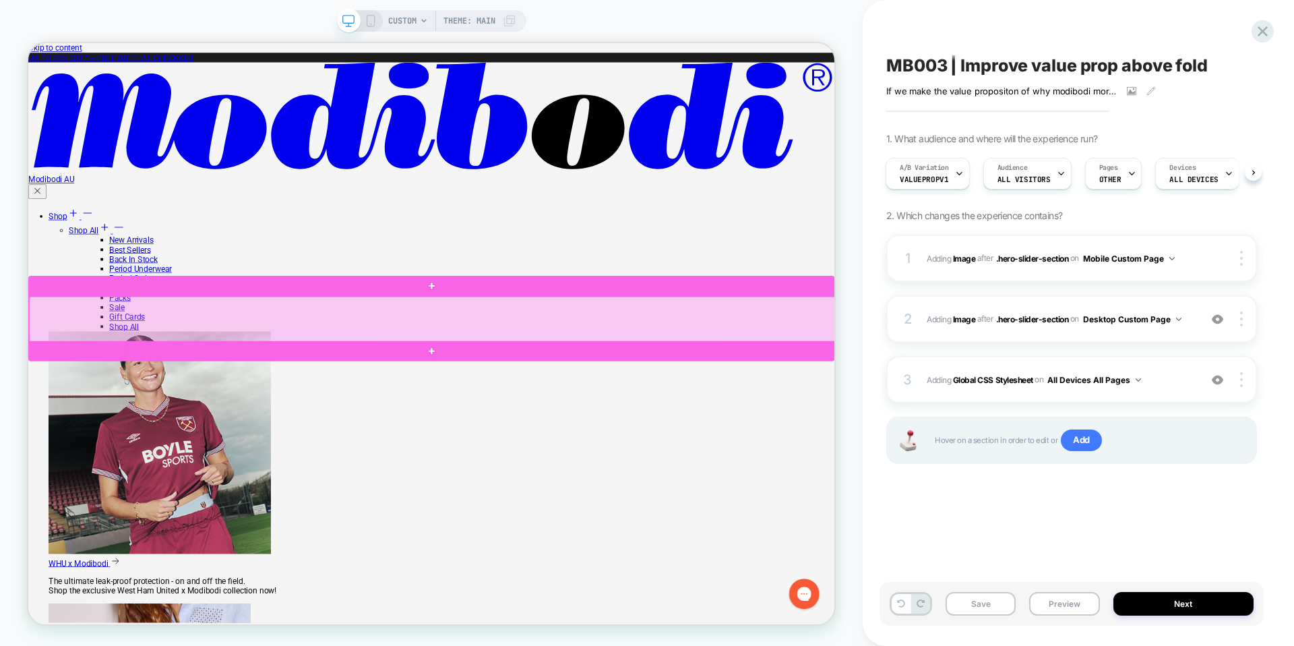
click at [902, 433] on div at bounding box center [567, 411] width 1075 height 61
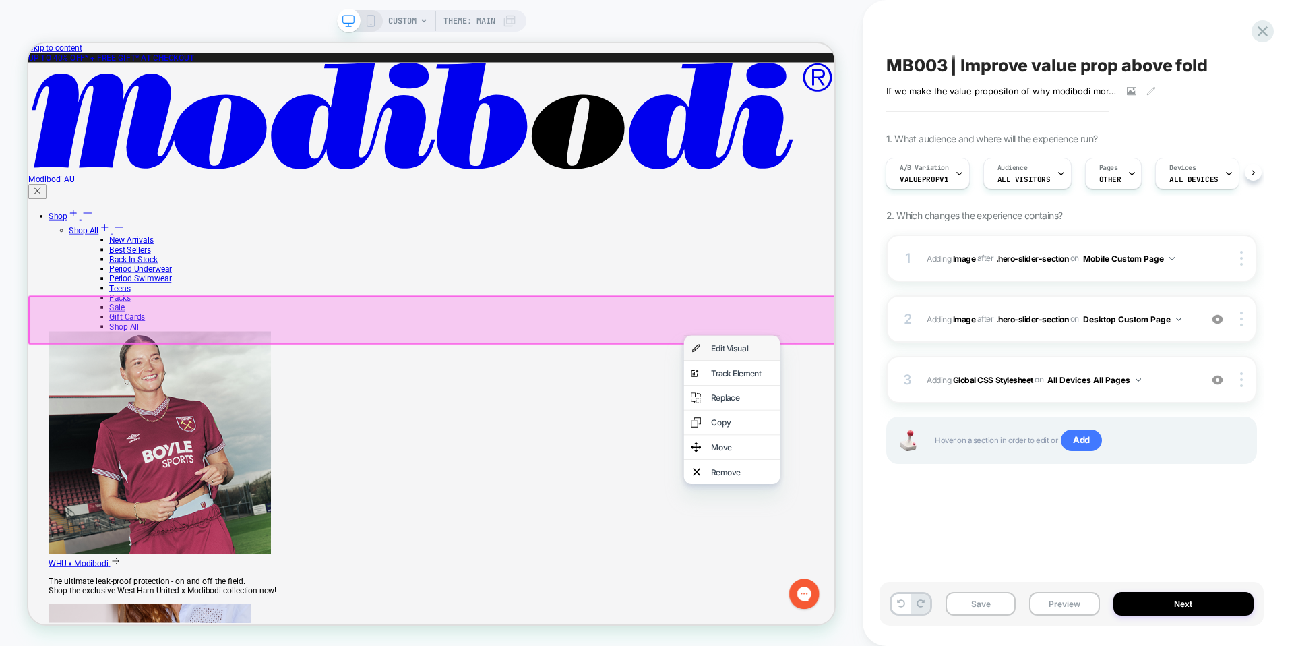
click at [923, 439] on div "Edit Visual" at bounding box center [966, 449] width 128 height 32
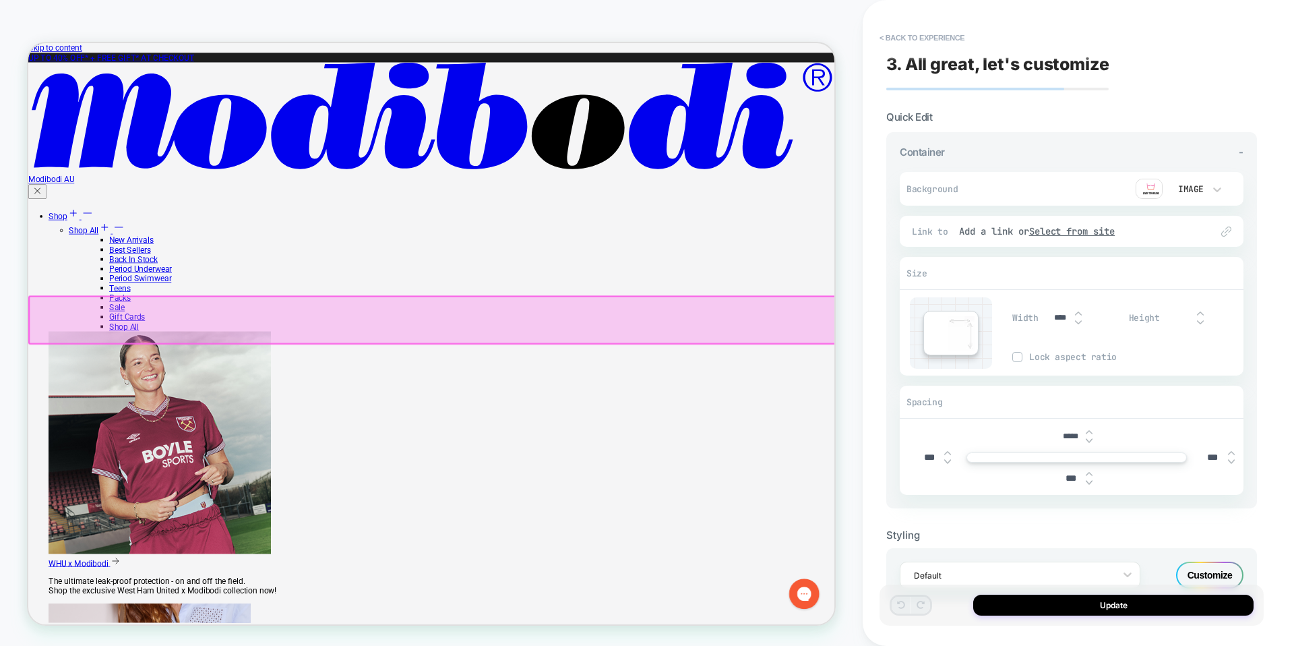
click at [1066, 433] on input "*****" at bounding box center [1070, 436] width 30 height 10
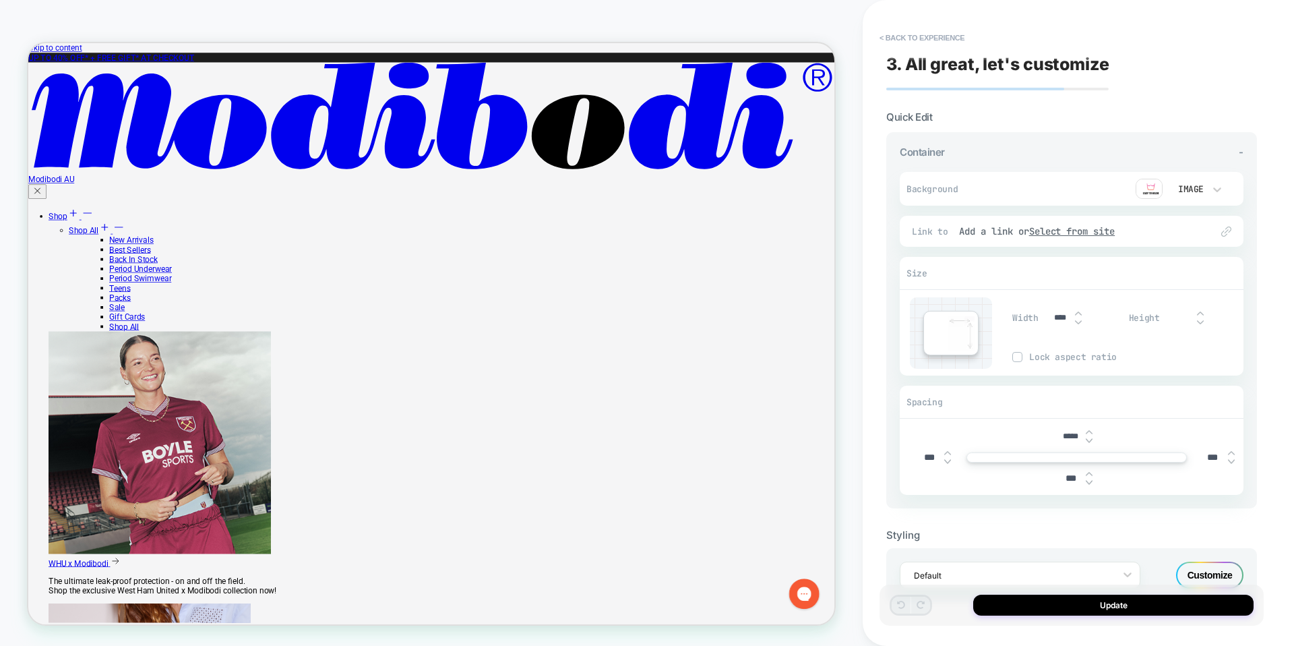
click at [1071, 435] on input "*****" at bounding box center [1070, 436] width 30 height 10
type input "*****"
click at [1097, 610] on button "Update" at bounding box center [1113, 604] width 280 height 21
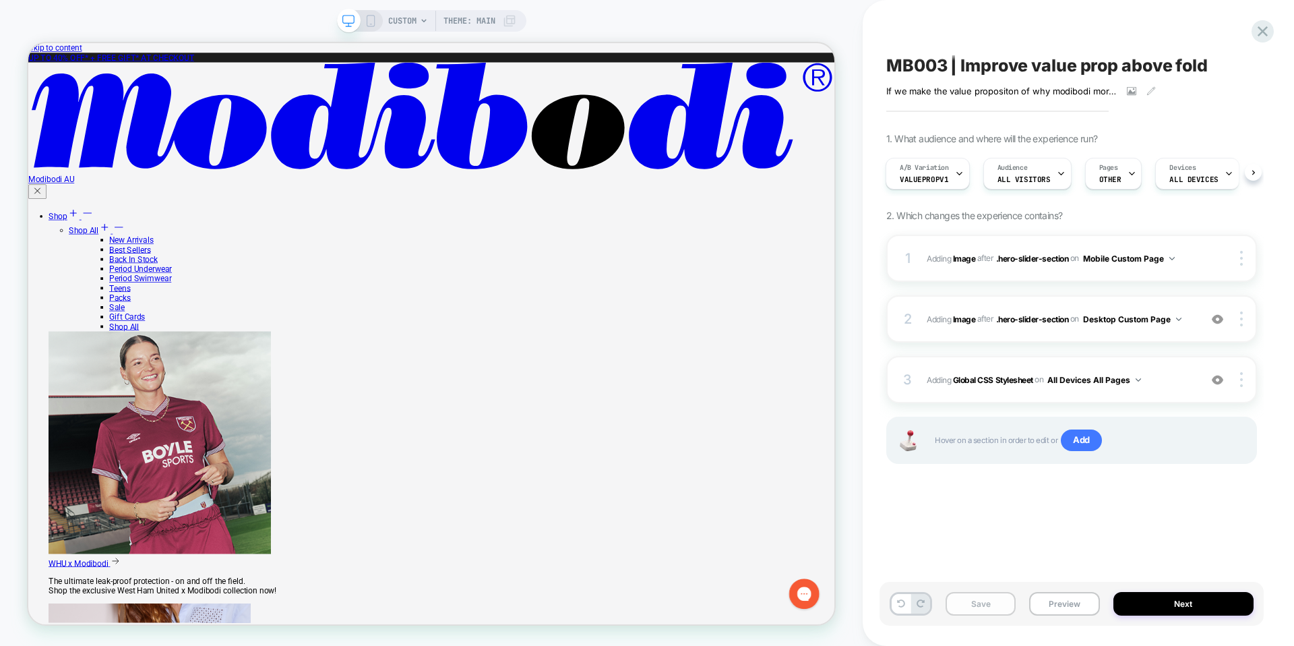
click at [993, 606] on button "Save" at bounding box center [980, 604] width 70 height 24
click at [370, 20] on icon at bounding box center [371, 21] width 12 height 12
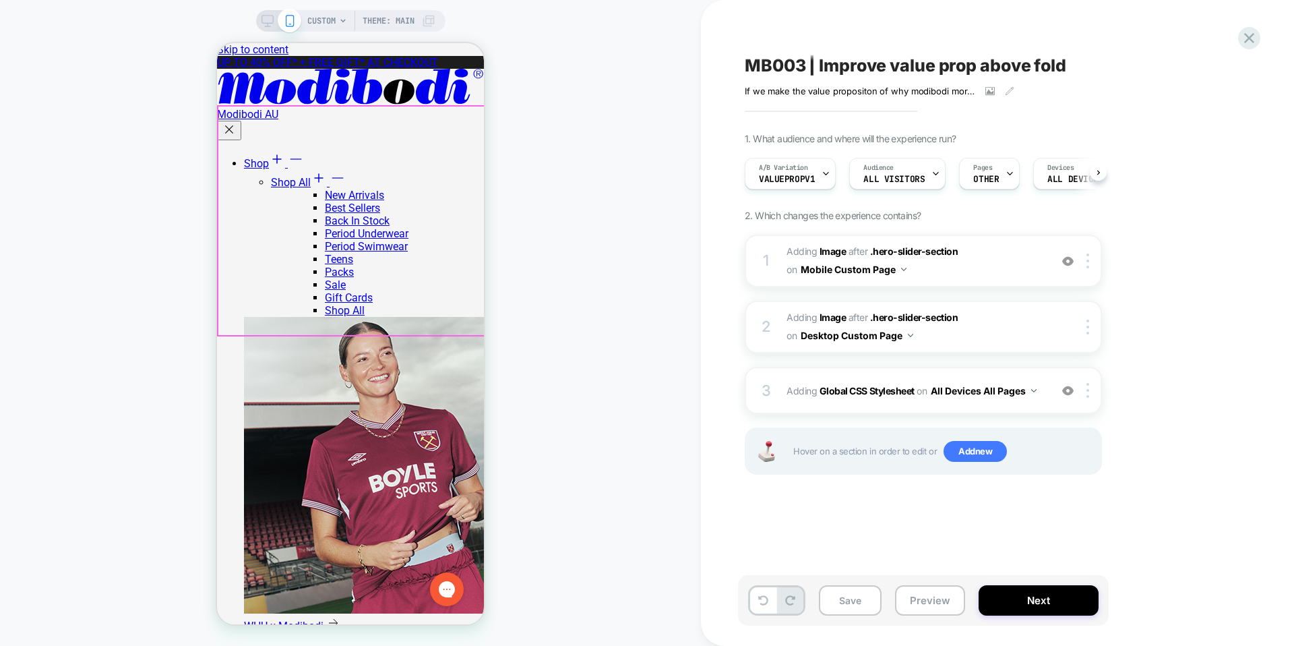
scroll to position [0, 1]
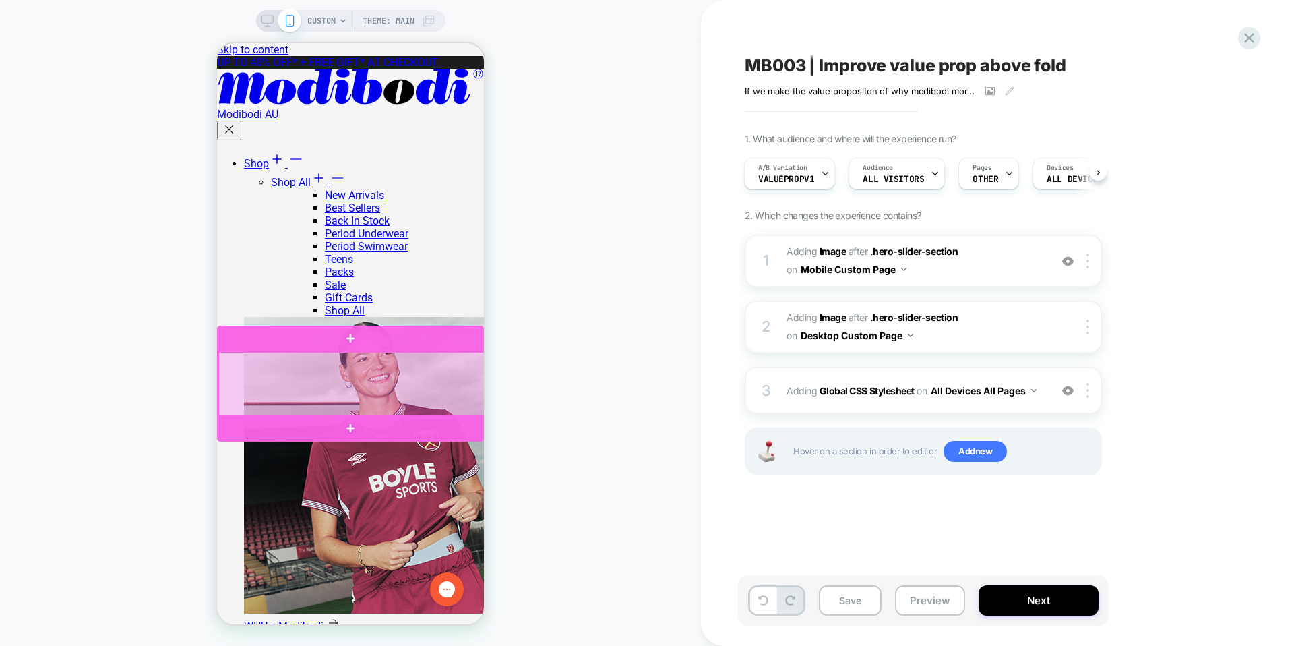
click at [471, 365] on div at bounding box center [351, 384] width 267 height 65
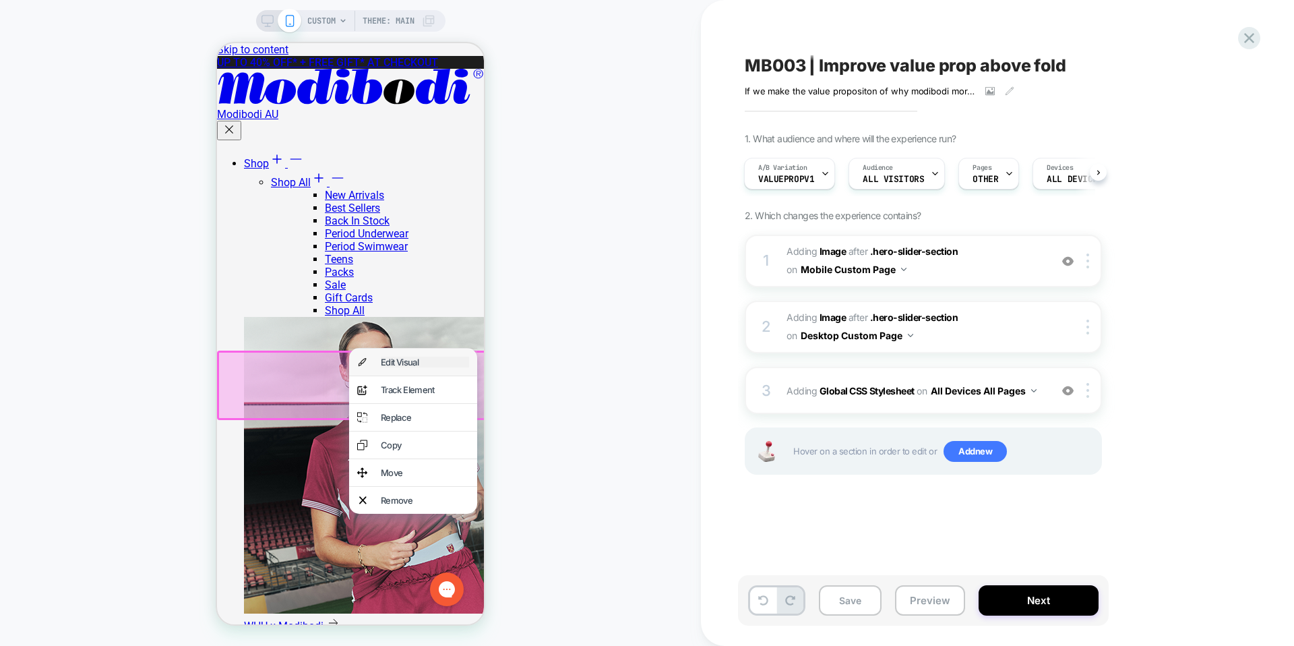
click at [465, 366] on div "Edit Visual" at bounding box center [425, 361] width 88 height 11
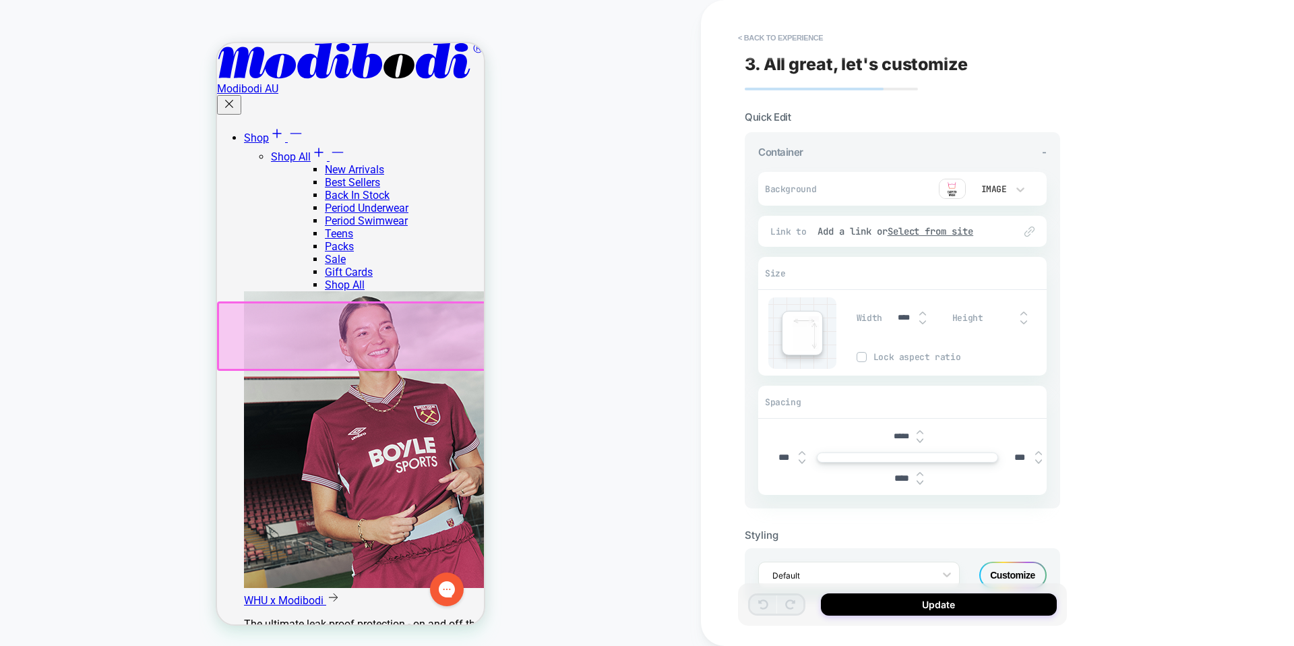
click at [900, 435] on input "*****" at bounding box center [901, 436] width 30 height 10
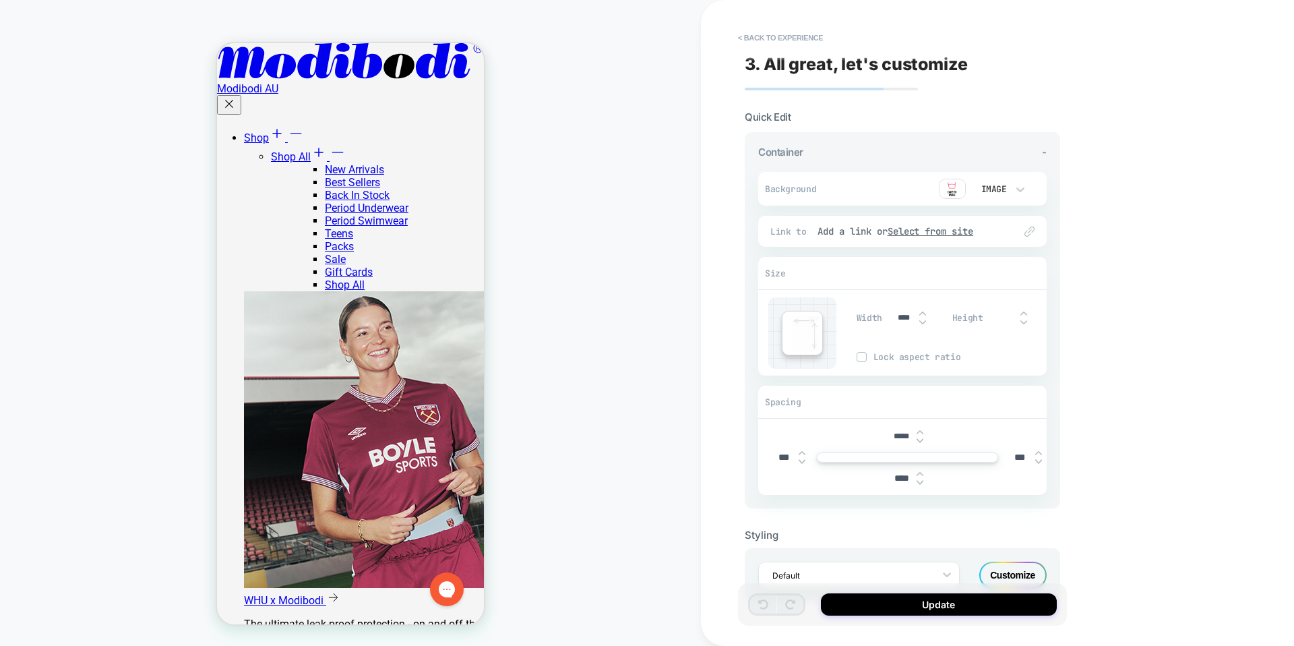
click at [773, 12] on div "3. All great, let's customize Quick Edit Container - Background Image Fit Conta…" at bounding box center [909, 323] width 329 height 646
click at [772, 36] on button "< Back to experience" at bounding box center [780, 38] width 98 height 22
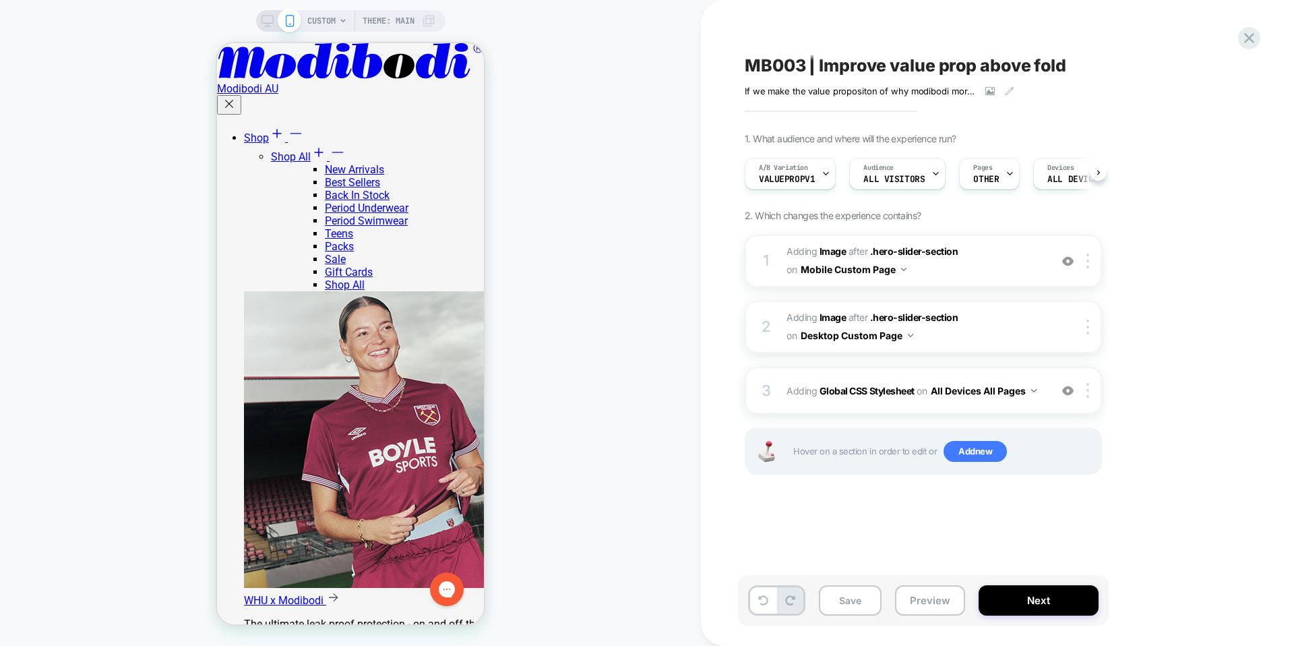
scroll to position [0, 1]
click at [1017, 593] on button "Next" at bounding box center [1038, 600] width 120 height 30
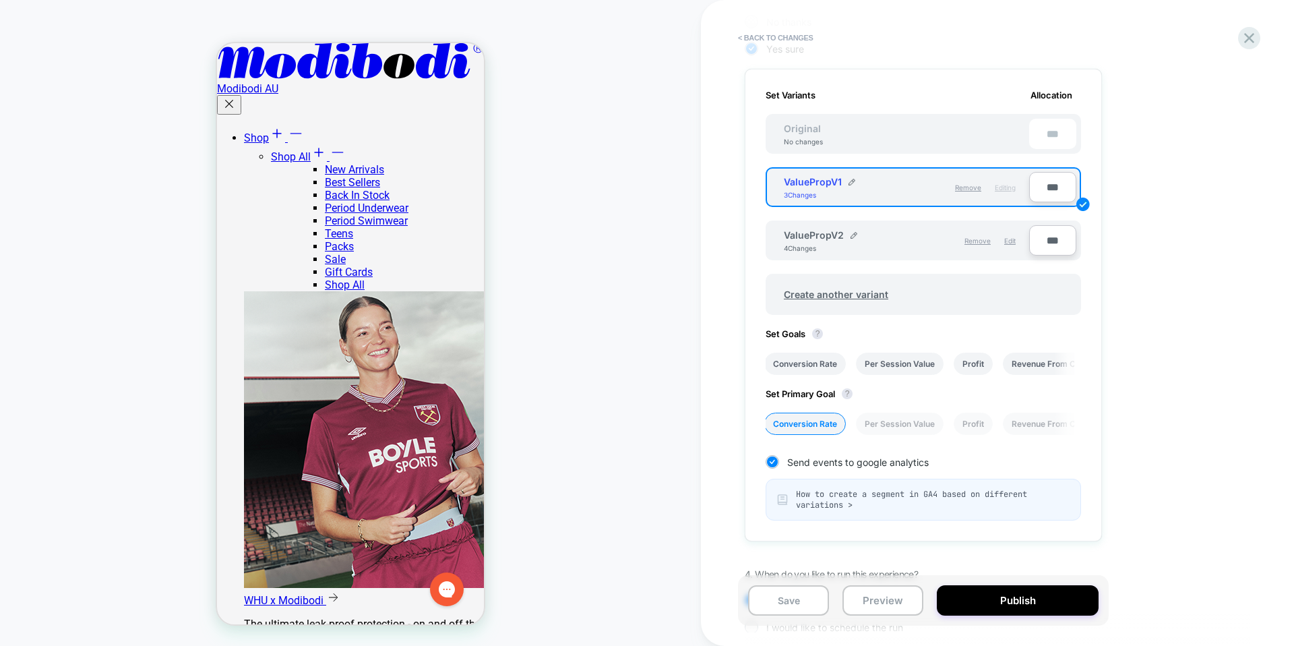
scroll to position [451, 0]
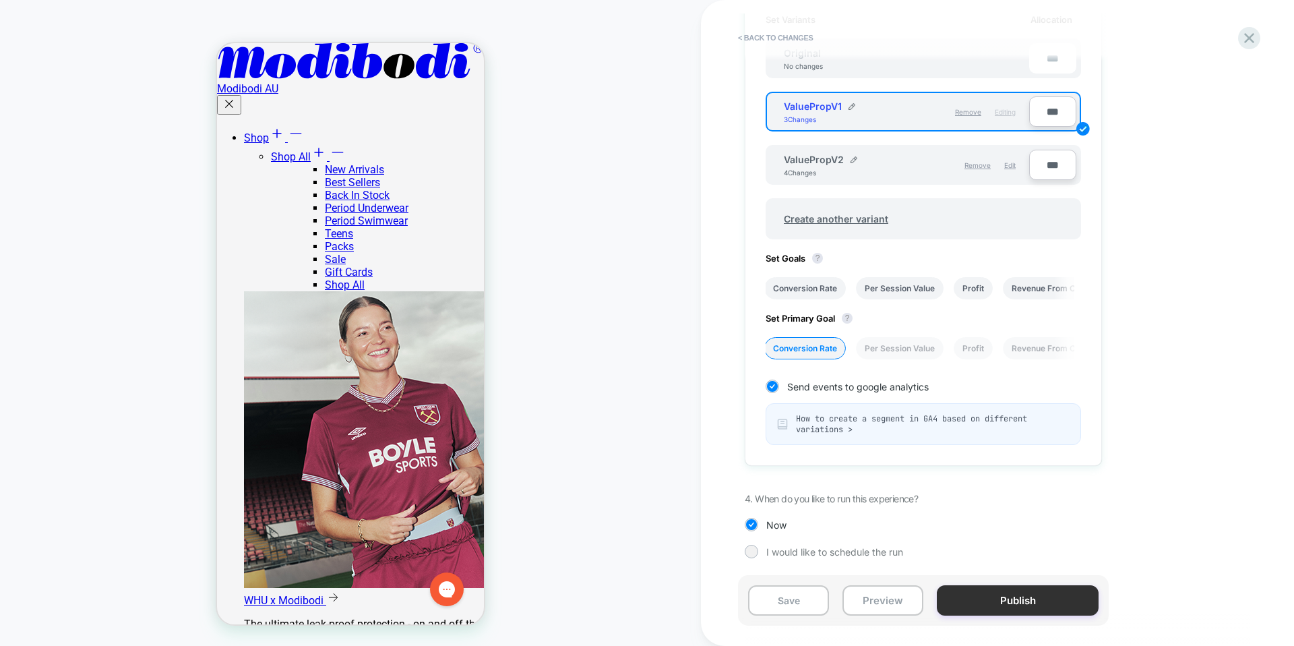
click at [974, 595] on button "Publish" at bounding box center [1018, 600] width 162 height 30
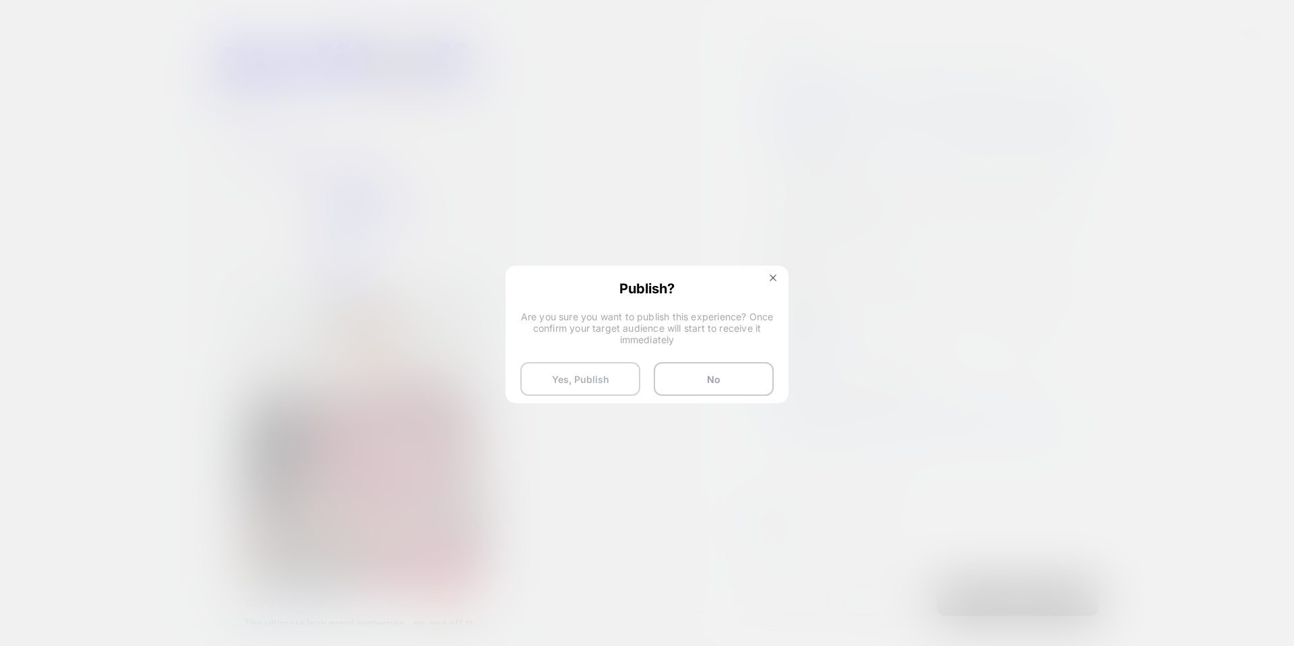
click at [574, 384] on button "Yes, Publish" at bounding box center [580, 379] width 120 height 34
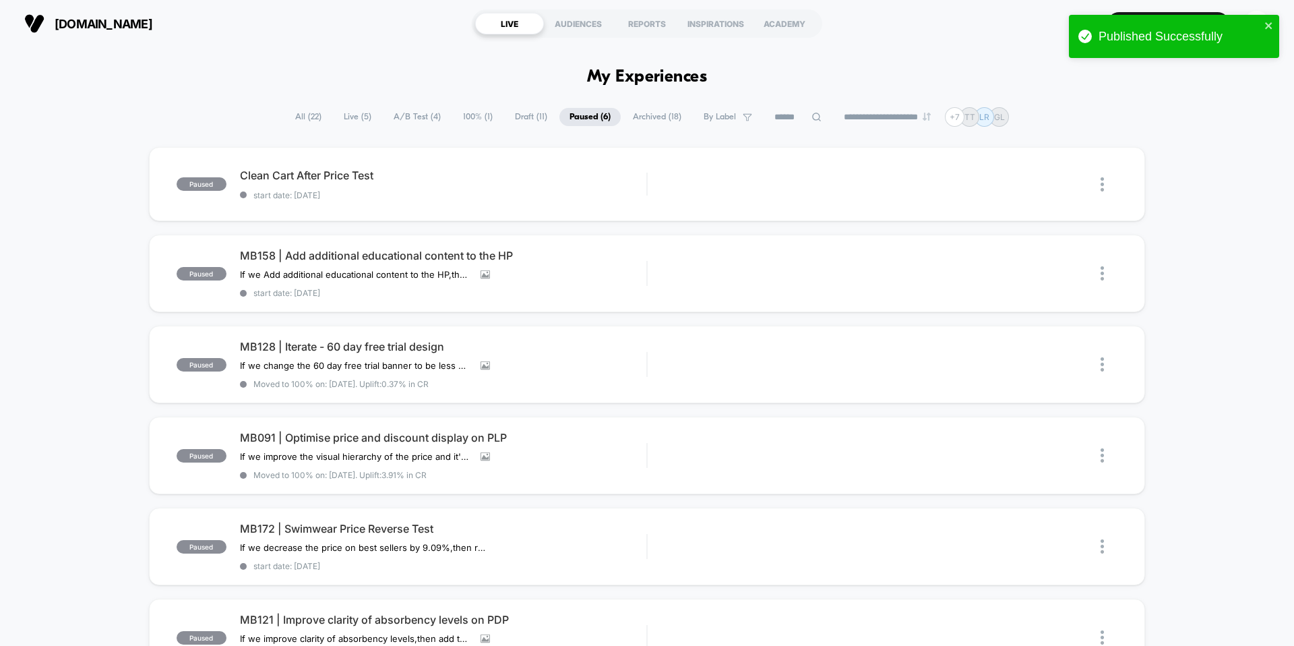
click at [344, 30] on section "[DOMAIN_NAME]" at bounding box center [225, 24] width 411 height 34
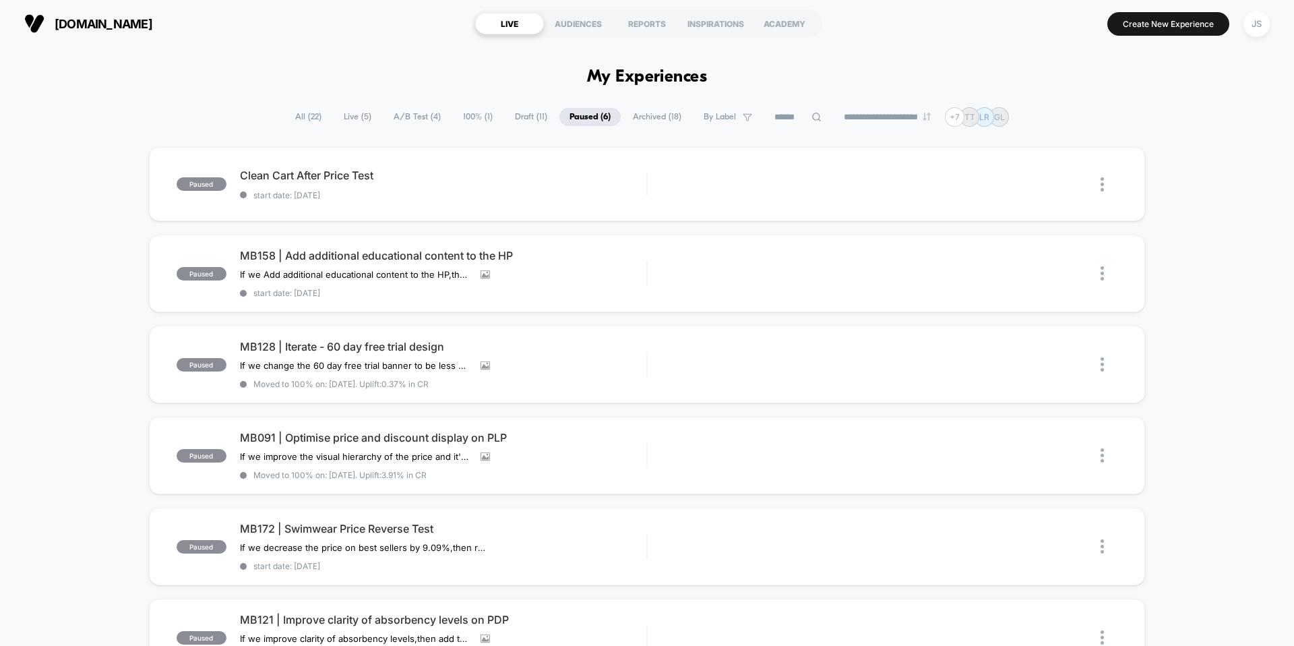
click at [531, 116] on span "Draft ( 11 )" at bounding box center [531, 117] width 53 height 18
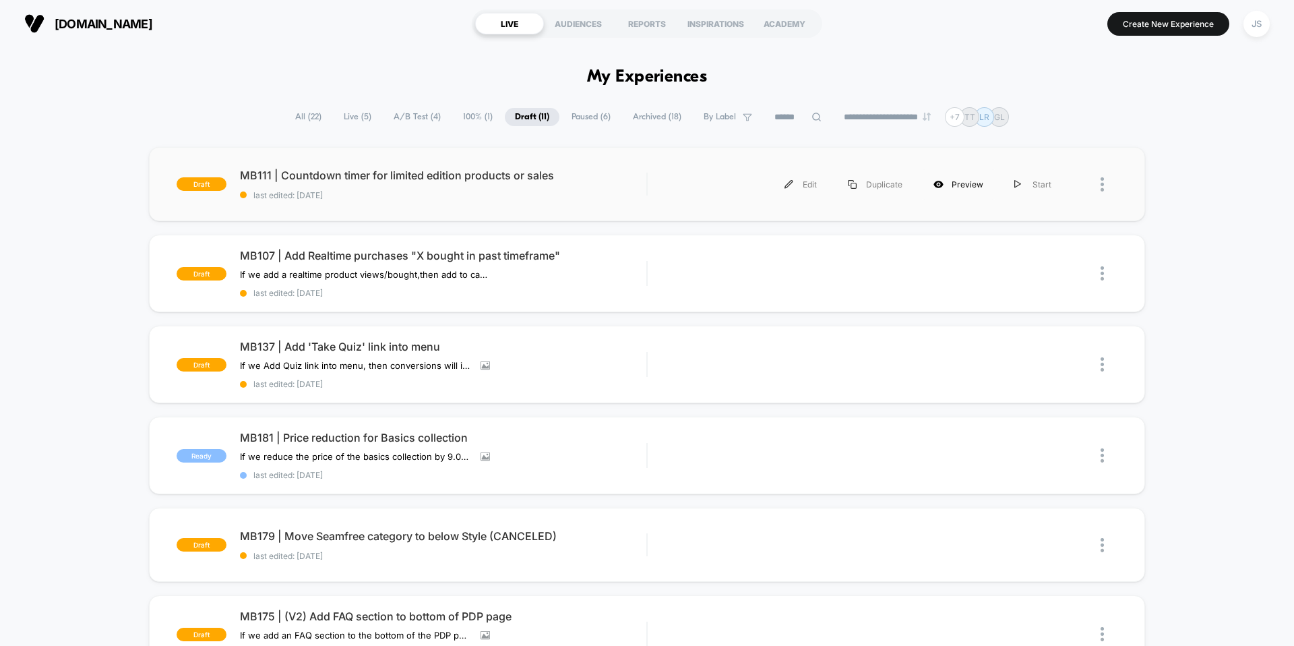
click at [966, 183] on div "Preview" at bounding box center [958, 184] width 81 height 30
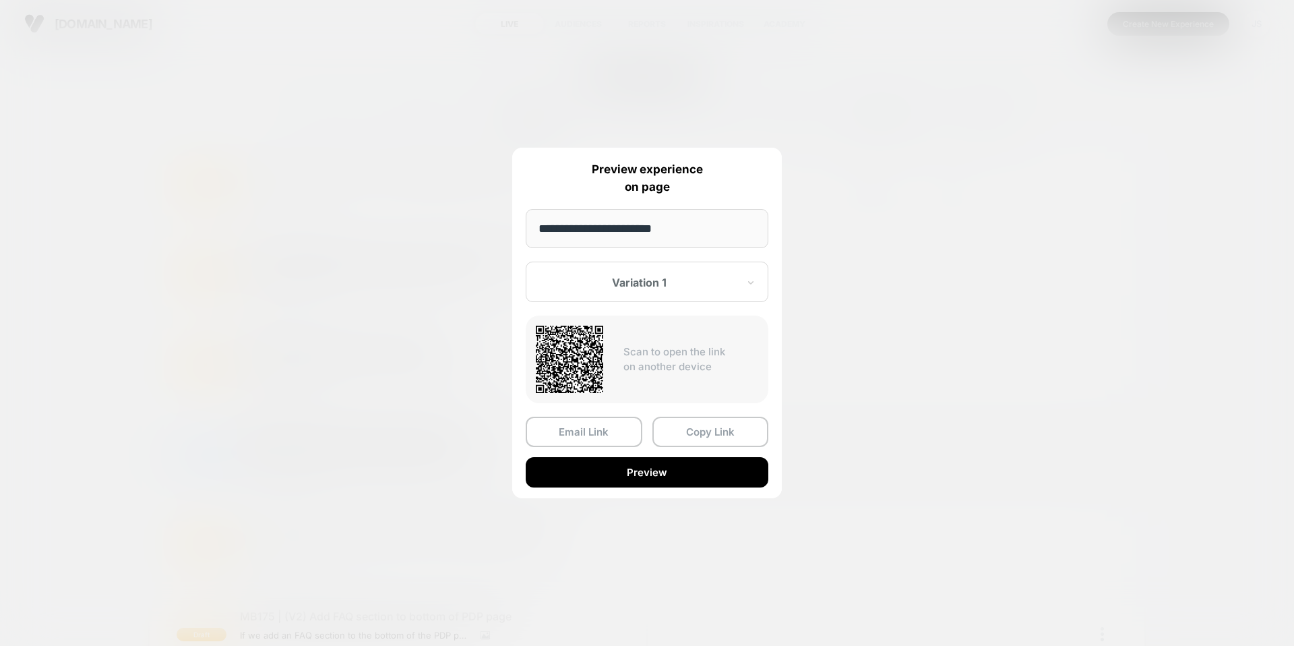
click at [708, 432] on button "Copy Link" at bounding box center [710, 431] width 117 height 30
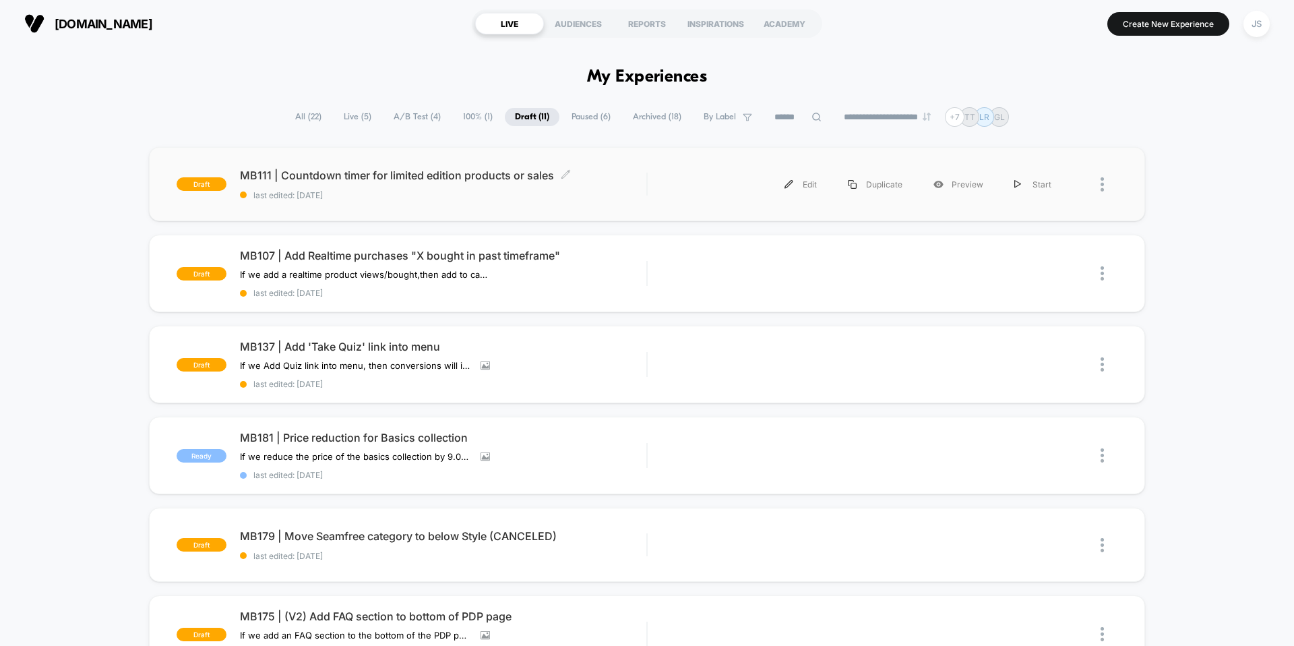
click at [385, 179] on span "MB111 | Countdown timer for limited edition products or sales Click to edit exp…" at bounding box center [443, 174] width 406 height 13
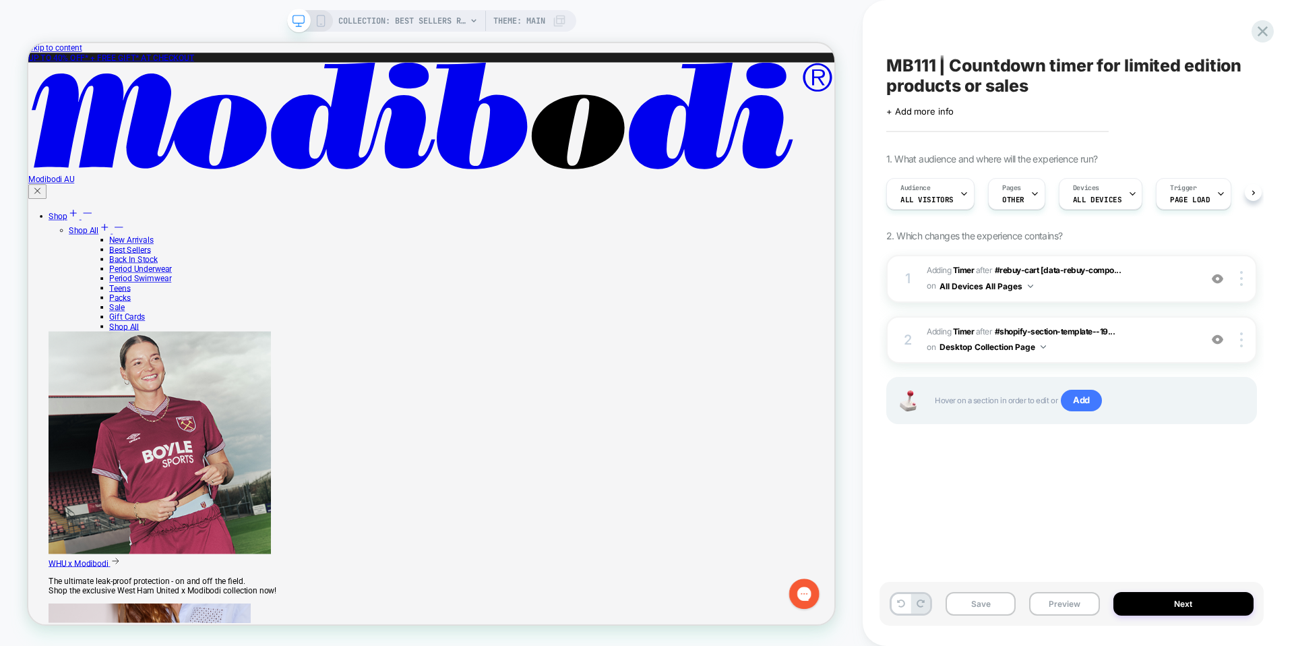
scroll to position [0, 1]
click at [1014, 195] on span "OTHER" at bounding box center [1012, 199] width 22 height 9
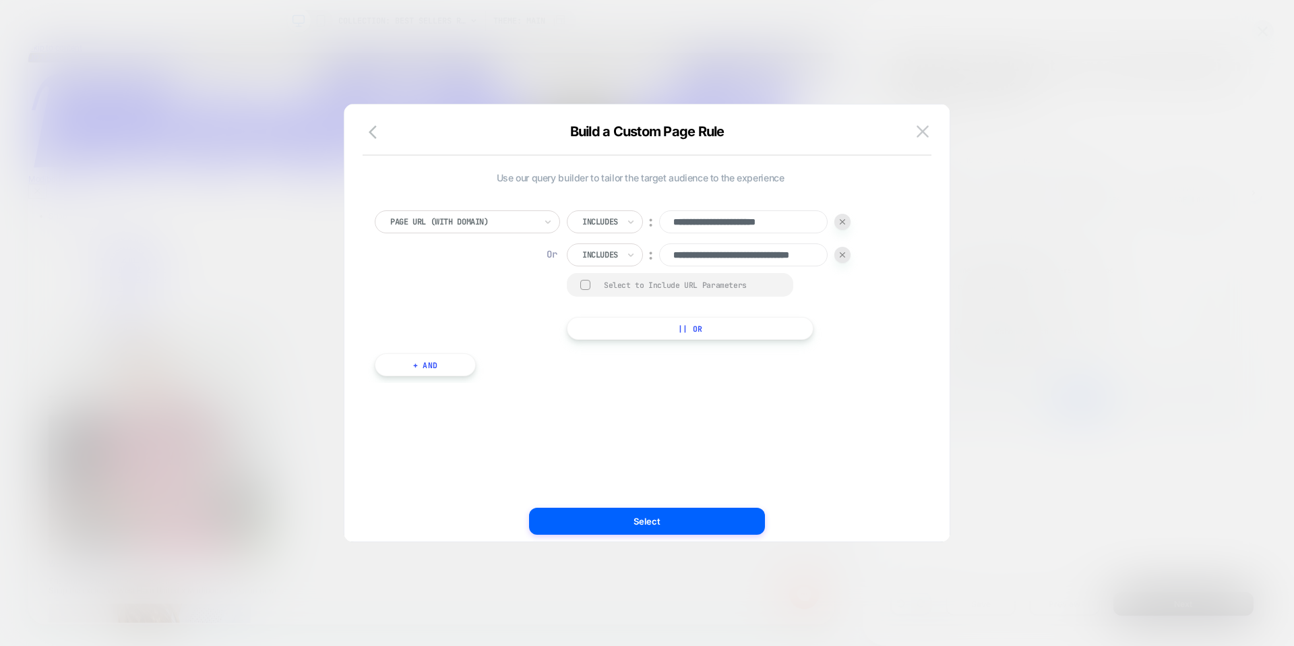
scroll to position [0, 53]
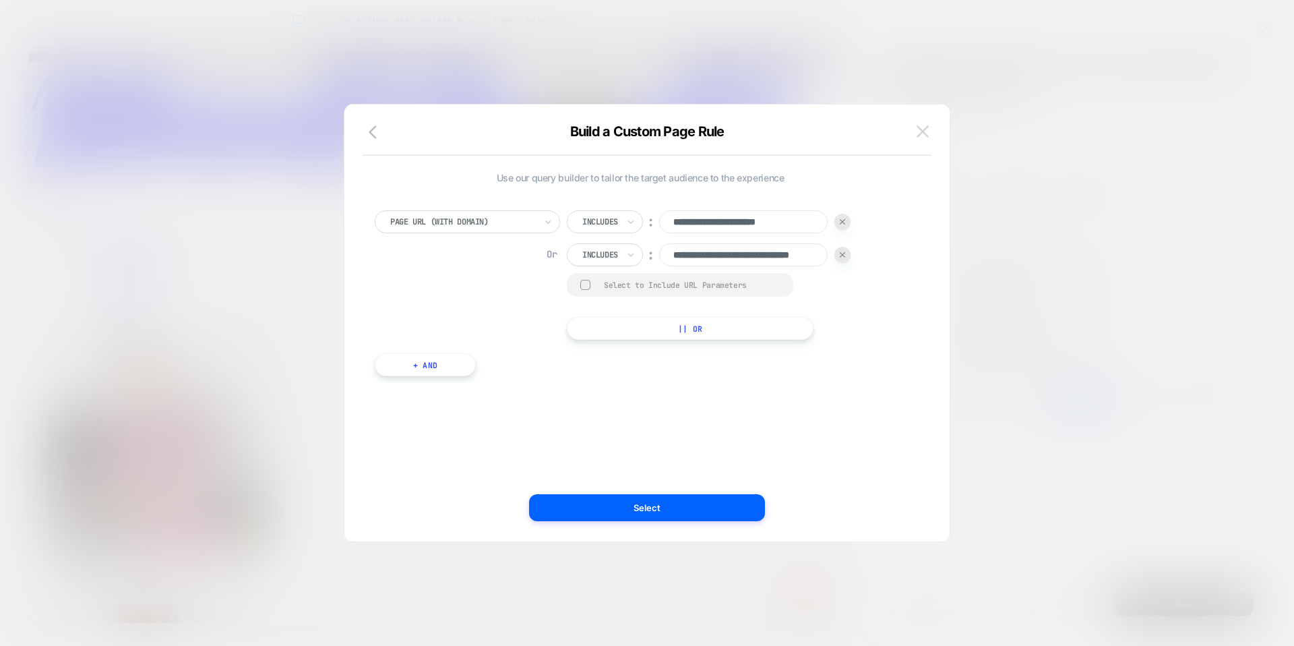
click at [929, 139] on button at bounding box center [922, 131] width 20 height 20
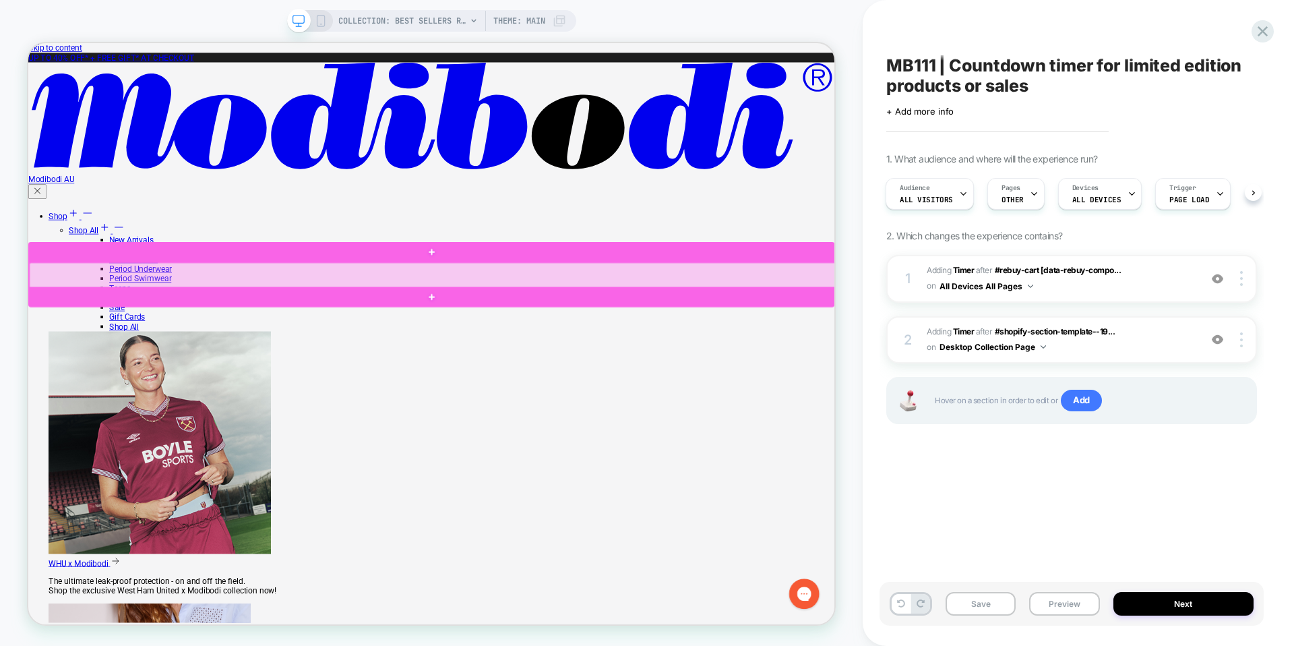
click at [1056, 360] on div at bounding box center [567, 353] width 1075 height 34
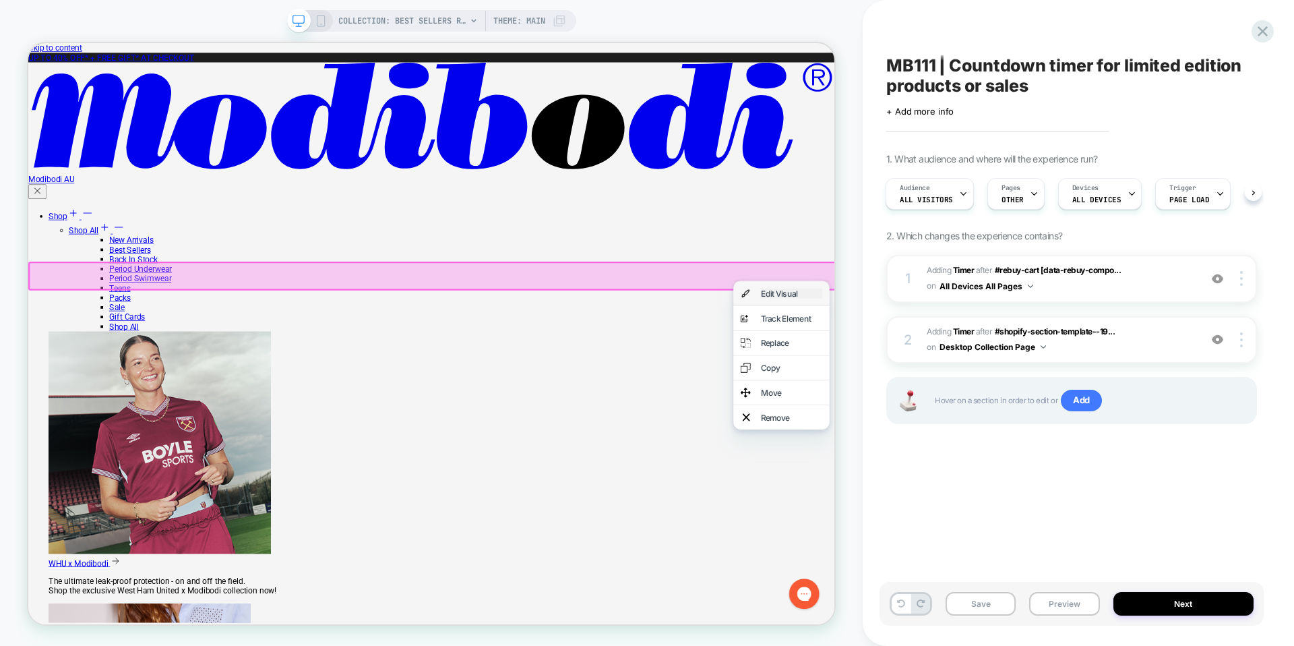
click at [1052, 374] on div "Edit Visual" at bounding box center [1046, 376] width 82 height 13
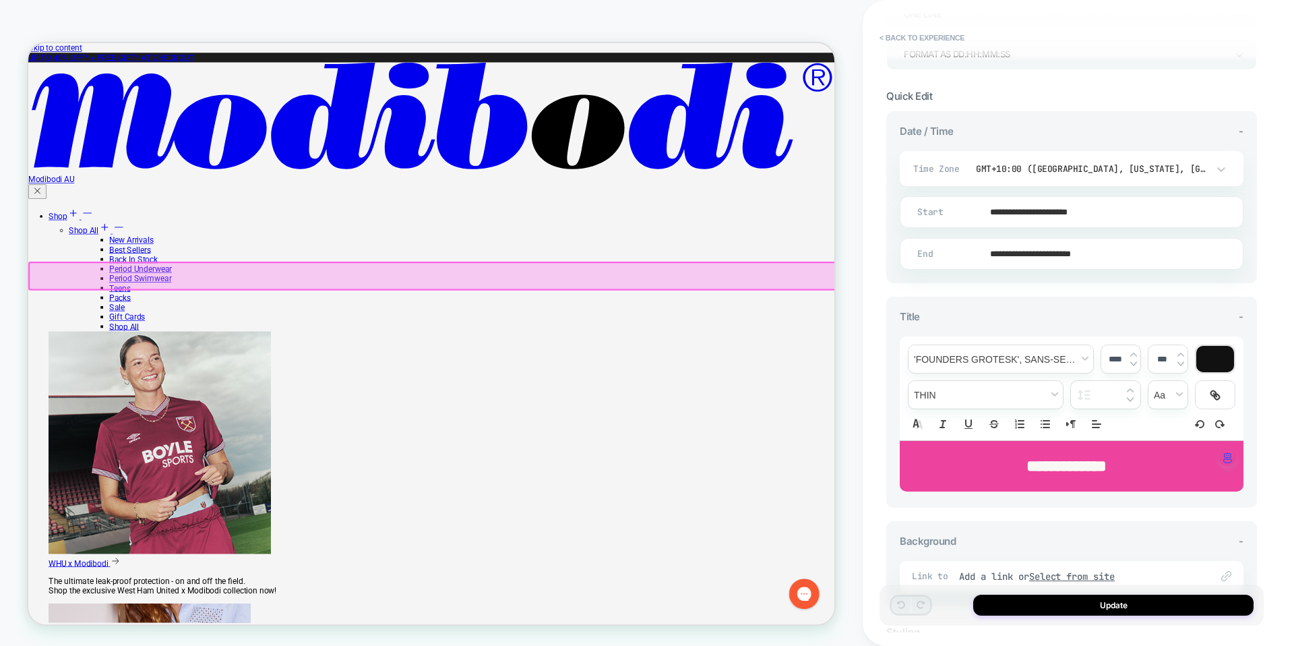
scroll to position [394, 0]
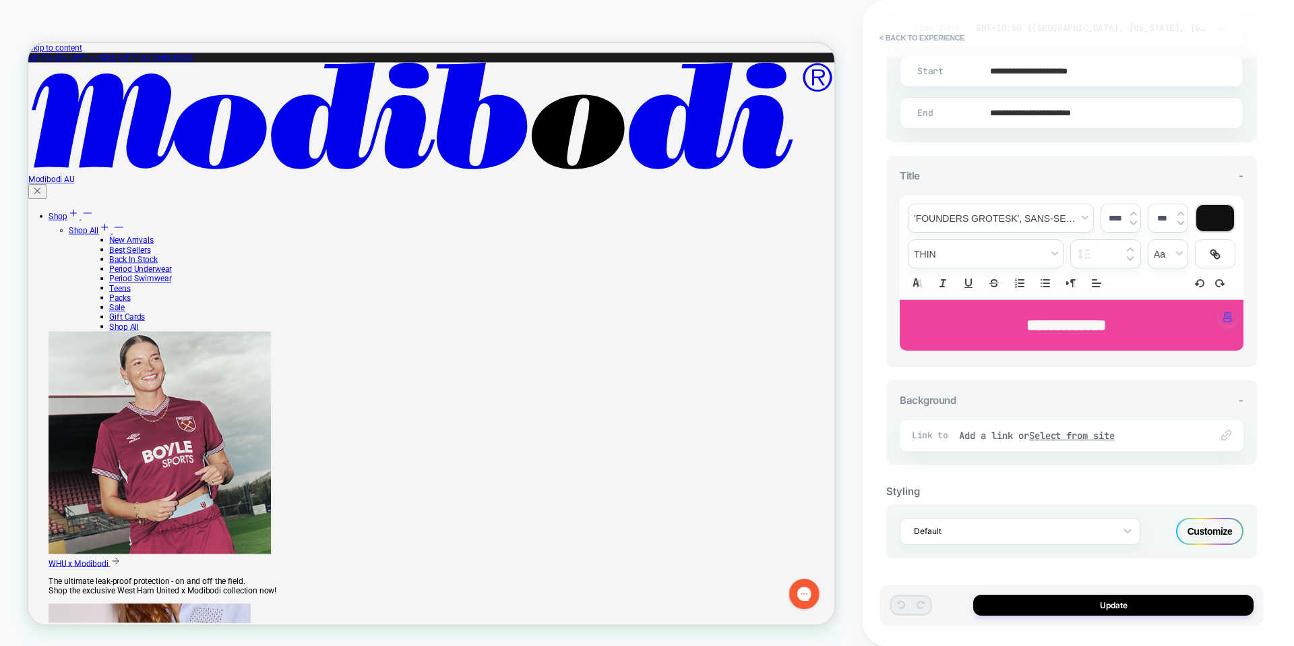
click at [1194, 524] on div "Customize" at bounding box center [1209, 531] width 67 height 27
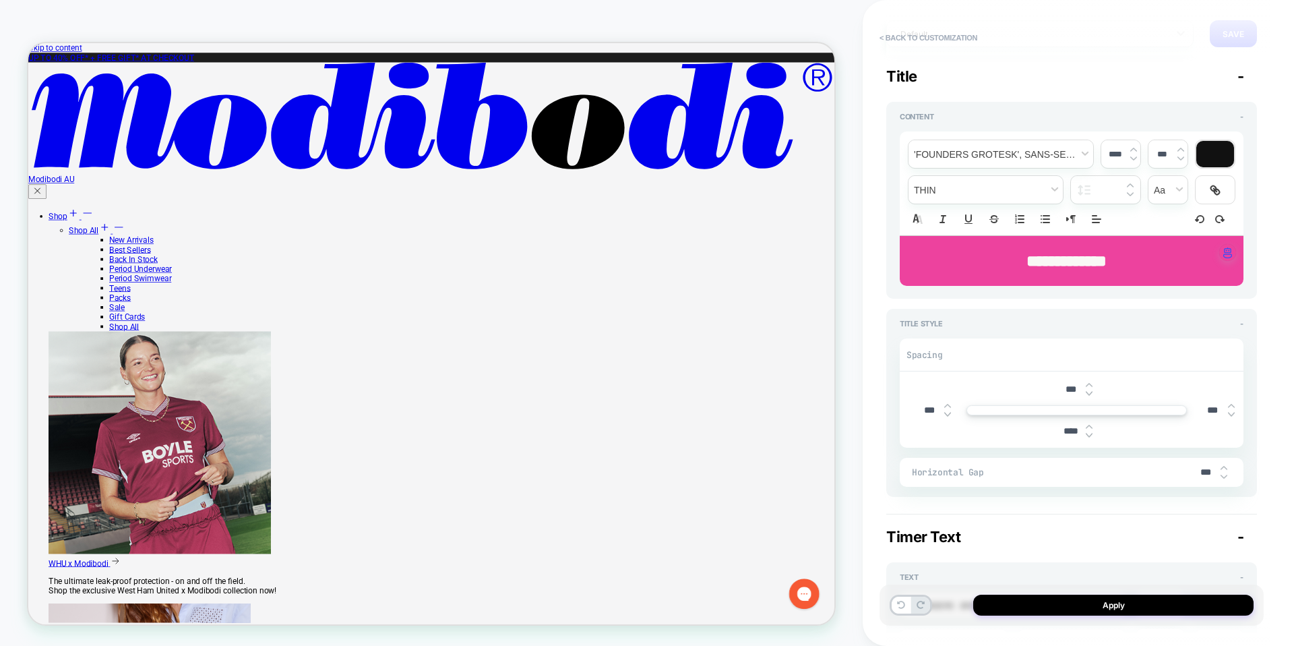
scroll to position [113, 0]
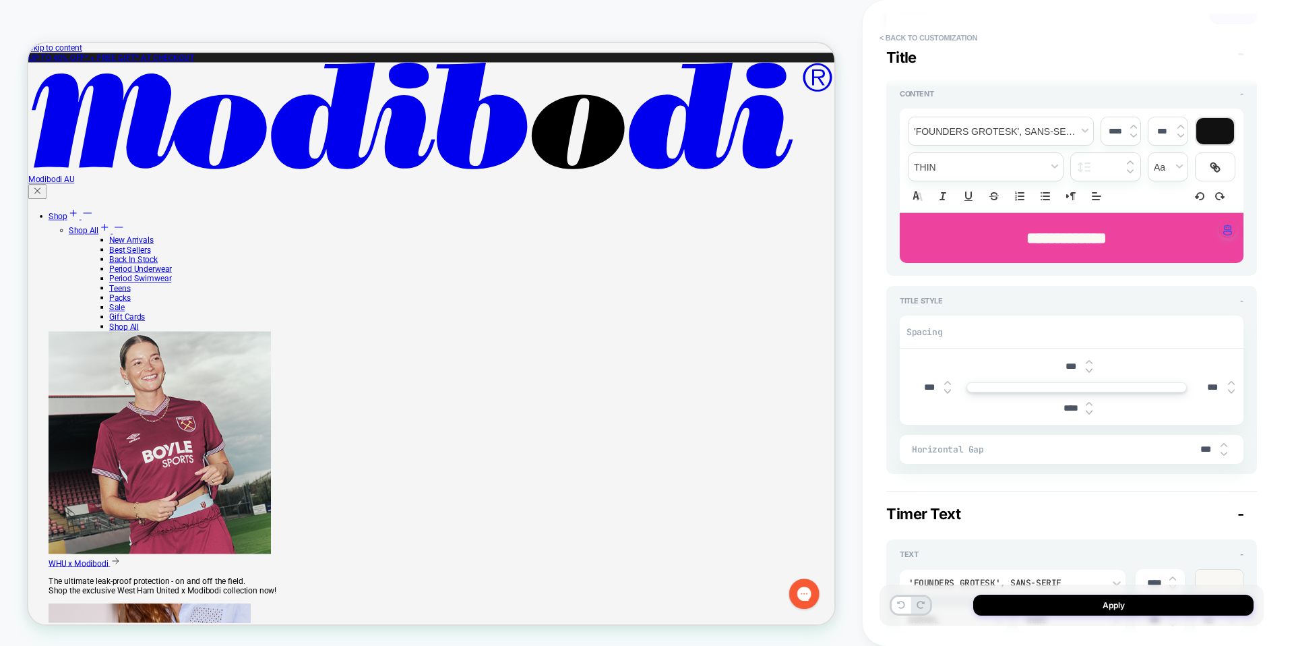
click at [1204, 454] on input "***" at bounding box center [1205, 448] width 30 height 11
type textarea "*"
type input "**"
type textarea "*"
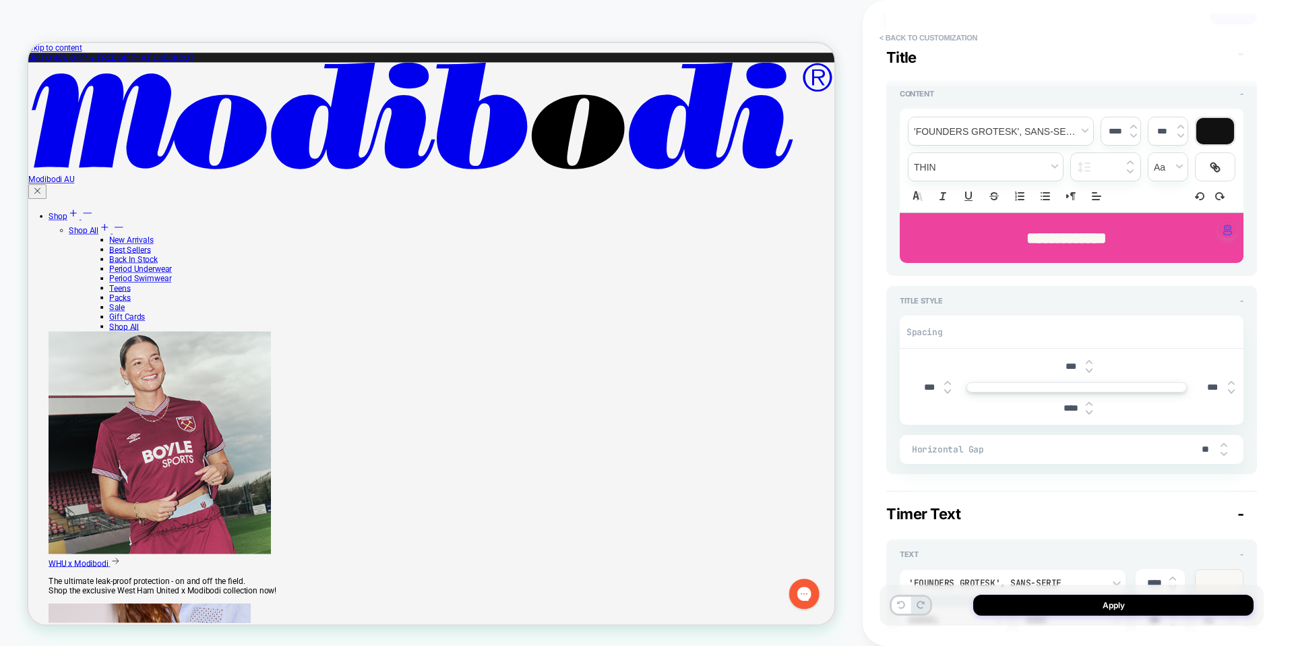
type input "***"
type textarea "*"
click at [1166, 603] on button "Apply" at bounding box center [1113, 604] width 280 height 21
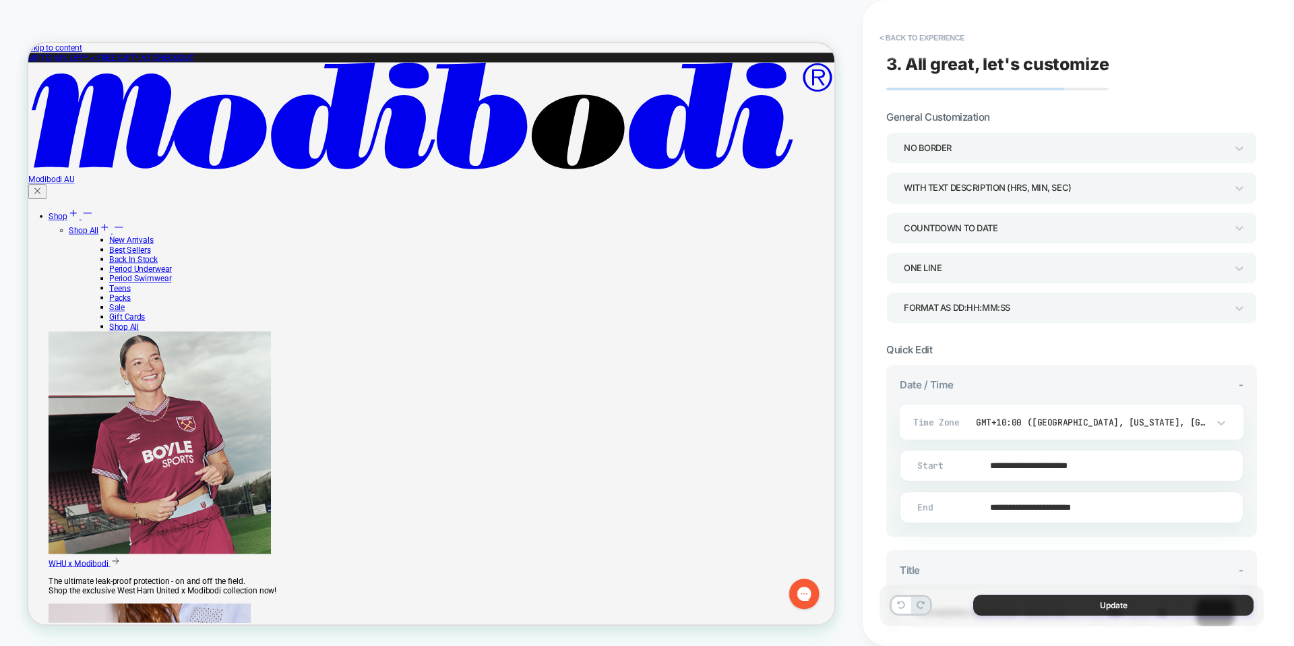
click at [1129, 605] on button "Update" at bounding box center [1113, 604] width 280 height 21
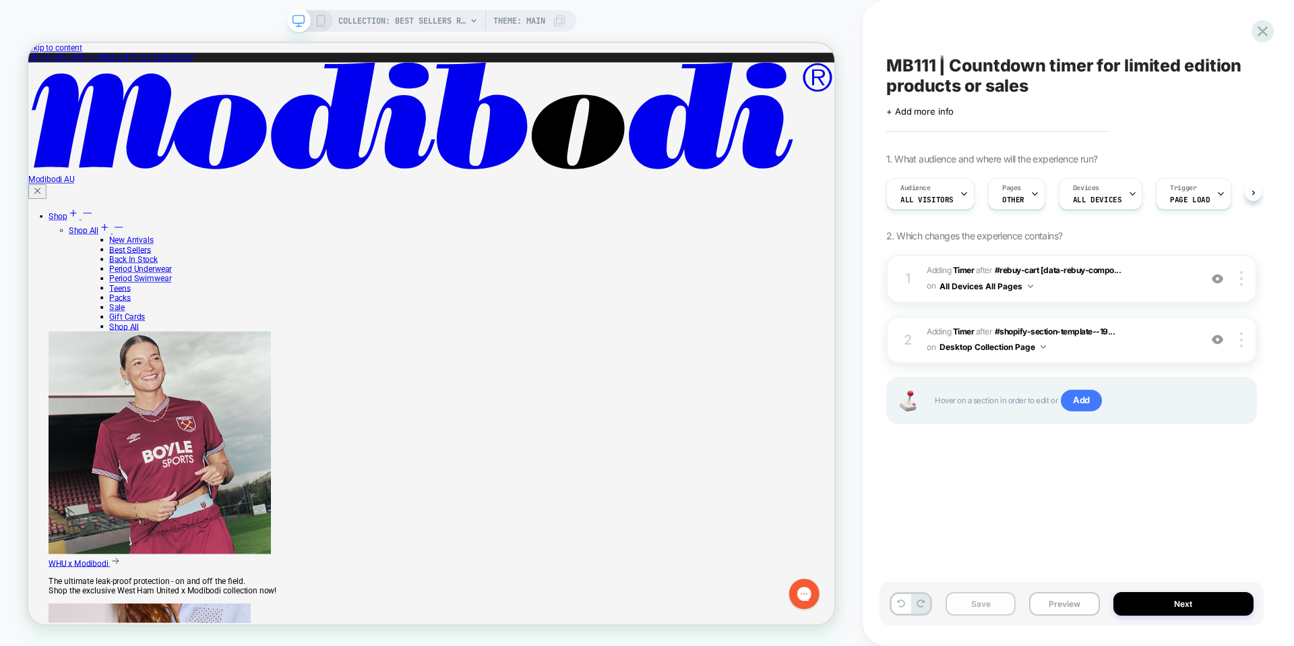
scroll to position [0, 1]
click at [1008, 607] on button "Save" at bounding box center [980, 604] width 70 height 24
click at [1063, 606] on button "Preview" at bounding box center [1064, 604] width 70 height 24
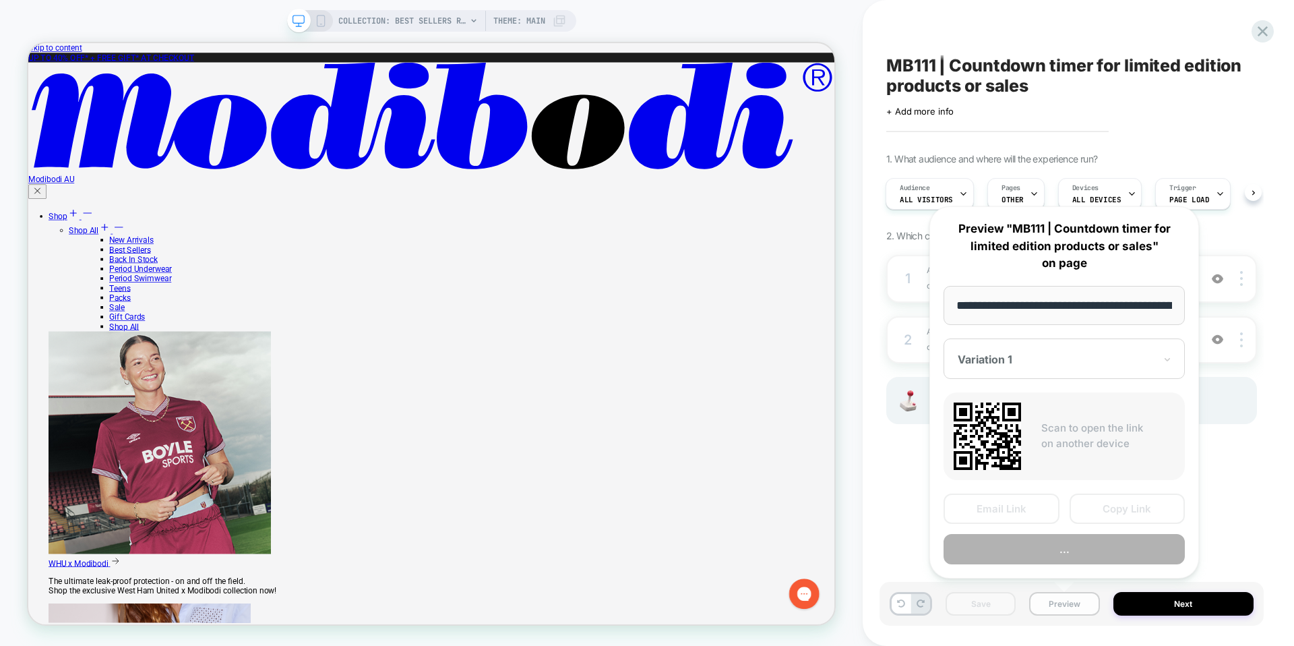
scroll to position [0, 211]
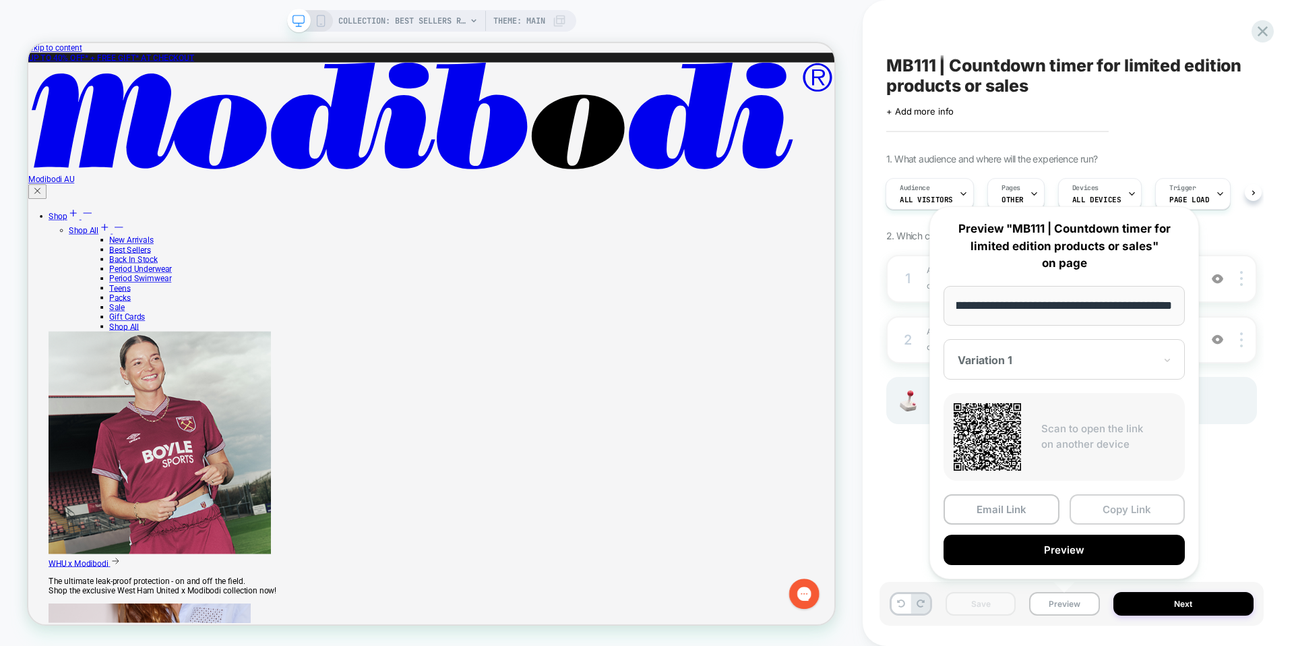
click at [1113, 503] on button "Copy Link" at bounding box center [1127, 509] width 116 height 30
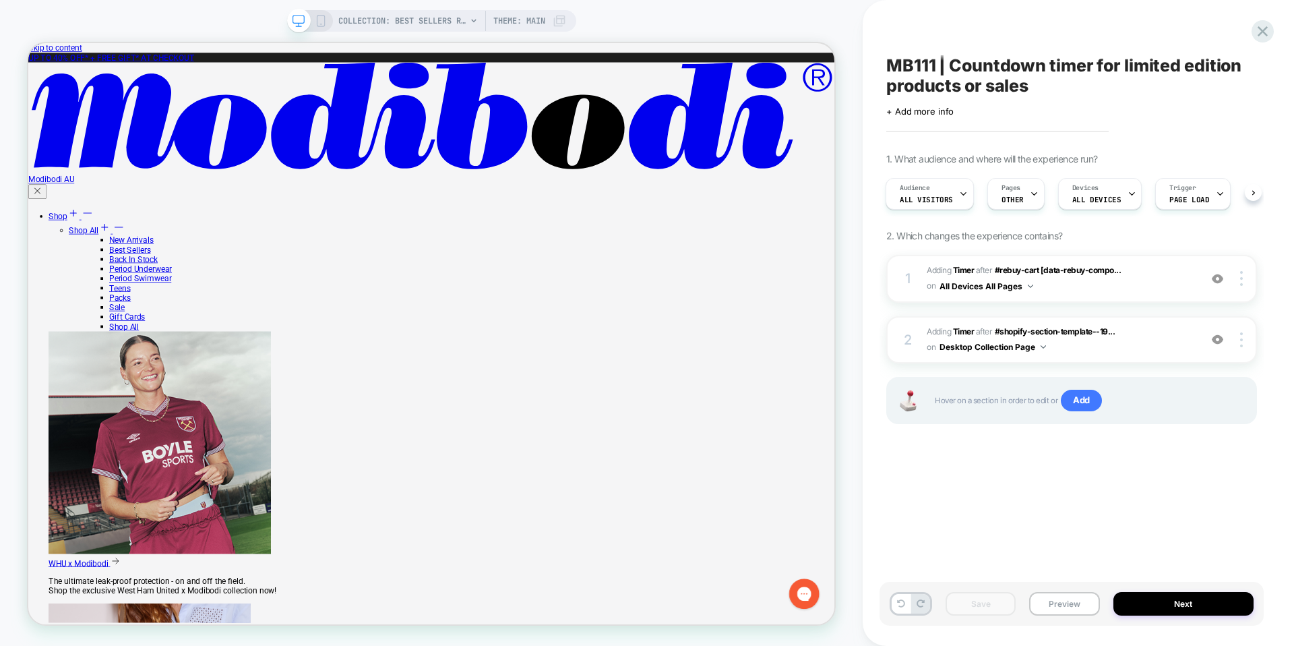
click at [1130, 497] on div "MB111 | Countdown timer for limited edition products or sales Click to edit exp…" at bounding box center [1071, 322] width 384 height 619
click at [941, 107] on span "+ Add more info" at bounding box center [919, 111] width 67 height 11
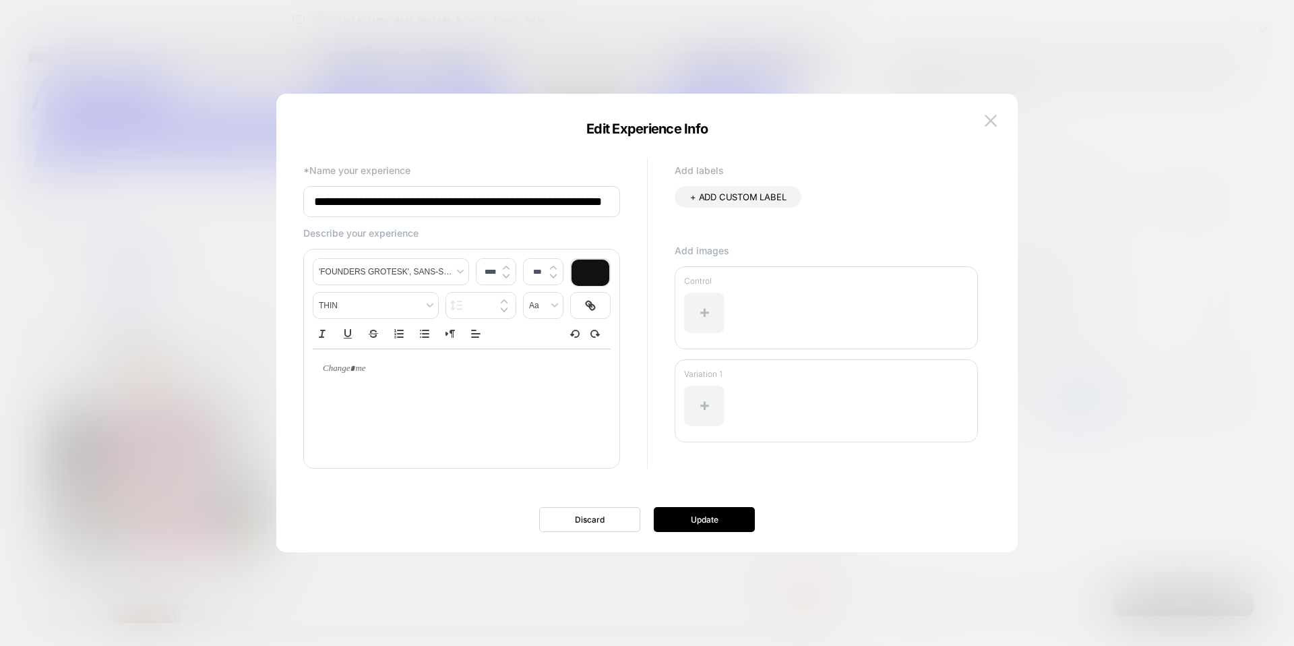
scroll to position [0, 46]
type input "****"
click at [356, 371] on p at bounding box center [456, 369] width 261 height 12
click at [355, 370] on p at bounding box center [456, 369] width 261 height 12
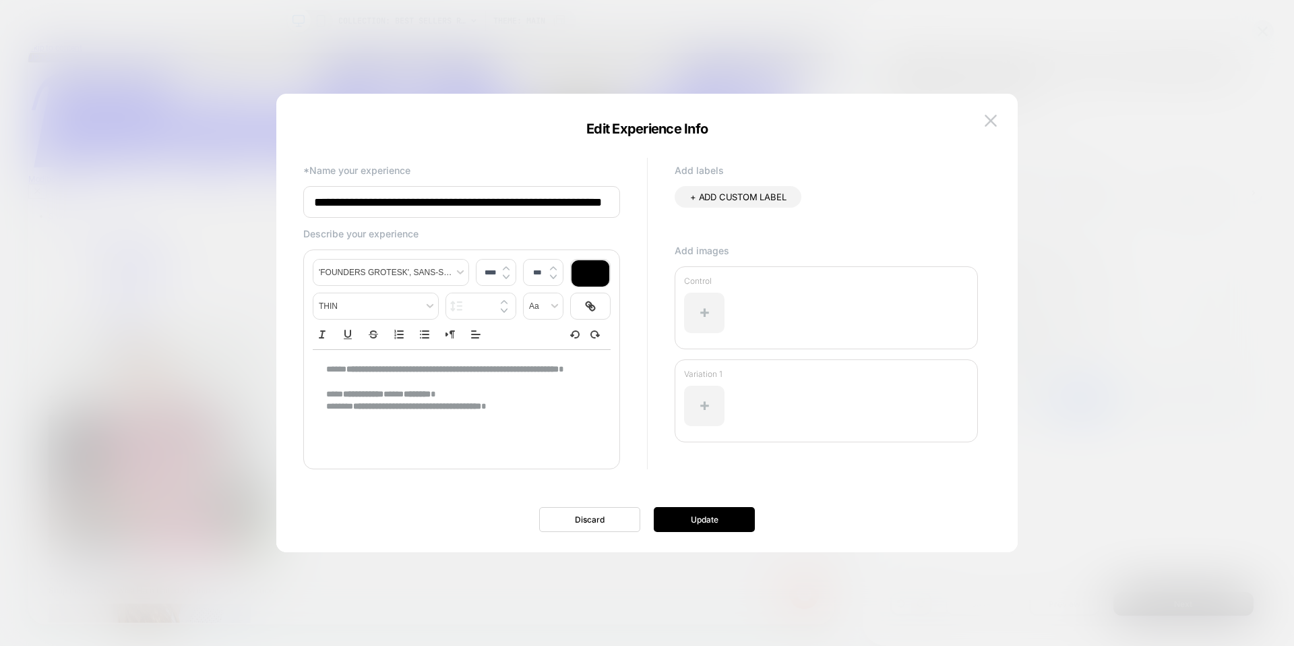
drag, startPoint x: 526, startPoint y: 403, endPoint x: 325, endPoint y: 371, distance: 203.4
click at [280, 369] on div "**********" at bounding box center [646, 329] width 741 height 445
drag, startPoint x: 325, startPoint y: 371, endPoint x: 536, endPoint y: 406, distance: 213.9
click at [536, 406] on div "**********" at bounding box center [462, 388] width 298 height 77
click at [586, 270] on div at bounding box center [590, 273] width 38 height 26
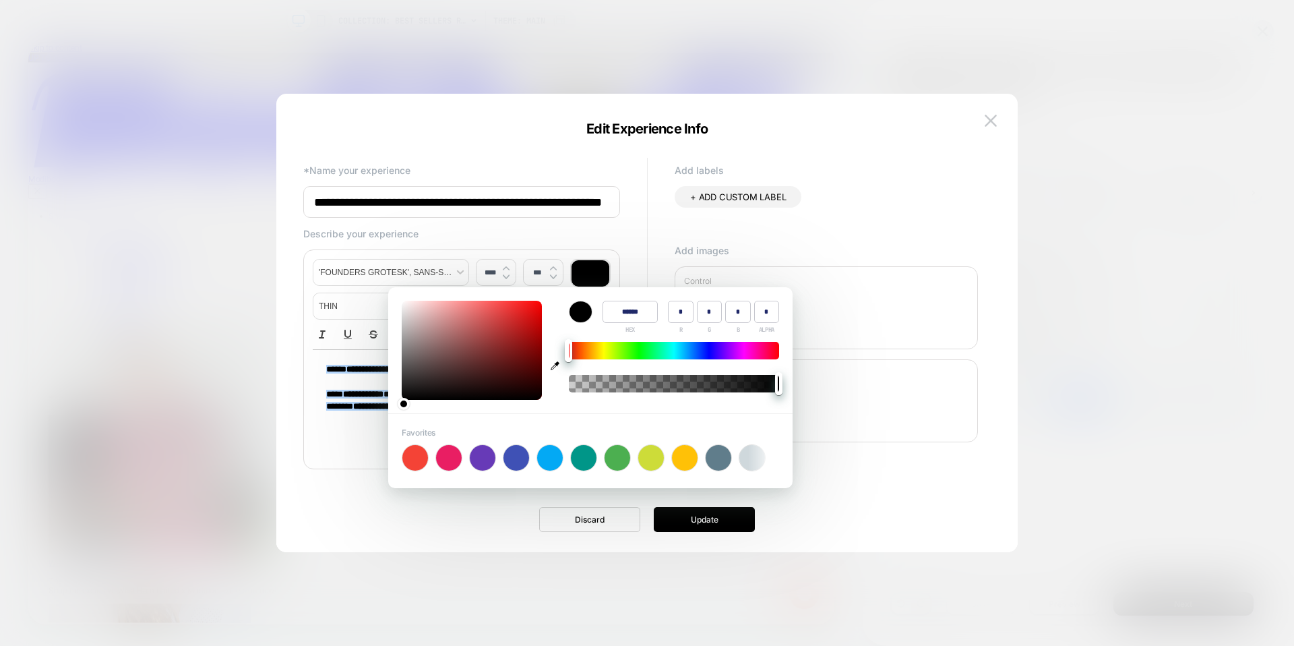
click at [623, 267] on div "**********" at bounding box center [640, 321] width 687 height 335
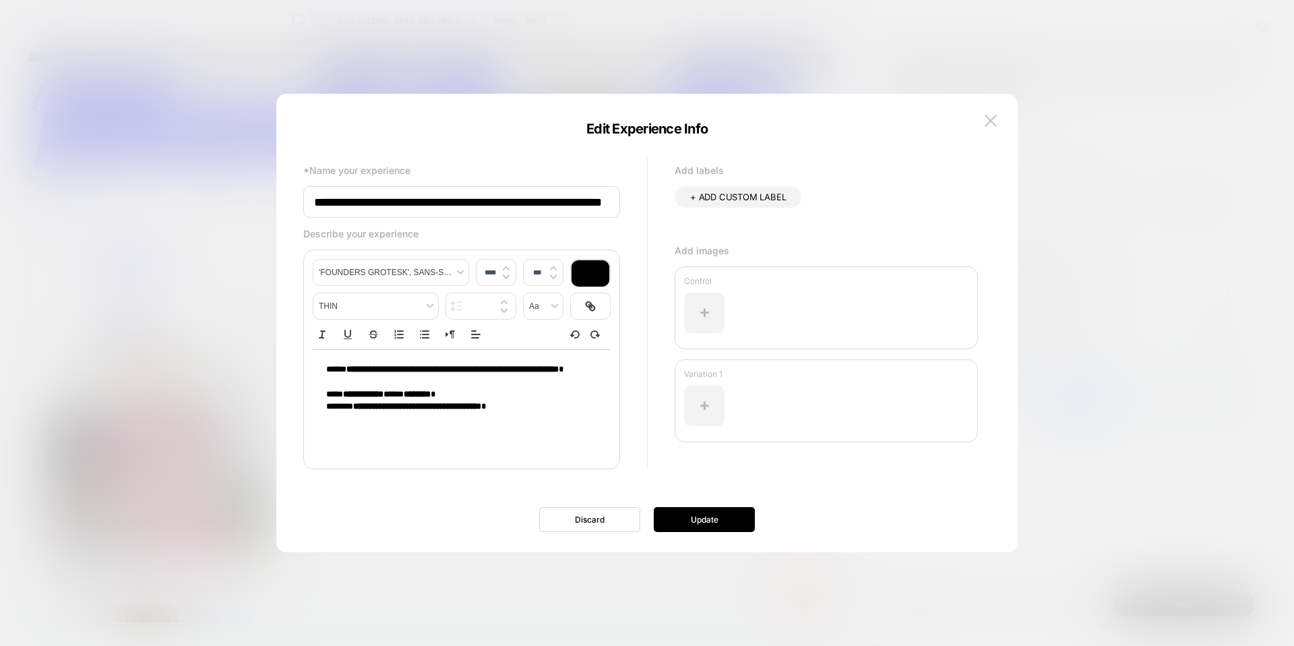
click at [602, 402] on div "**********" at bounding box center [462, 388] width 298 height 77
click at [706, 512] on button "Update" at bounding box center [704, 519] width 101 height 25
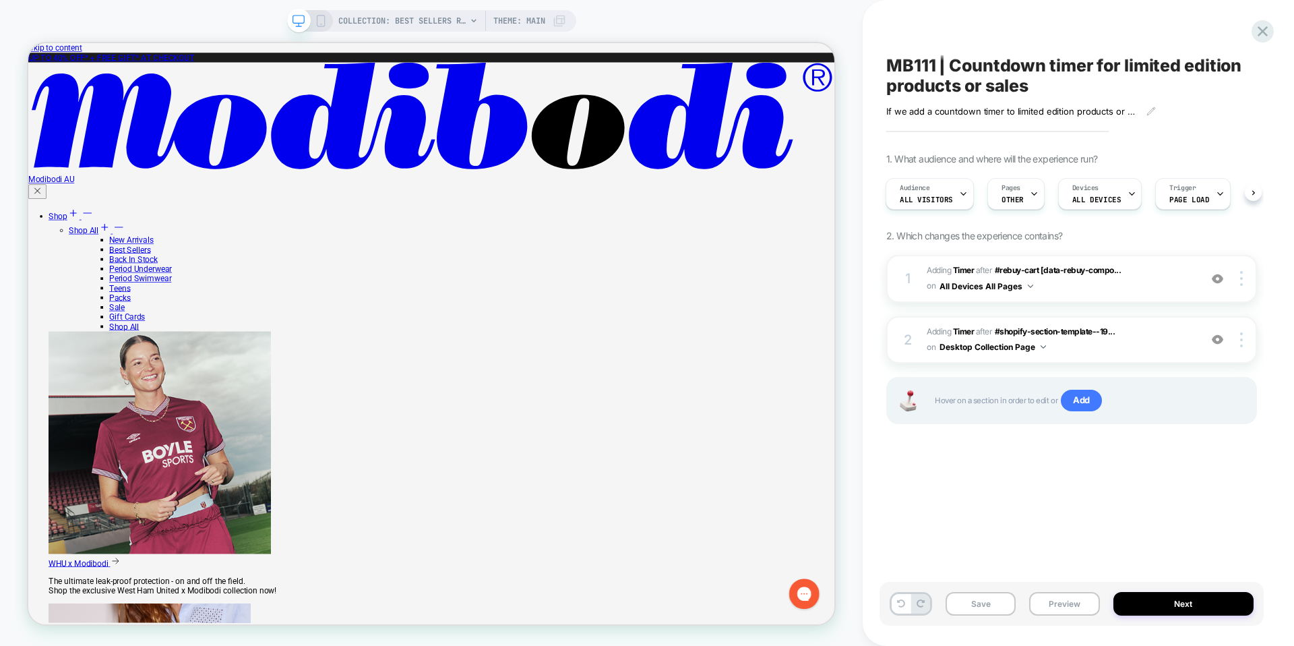
click at [1142, 110] on div "If we add a countdown timer to limited edition products or sale items,then Add …" at bounding box center [1021, 111] width 270 height 11
click at [1152, 113] on icon at bounding box center [1150, 110] width 9 height 9
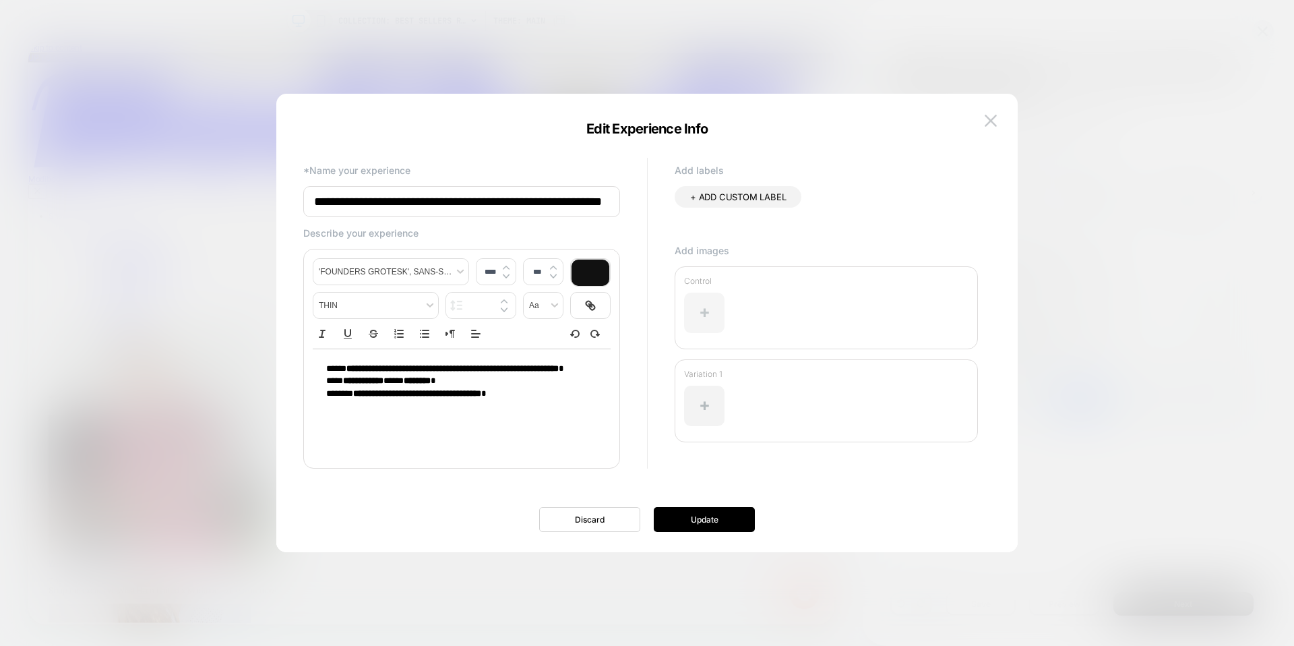
click at [719, 315] on div at bounding box center [704, 312] width 40 height 40
click at [712, 317] on div at bounding box center [704, 312] width 40 height 40
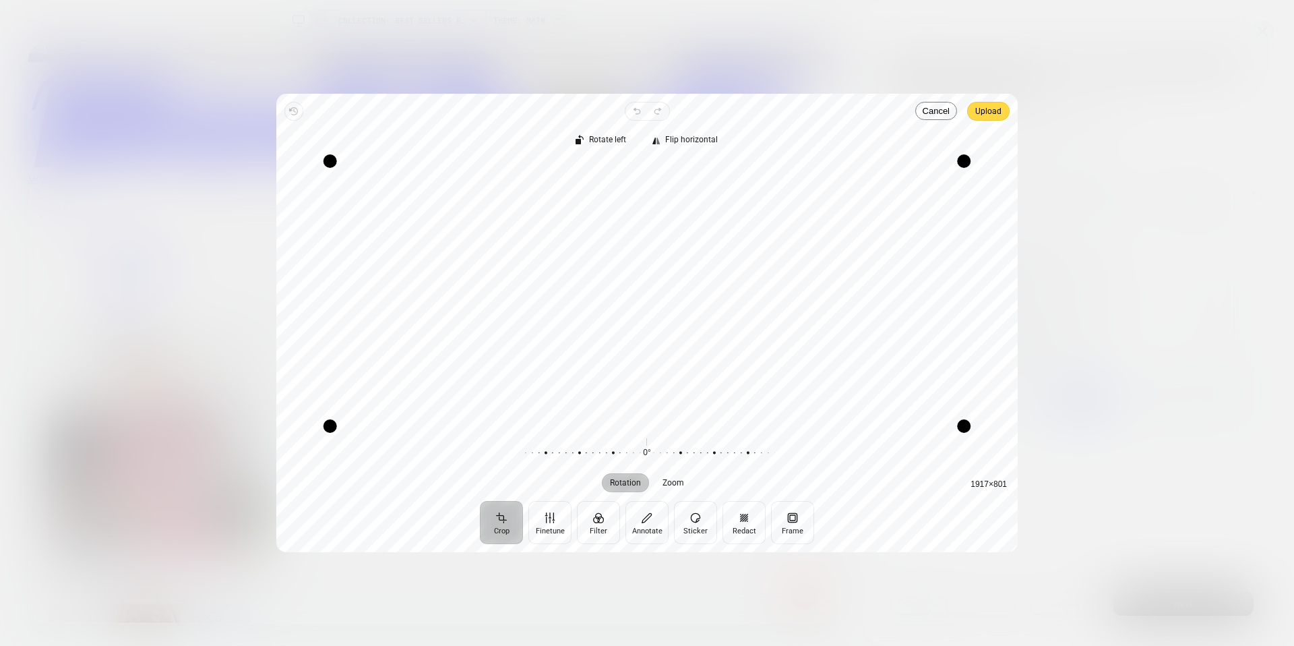
click at [985, 113] on span "Upload" at bounding box center [988, 111] width 26 height 16
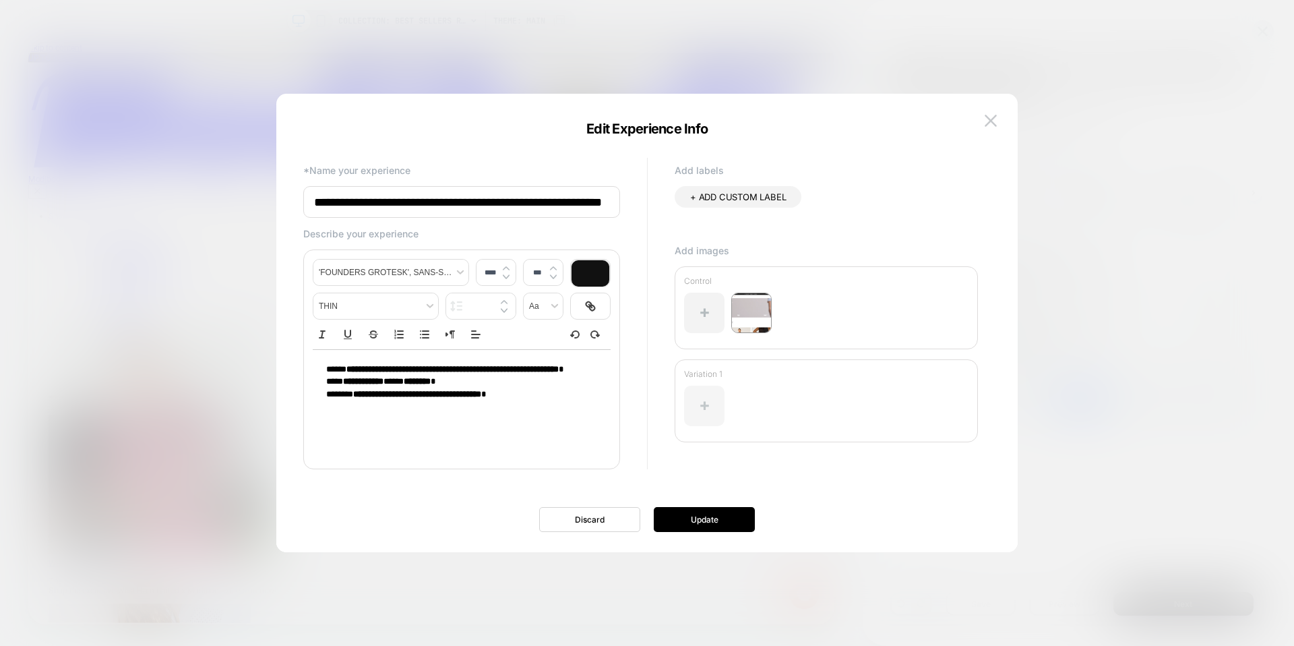
click at [709, 412] on div at bounding box center [704, 405] width 40 height 40
click at [710, 410] on div at bounding box center [704, 405] width 40 height 40
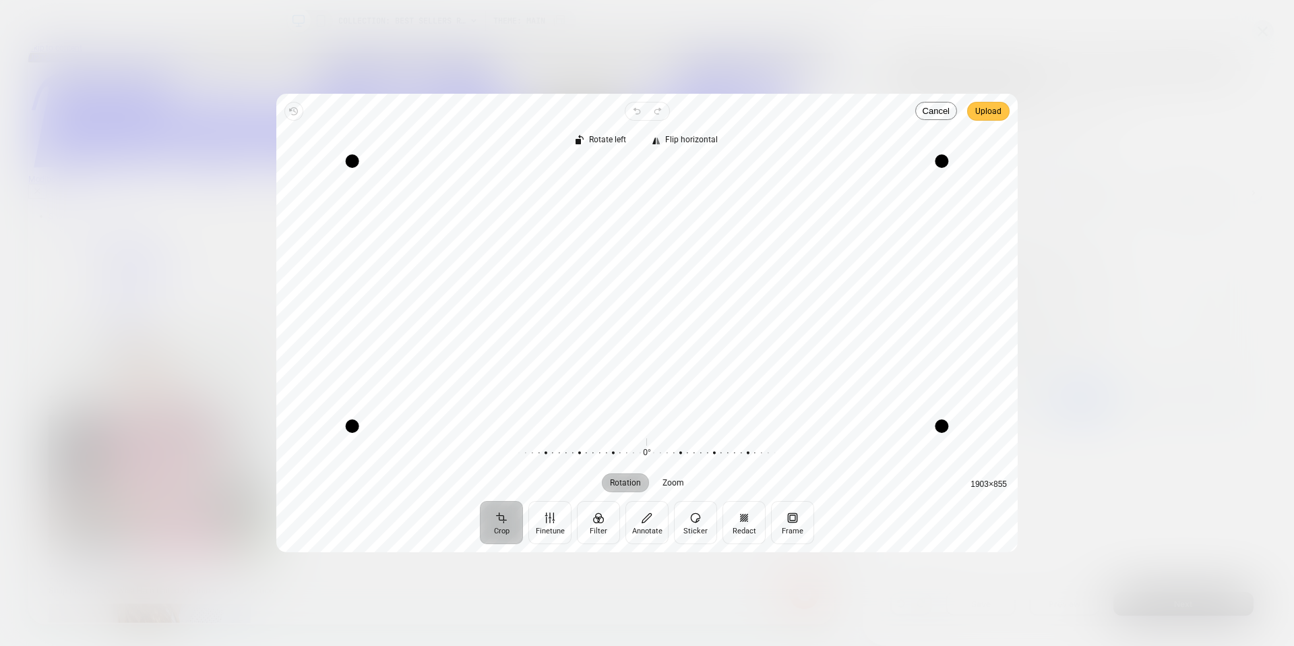
click at [991, 117] on span "Upload" at bounding box center [988, 111] width 26 height 16
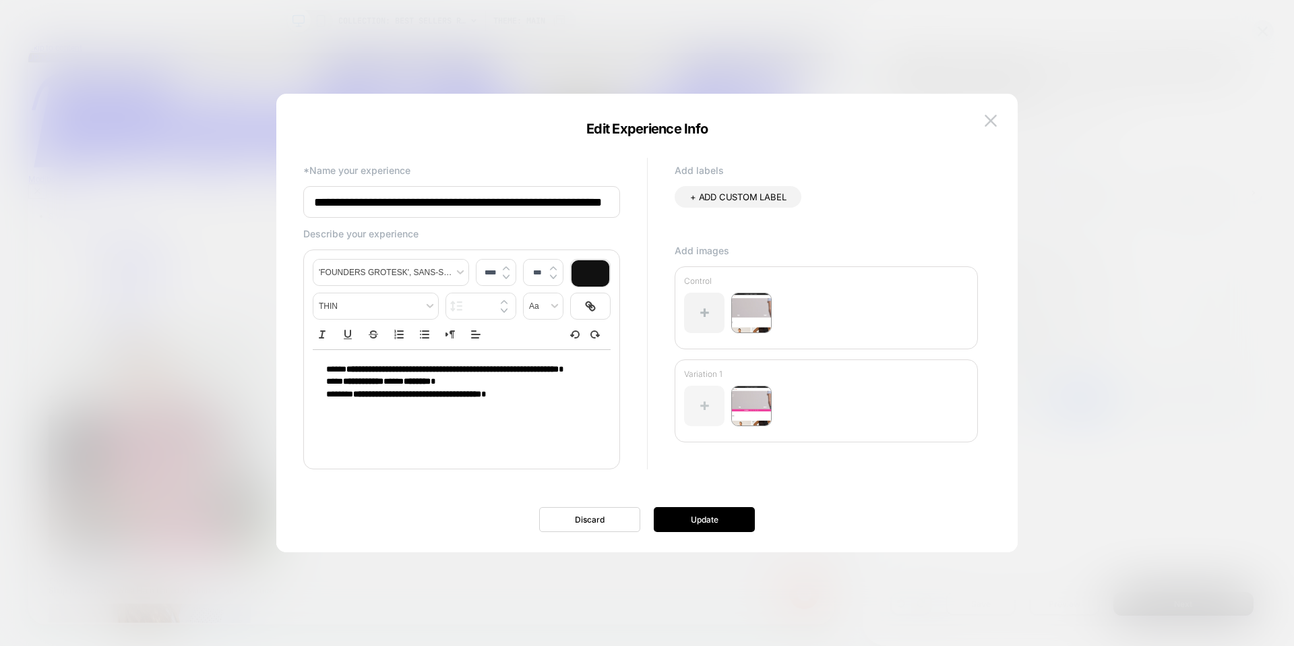
click at [706, 398] on div at bounding box center [704, 405] width 40 height 40
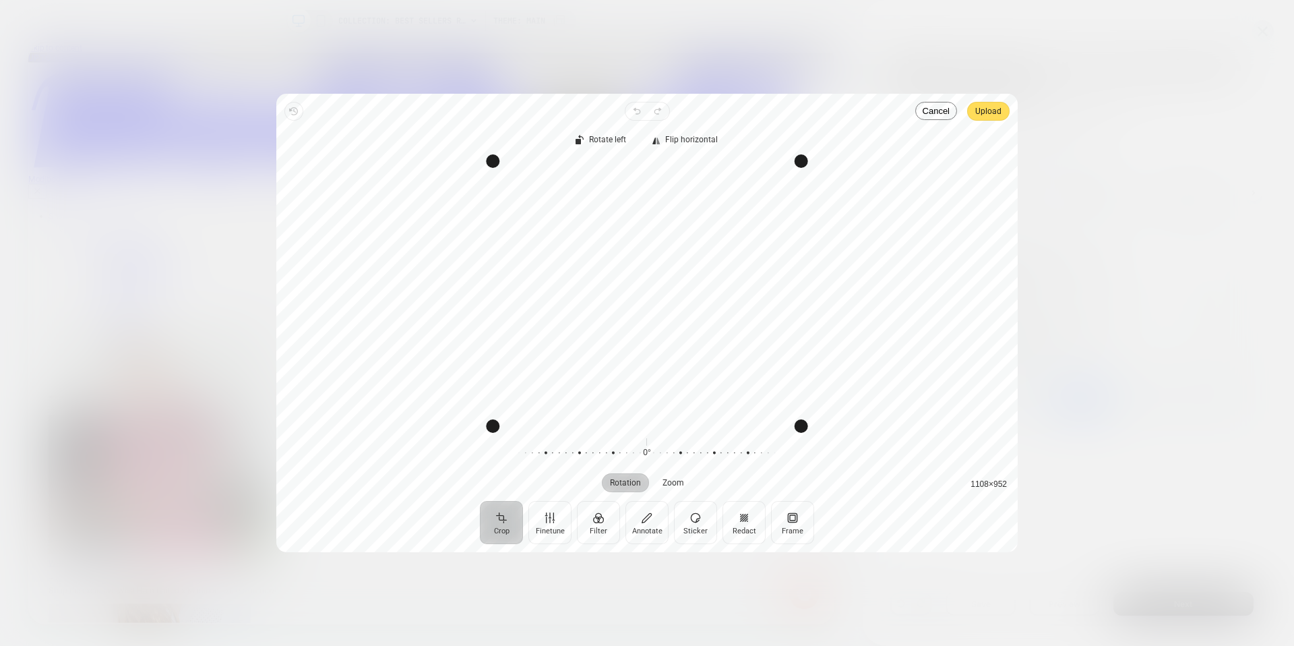
click at [994, 111] on span "Upload" at bounding box center [988, 111] width 26 height 16
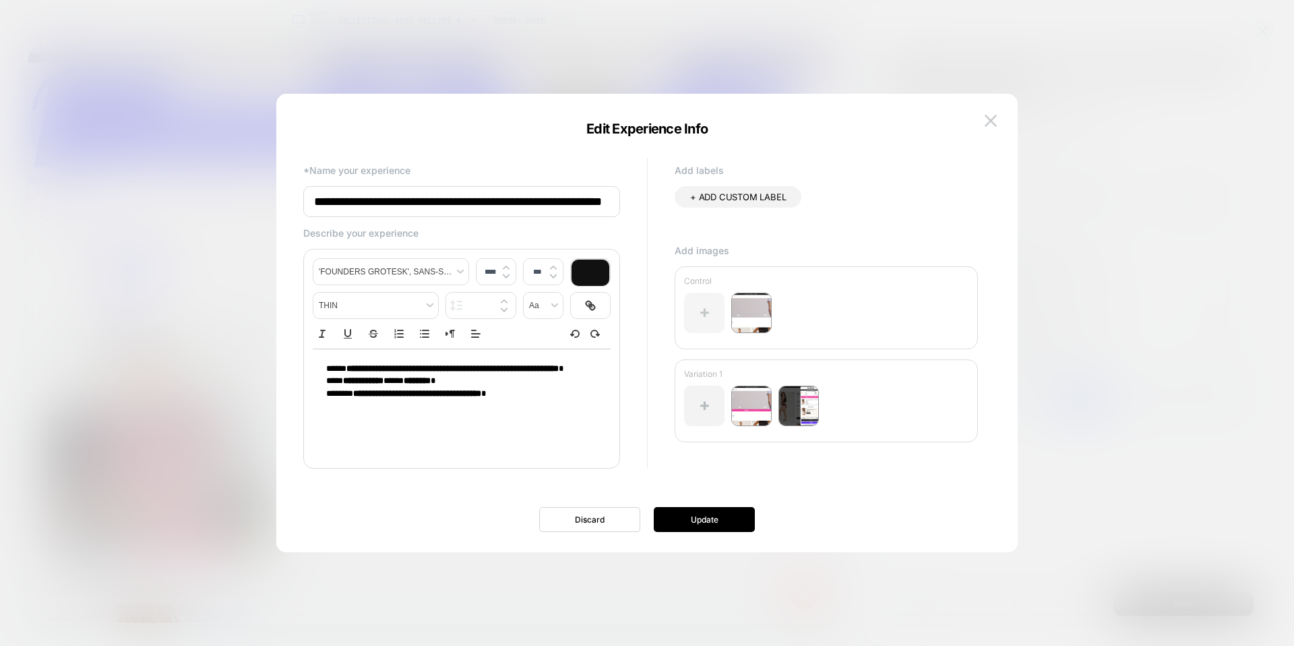
click at [703, 314] on div at bounding box center [704, 312] width 40 height 40
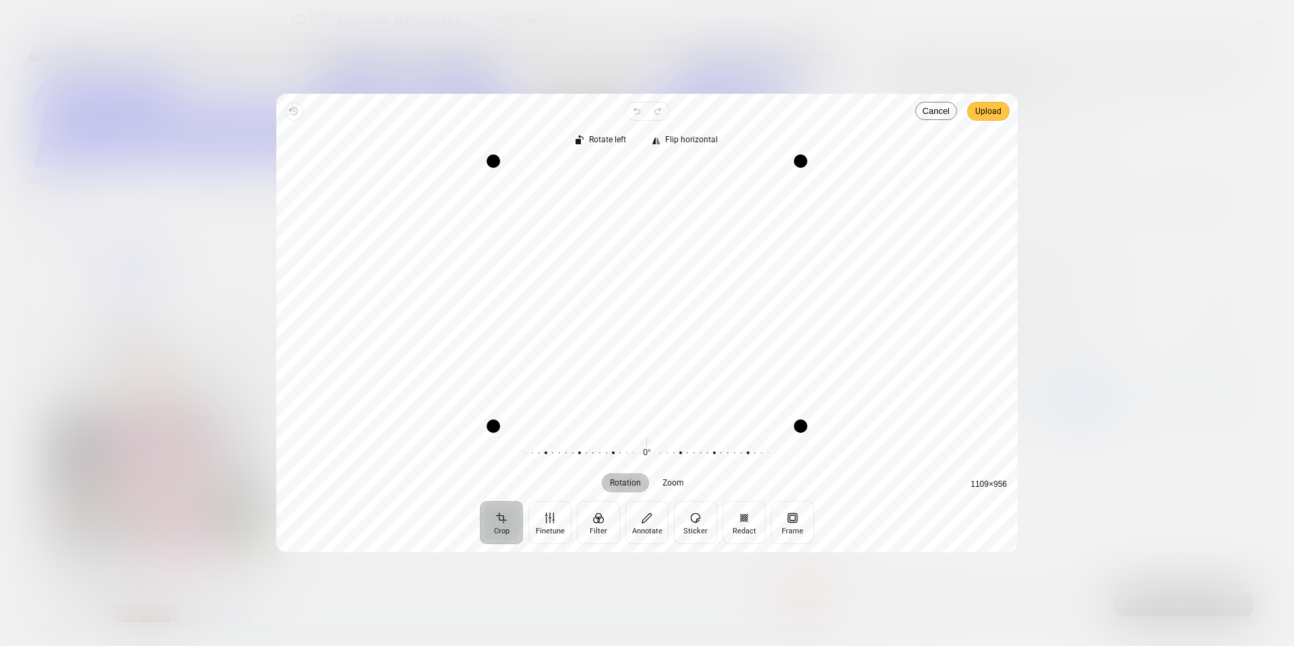
click at [999, 107] on span "Upload" at bounding box center [988, 111] width 26 height 16
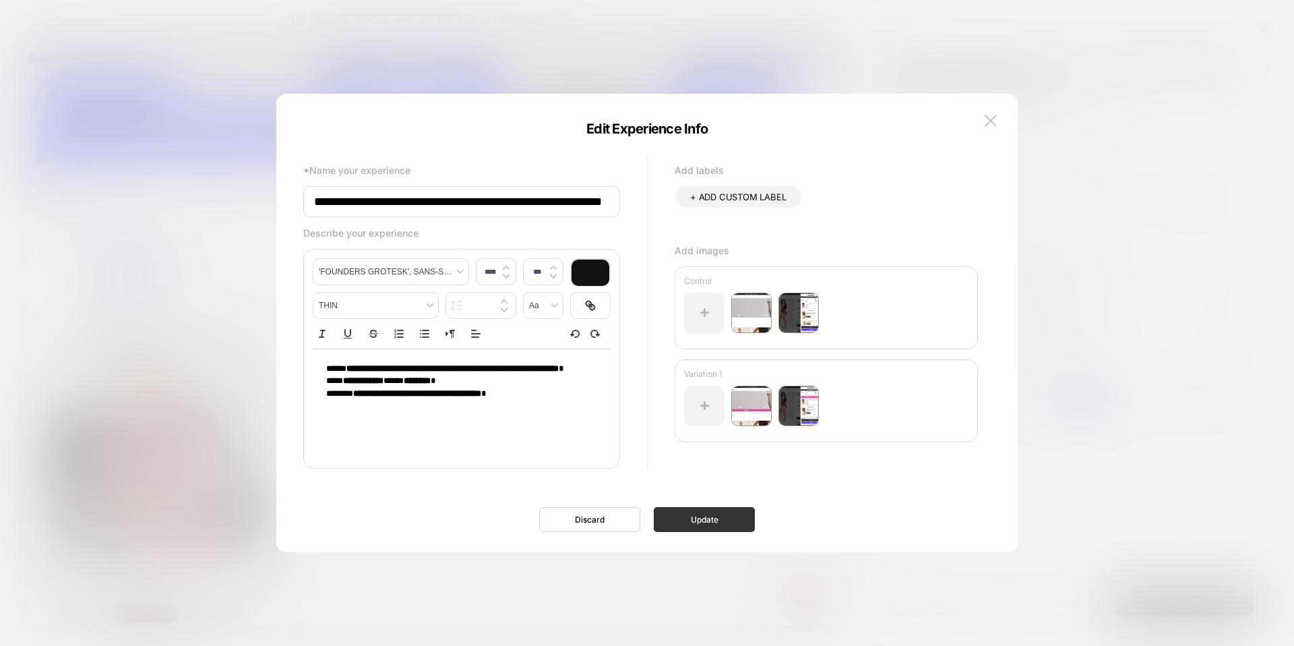
click at [704, 522] on button "Update" at bounding box center [704, 519] width 101 height 25
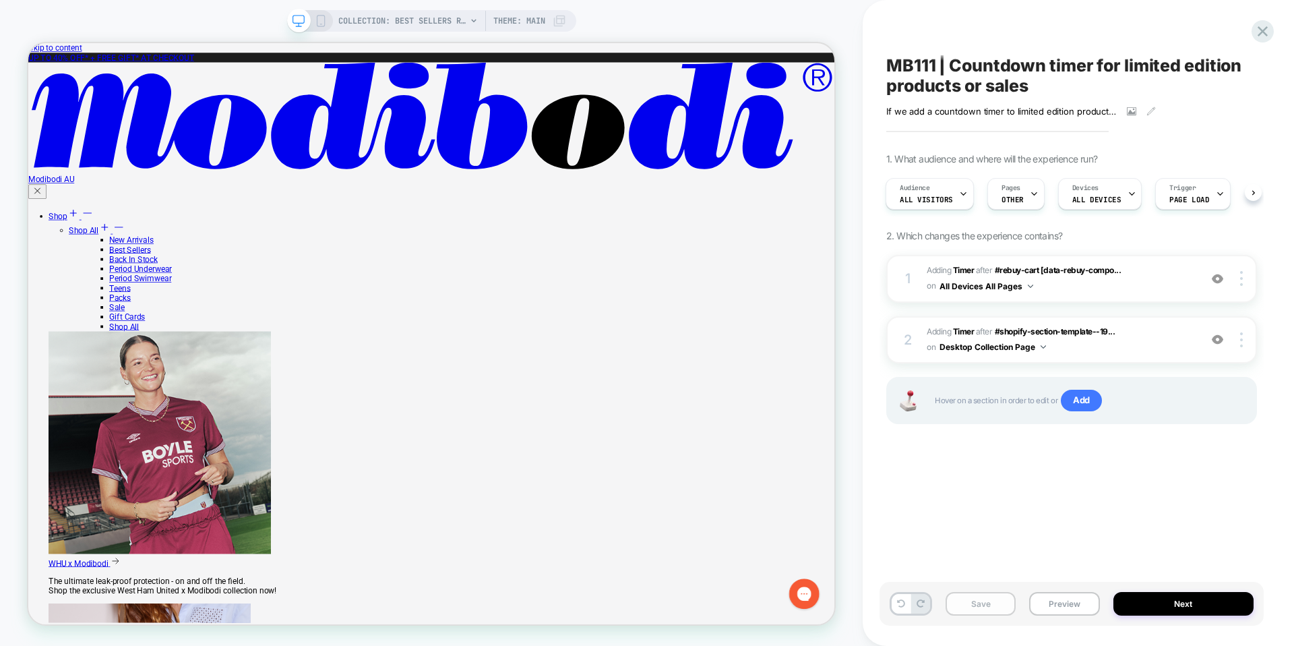
click at [972, 592] on button "Save" at bounding box center [980, 604] width 70 height 24
click at [1267, 26] on icon at bounding box center [1262, 31] width 18 height 18
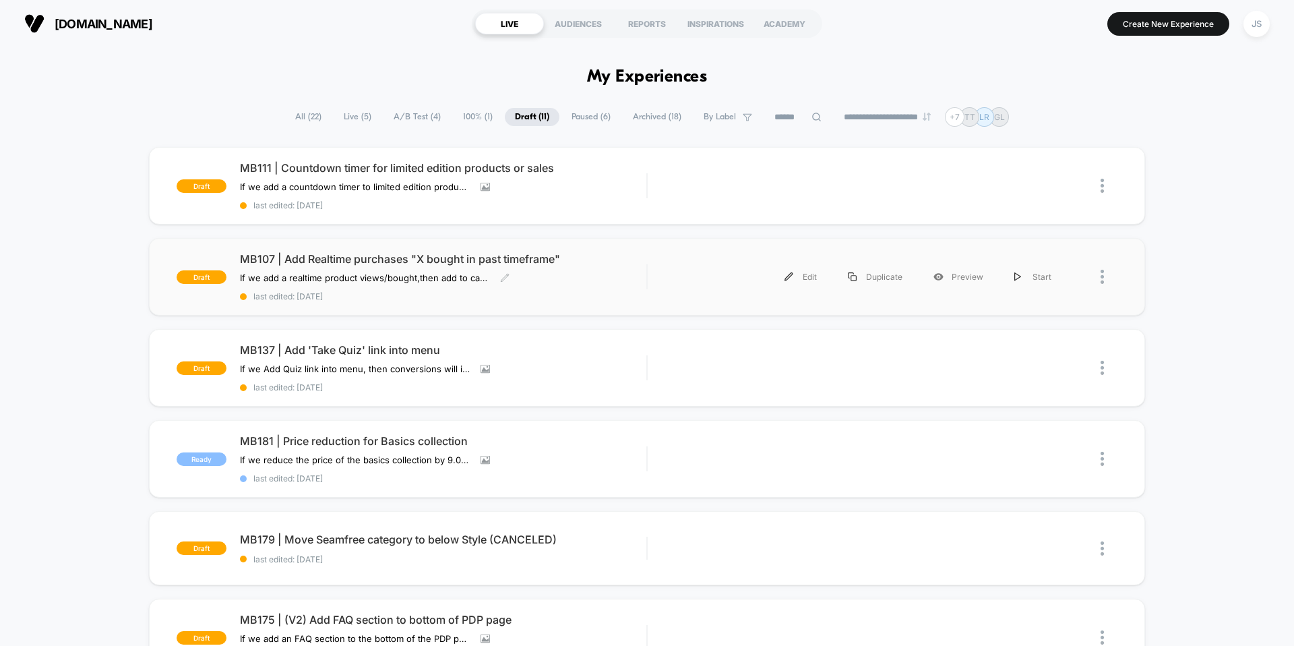
click at [368, 257] on span "MB107 | Add Realtime purchases "X bought in past timeframe"" at bounding box center [443, 258] width 406 height 13
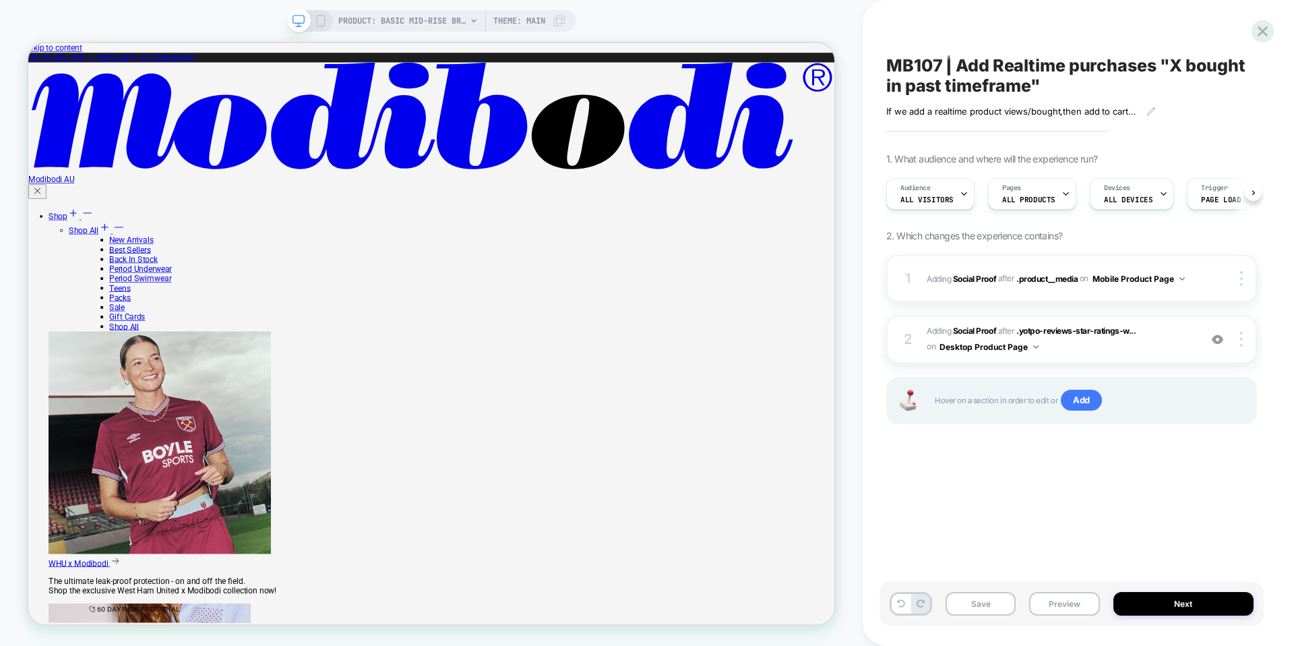
scroll to position [0, 1]
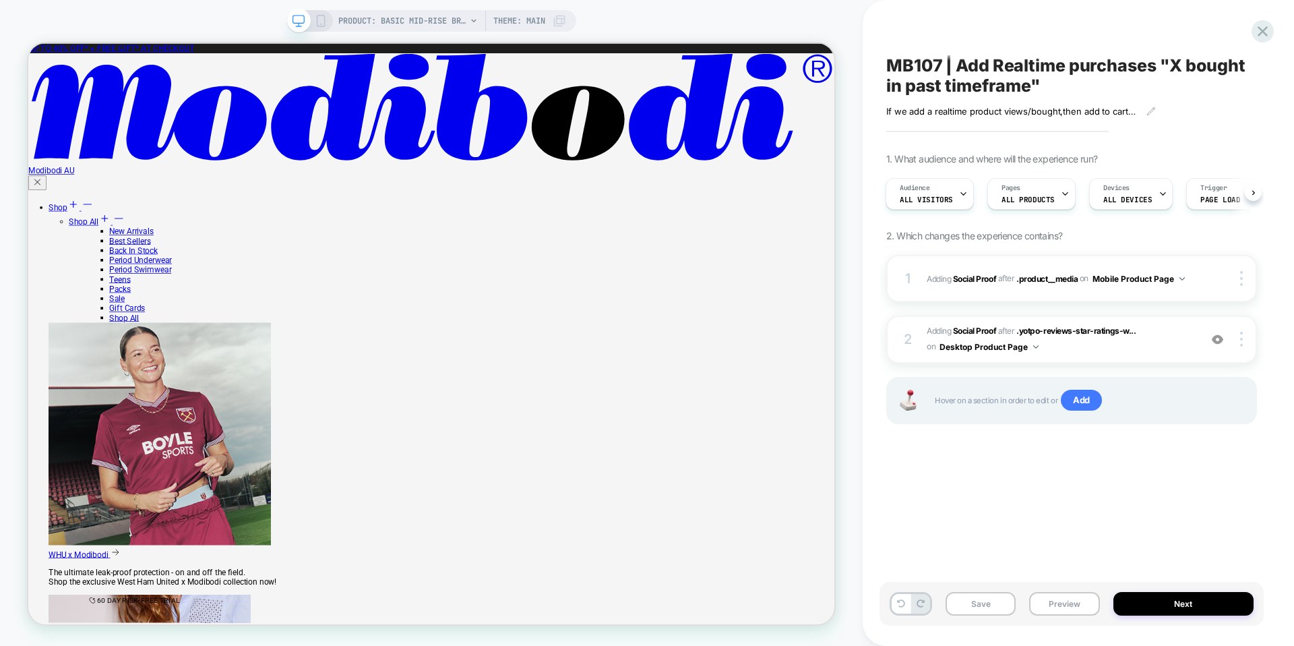
scroll to position [0, 0]
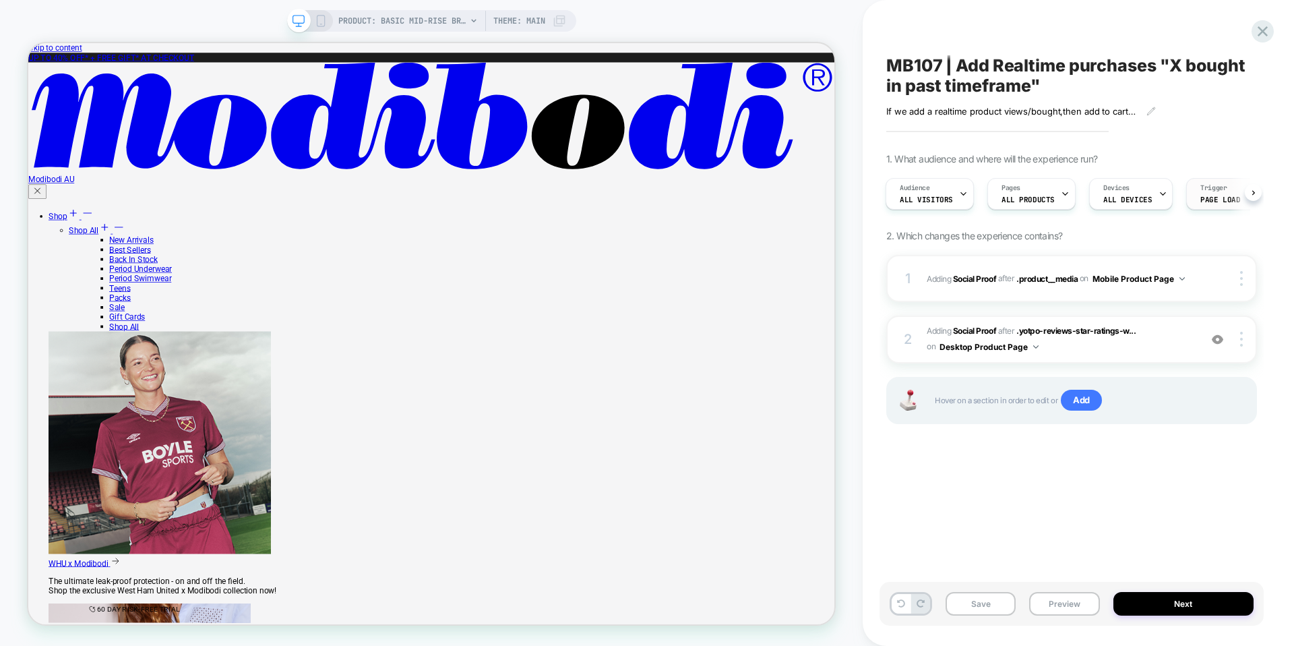
click at [1211, 197] on span "Page Load" at bounding box center [1220, 199] width 40 height 9
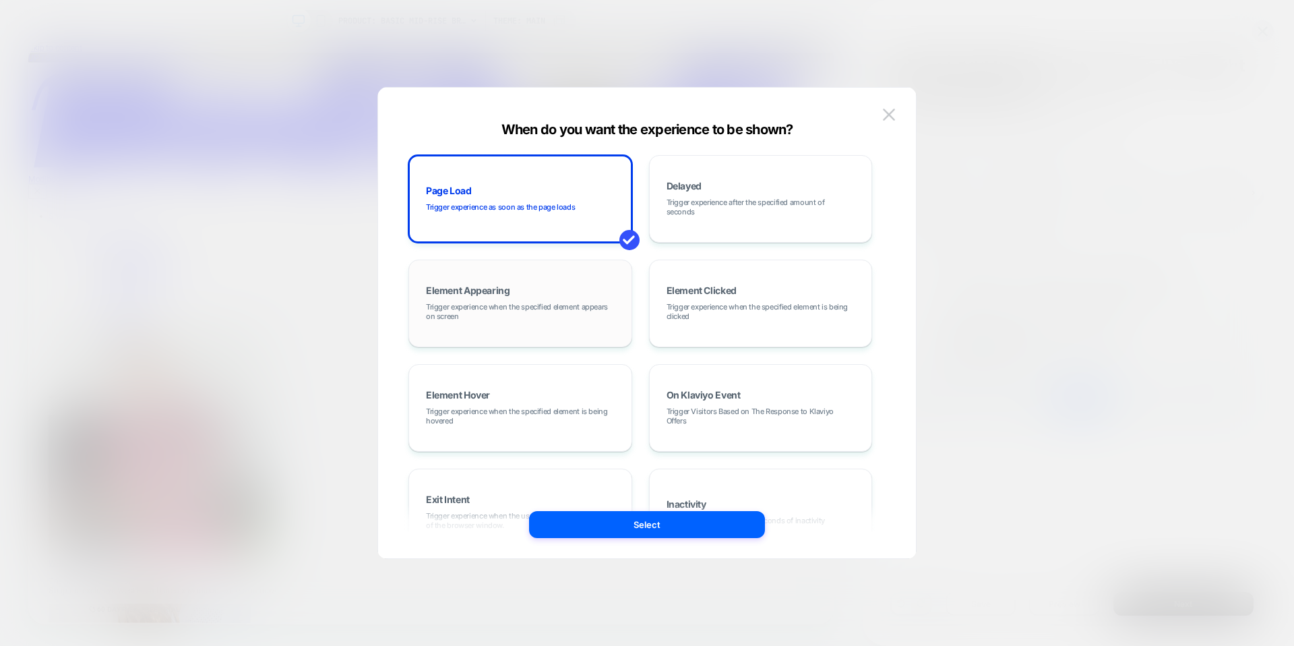
click at [582, 304] on span "Trigger experience when the specified element appears on screen" at bounding box center [520, 311] width 189 height 19
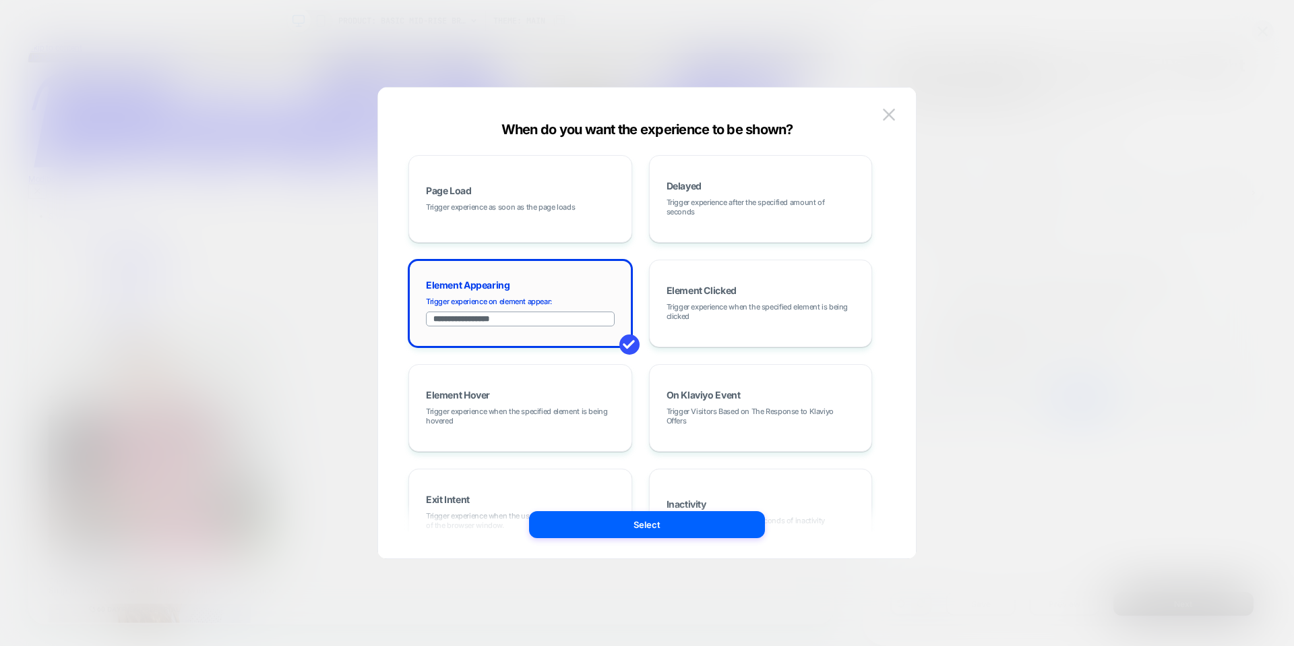
click at [549, 313] on input "**********" at bounding box center [520, 318] width 189 height 15
click at [885, 115] on img at bounding box center [889, 113] width 12 height 11
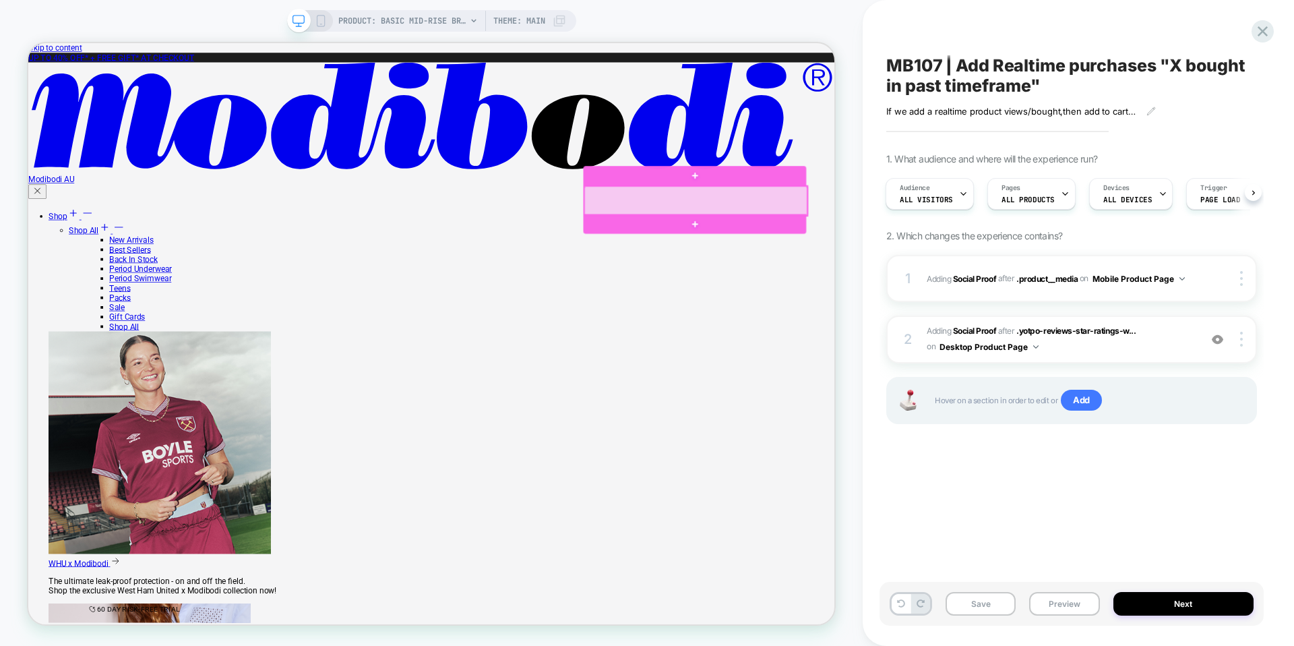
click at [824, 260] on div at bounding box center [918, 253] width 297 height 39
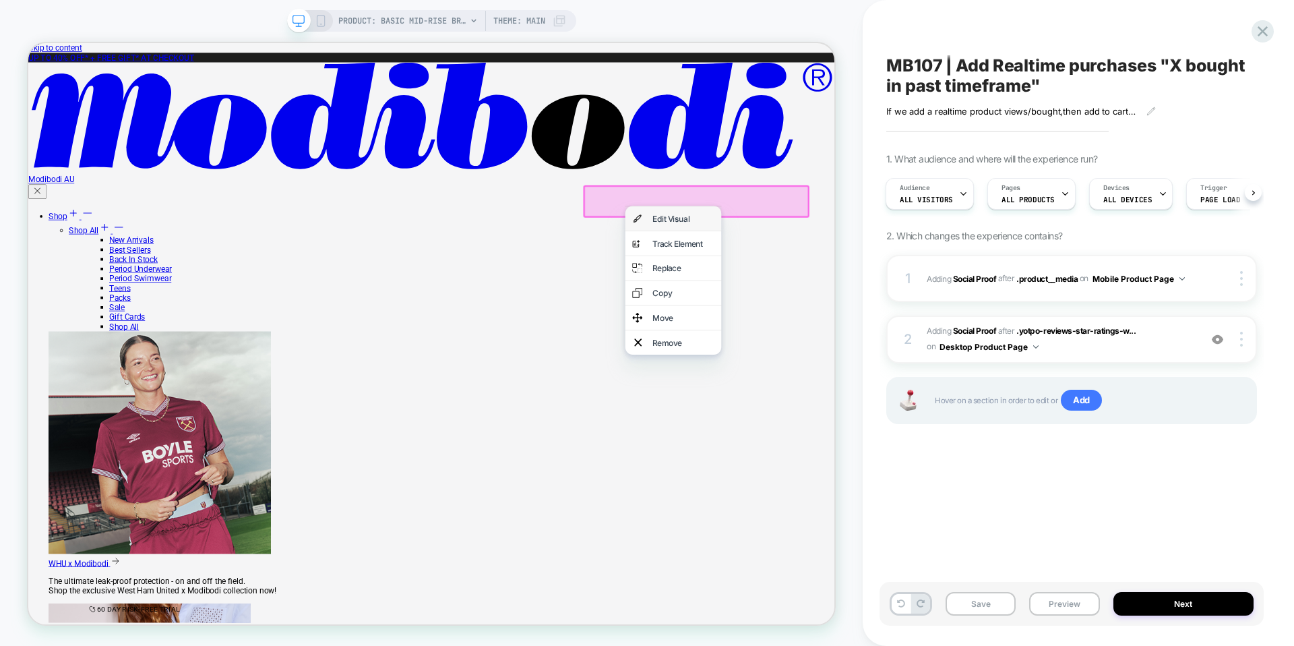
click at [848, 275] on div "Edit Visual" at bounding box center [888, 277] width 128 height 32
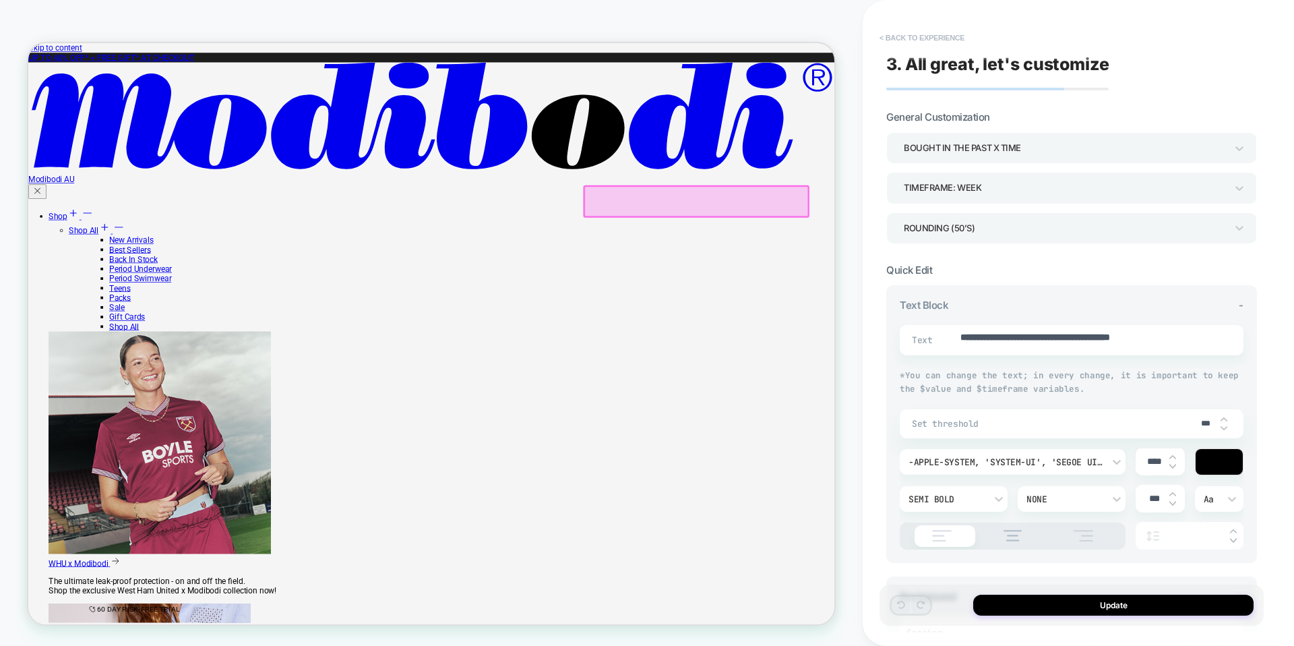
scroll to position [0, 1]
click at [909, 39] on button "< Back to experience" at bounding box center [922, 38] width 98 height 22
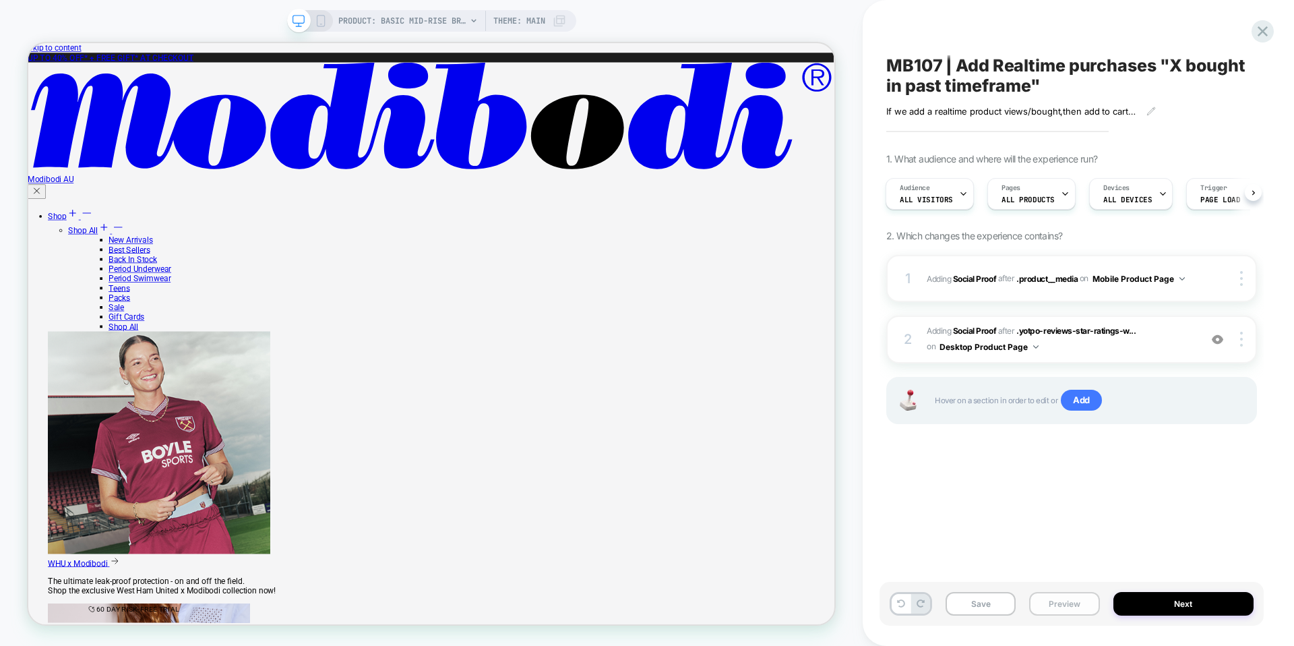
click at [1077, 606] on button "Preview" at bounding box center [1064, 604] width 70 height 24
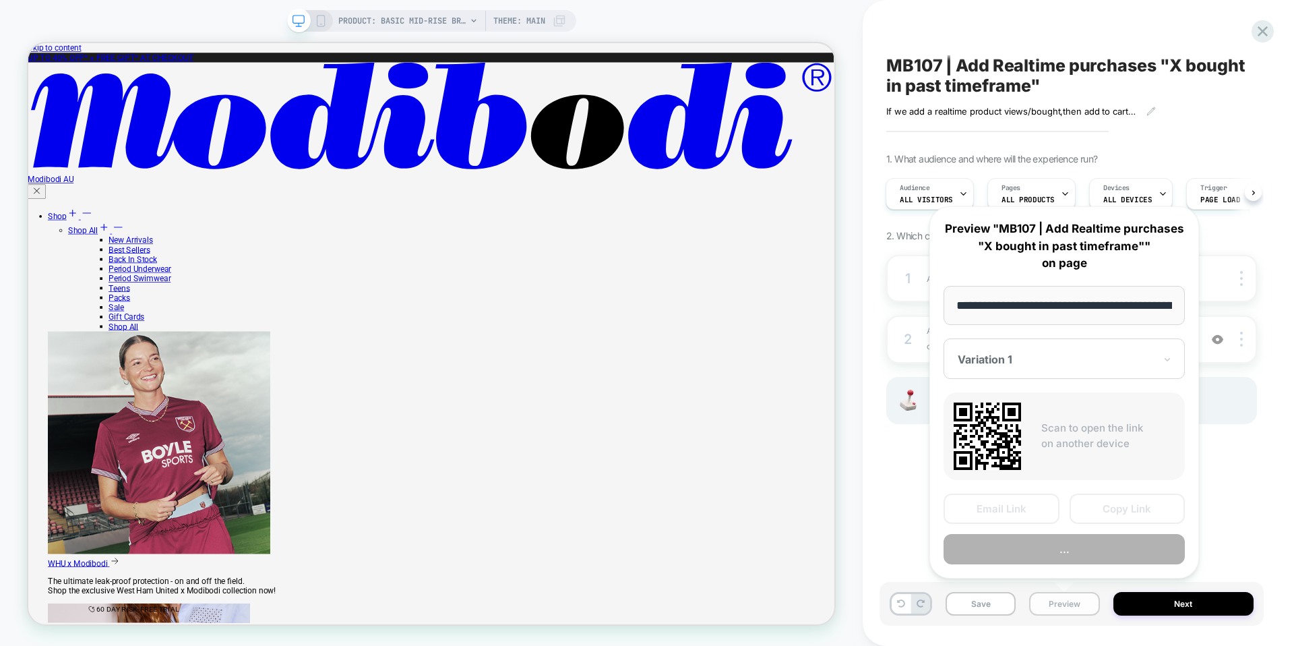
scroll to position [0, 282]
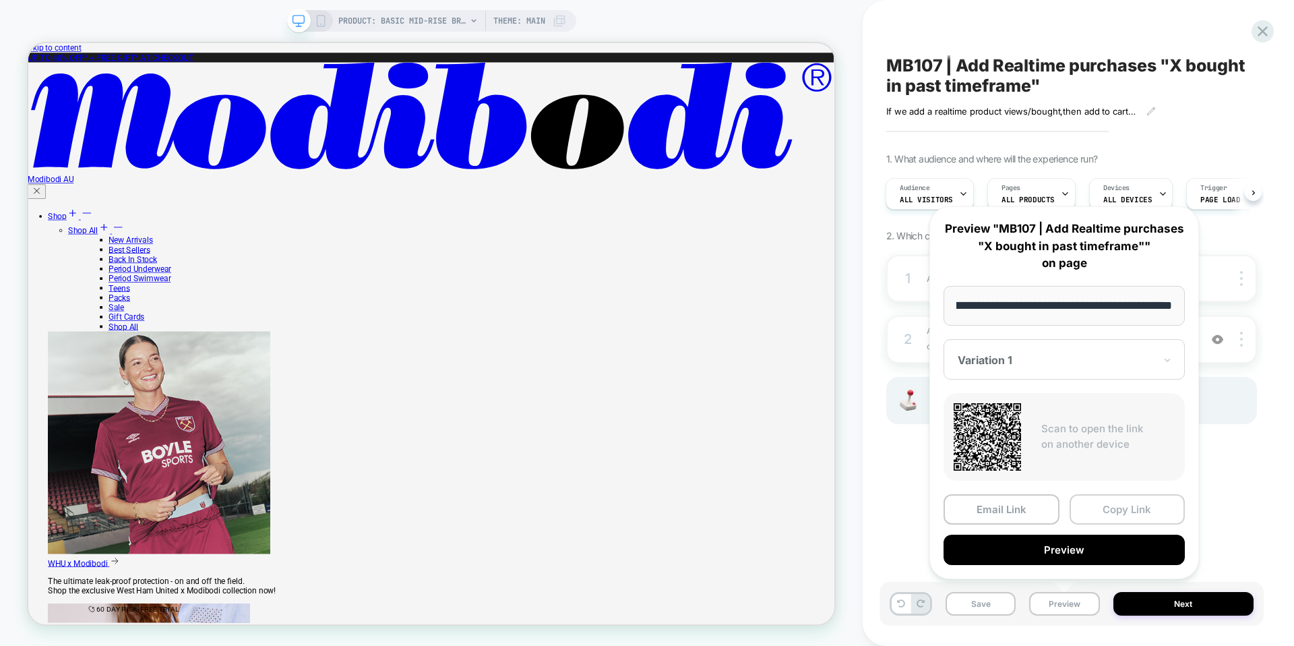
click at [1089, 505] on button "Copy Link" at bounding box center [1127, 509] width 116 height 30
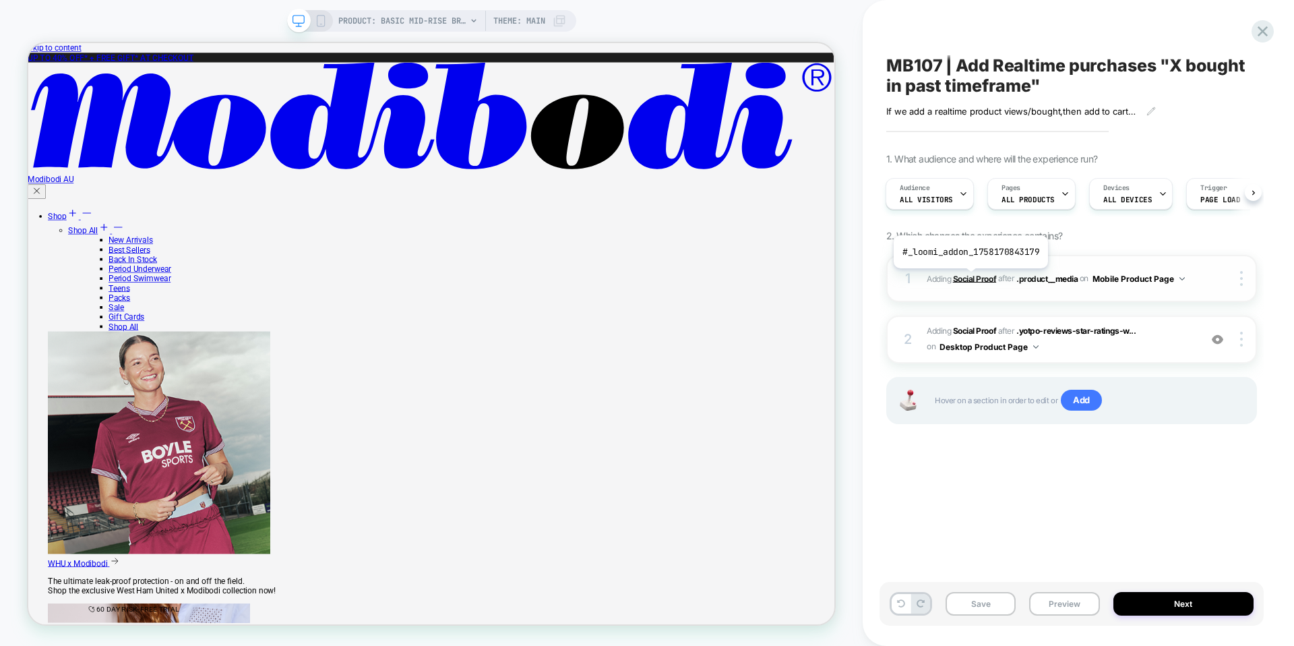
click at [969, 278] on b "Social Proof" at bounding box center [974, 278] width 43 height 10
click at [974, 280] on b "Social Proof" at bounding box center [974, 278] width 43 height 10
click at [993, 331] on b "Social Proof" at bounding box center [974, 330] width 43 height 10
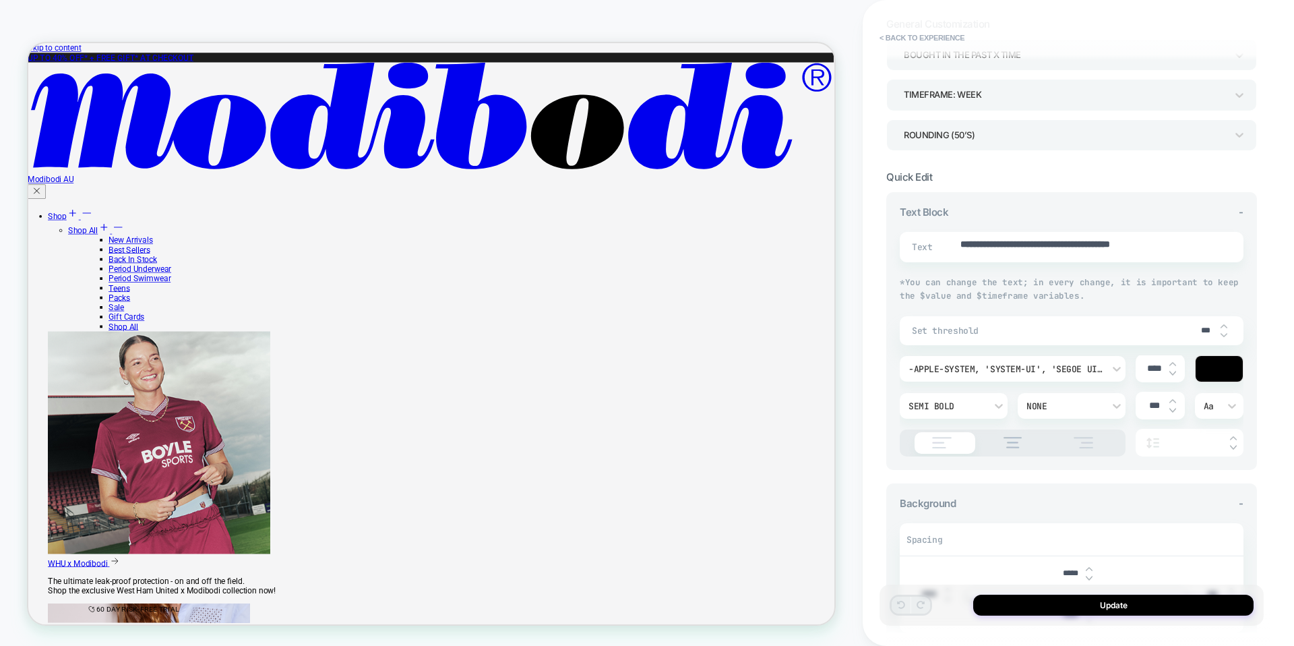
scroll to position [7, 0]
click at [1205, 327] on input "***" at bounding box center [1205, 330] width 30 height 10
type textarea "*"
type input "**"
type textarea "*"
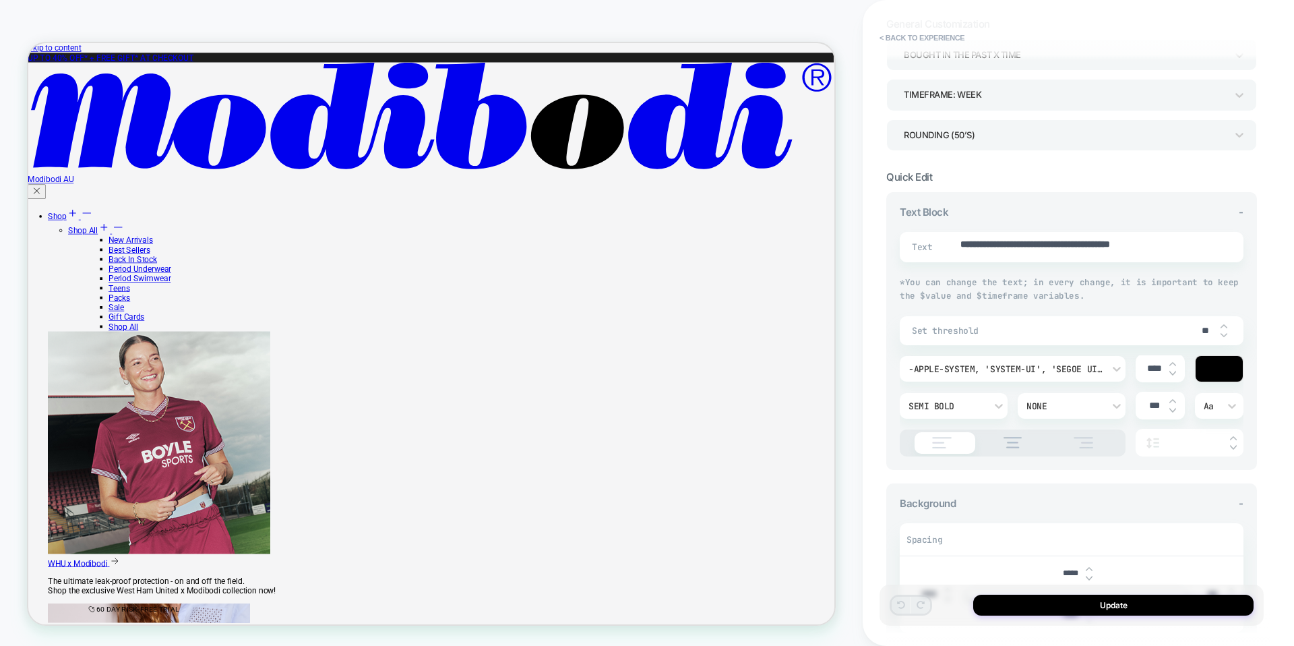
type input "***"
type textarea "*"
type input "***"
click at [1111, 607] on button "Update" at bounding box center [1113, 604] width 280 height 21
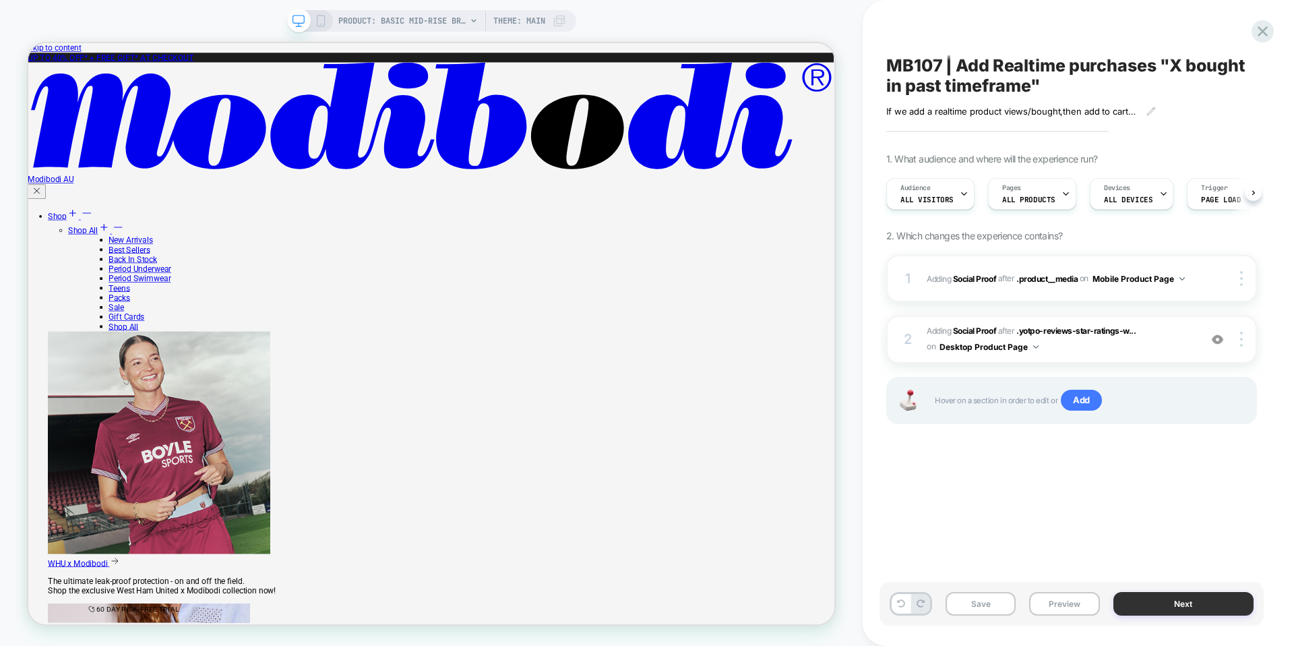
scroll to position [0, 1]
click at [1004, 608] on button "Save" at bounding box center [980, 604] width 70 height 24
click at [797, 33] on div "PRODUCT: Basic Mid-Rise Brief Moderate Black PRODUCT: Basic Mid-Rise Brief Mode…" at bounding box center [431, 322] width 863 height 619
click at [789, 24] on div "PRODUCT: Basic Mid-Rise Brief Moderate Black PRODUCT: Basic Mid-Rise Brief Mode…" at bounding box center [431, 322] width 863 height 619
click at [315, 15] on icon at bounding box center [321, 21] width 12 height 12
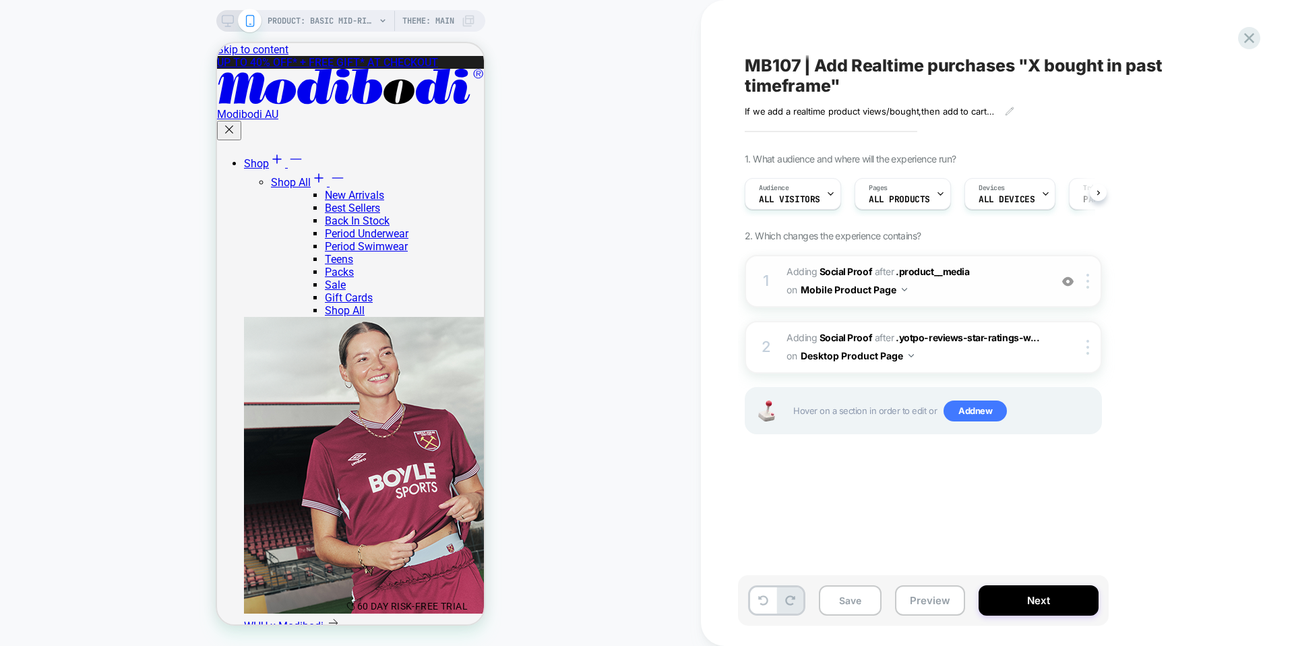
scroll to position [0, 1]
click at [853, 271] on b "Social Proof" at bounding box center [845, 271] width 53 height 11
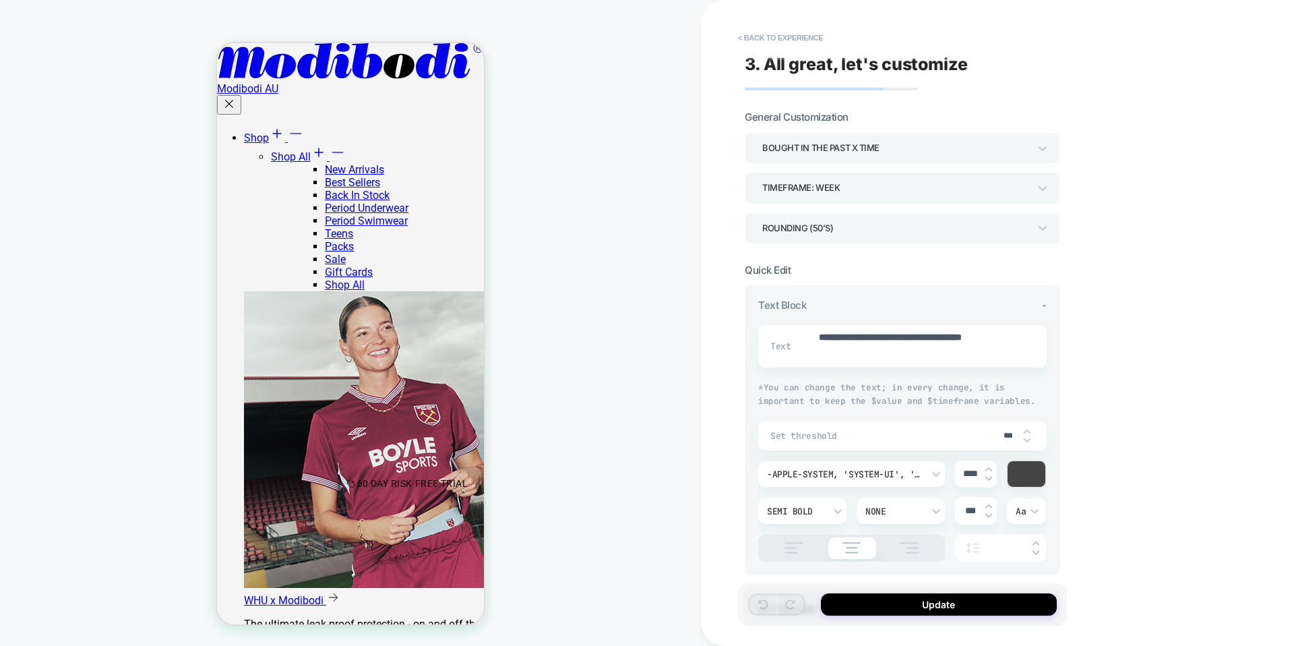
scroll to position [34, 0]
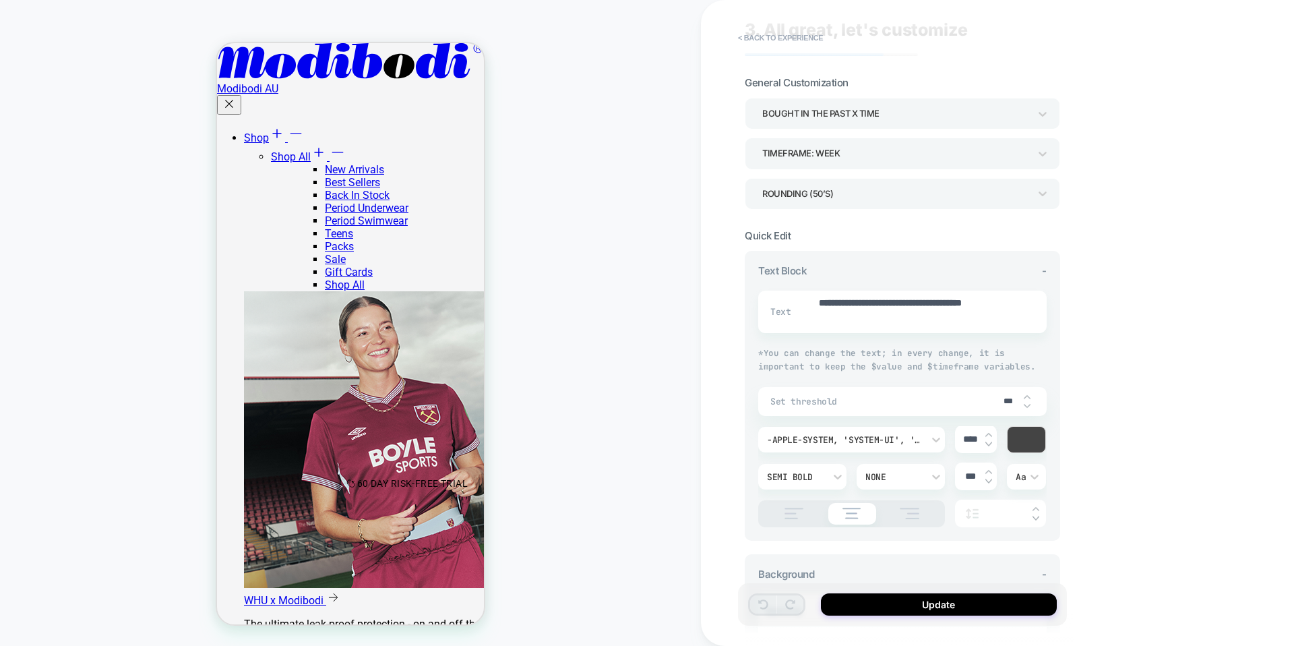
drag, startPoint x: 1013, startPoint y: 400, endPoint x: 1003, endPoint y: 424, distance: 26.0
click at [1013, 400] on input "***" at bounding box center [1008, 401] width 30 height 10
click at [1009, 400] on input "***" at bounding box center [1008, 401] width 30 height 10
type textarea "*"
type input "**"
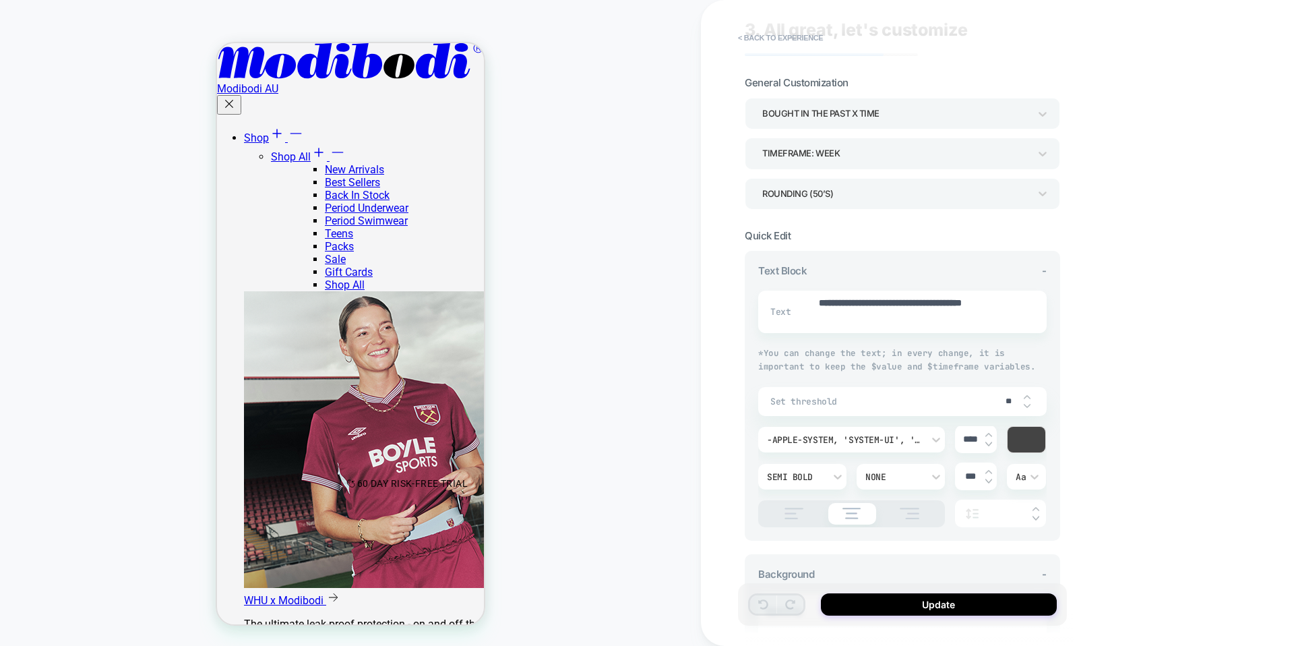
type textarea "*"
type input "***"
type textarea "*"
type input "***"
click at [1080, 454] on div "**********" at bounding box center [997, 323] width 593 height 646
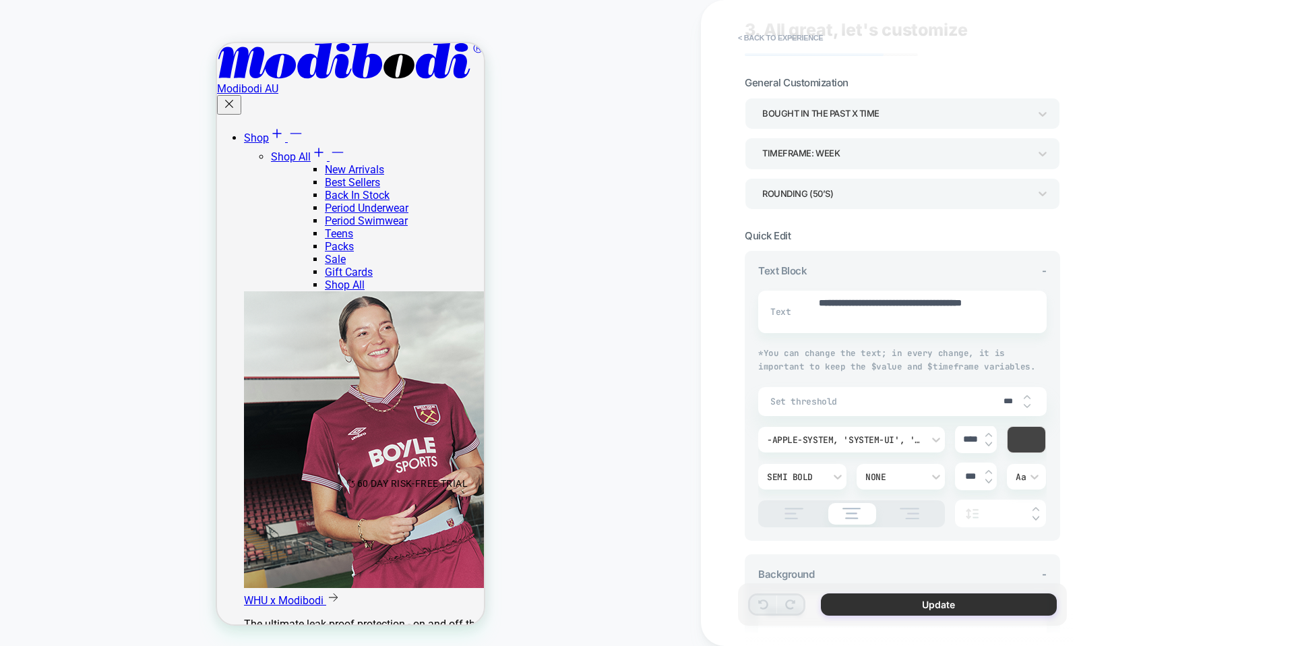
click at [971, 602] on button "Update" at bounding box center [939, 604] width 236 height 22
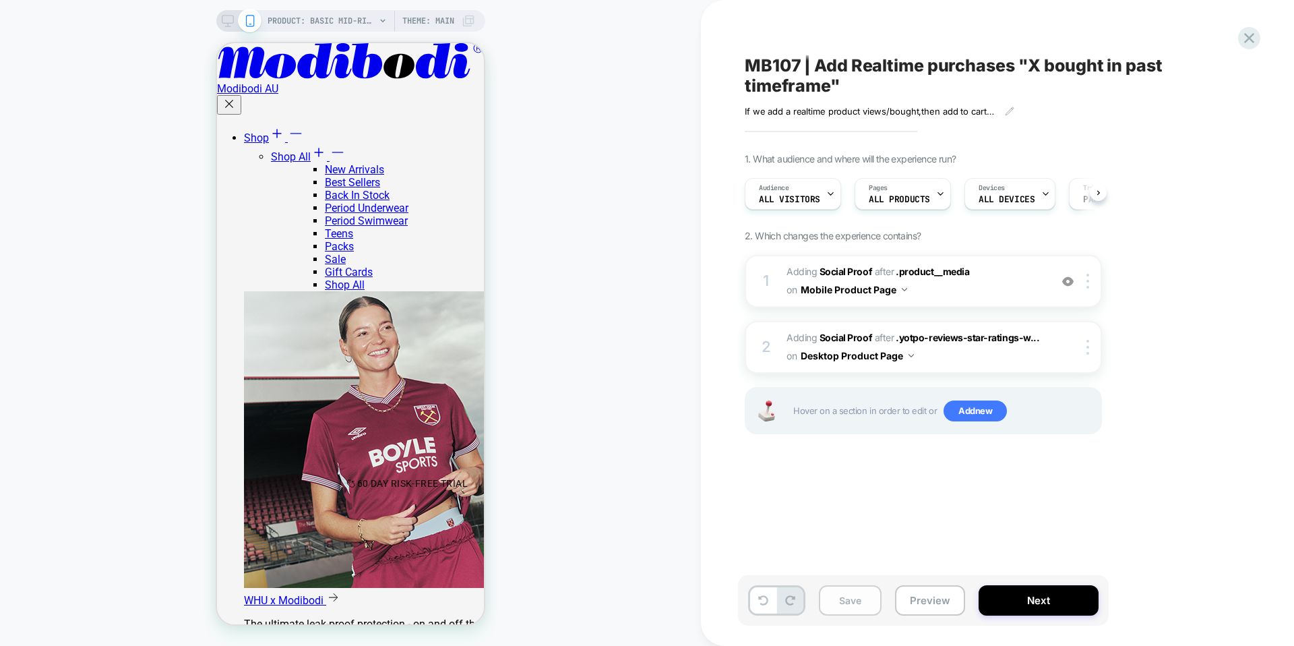
scroll to position [0, 1]
click at [867, 599] on button "Save" at bounding box center [850, 600] width 63 height 30
click at [838, 270] on b "Social Proof" at bounding box center [845, 271] width 53 height 11
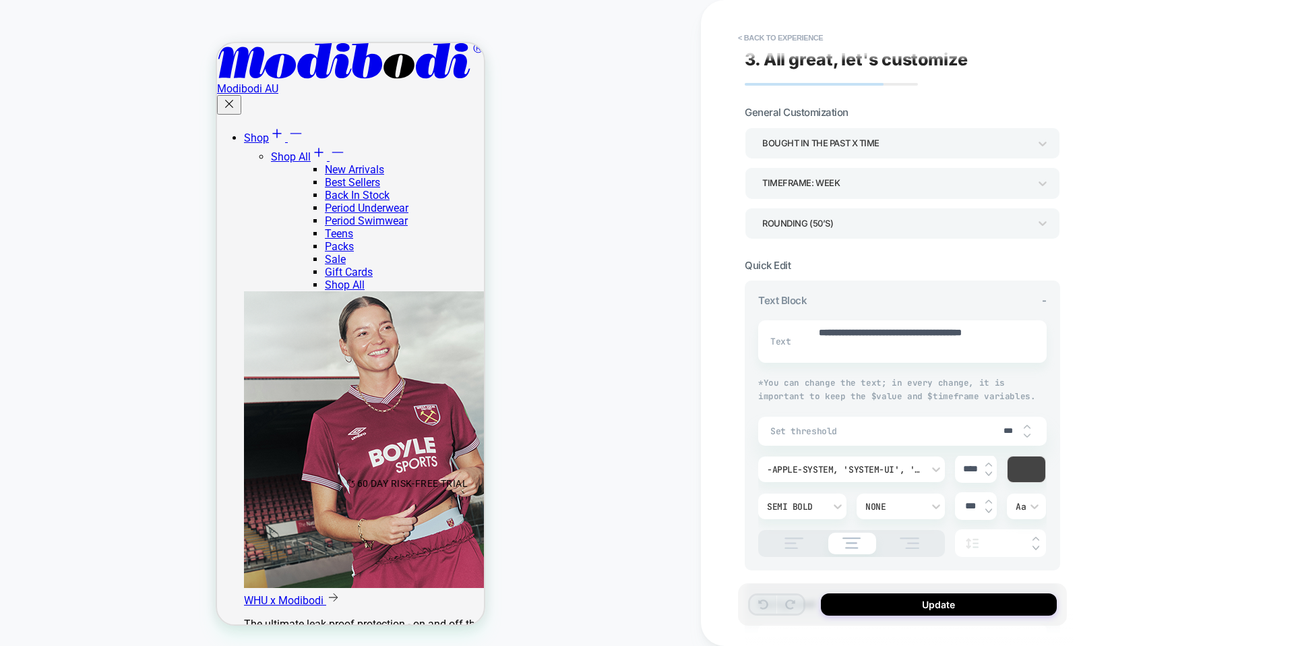
scroll to position [7, 0]
click at [606, 237] on div "PRODUCT: Basic Mid-Rise Brief Moderate Black PRODUCT: Basic Mid-Rise Brief Mode…" at bounding box center [350, 322] width 701 height 619
click at [879, 191] on div "TIMEFRAME: WEEK" at bounding box center [895, 180] width 280 height 21
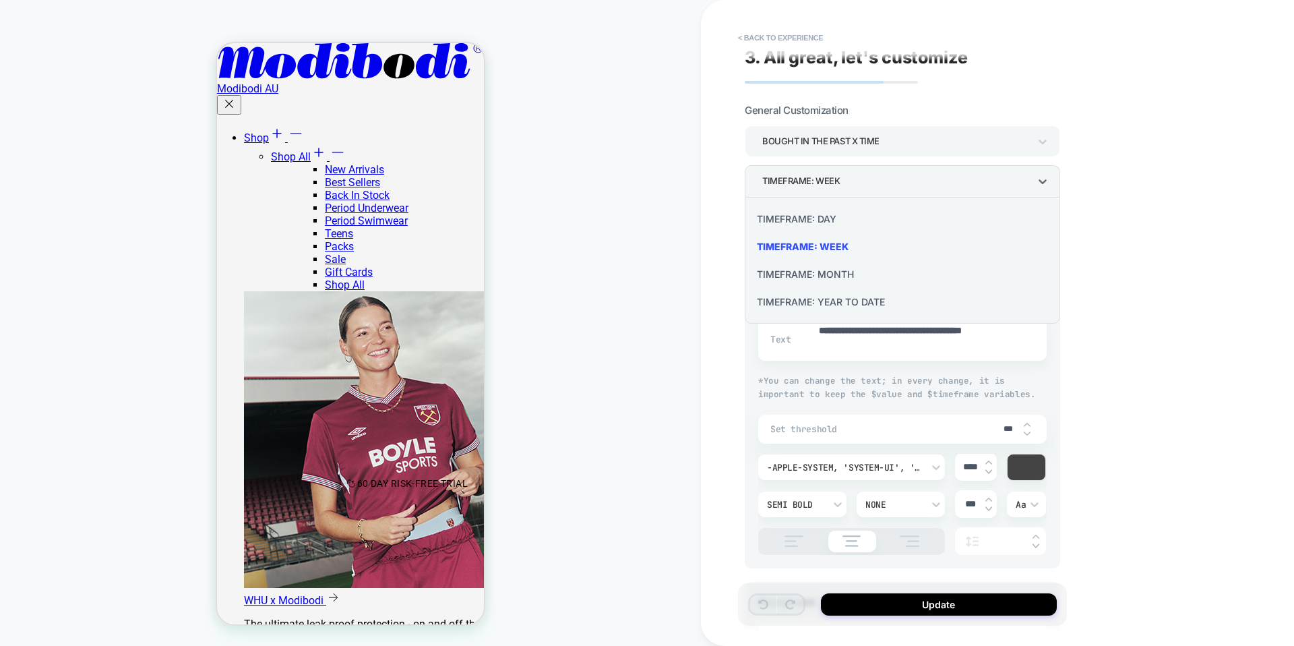
click at [861, 273] on div "TIMEFRAME: MONTH" at bounding box center [902, 274] width 305 height 28
type textarea "*"
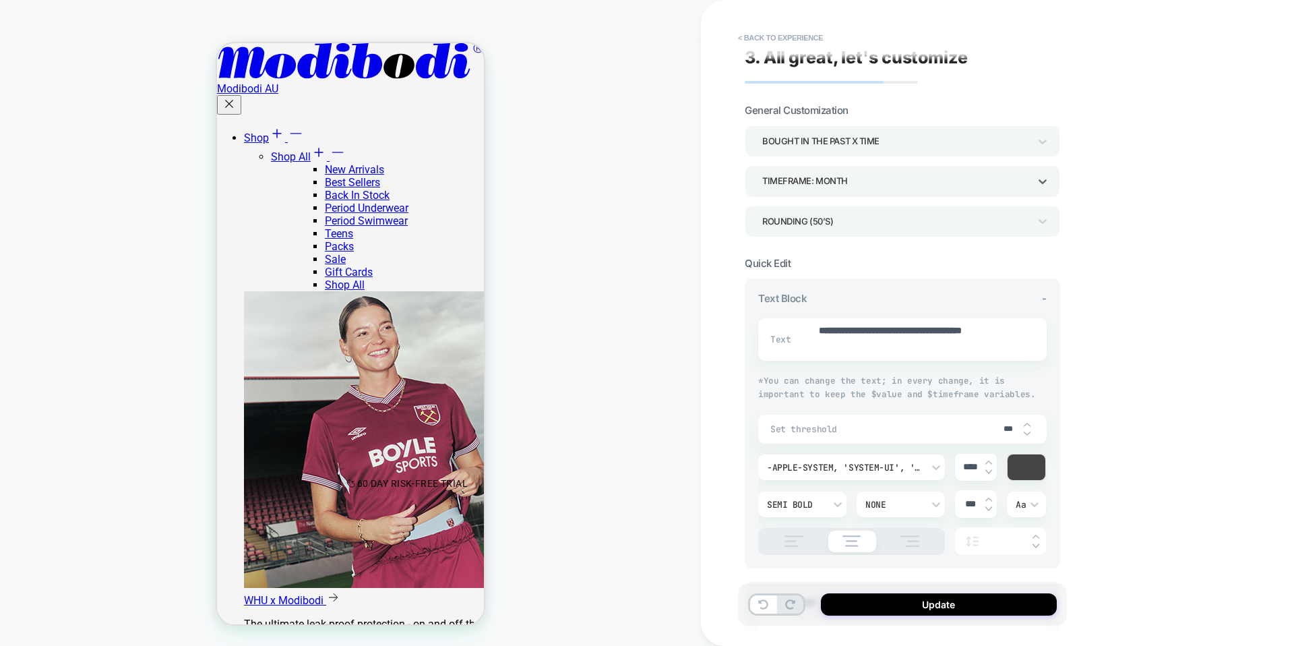
click at [702, 298] on div "**********" at bounding box center [997, 323] width 593 height 646
click at [517, 25] on div "PRODUCT: Basic Mid-Rise Brief Moderate Black PRODUCT: Basic Mid-Rise Brief Mode…" at bounding box center [350, 322] width 701 height 619
